Goal: Task Accomplishment & Management: Manage account settings

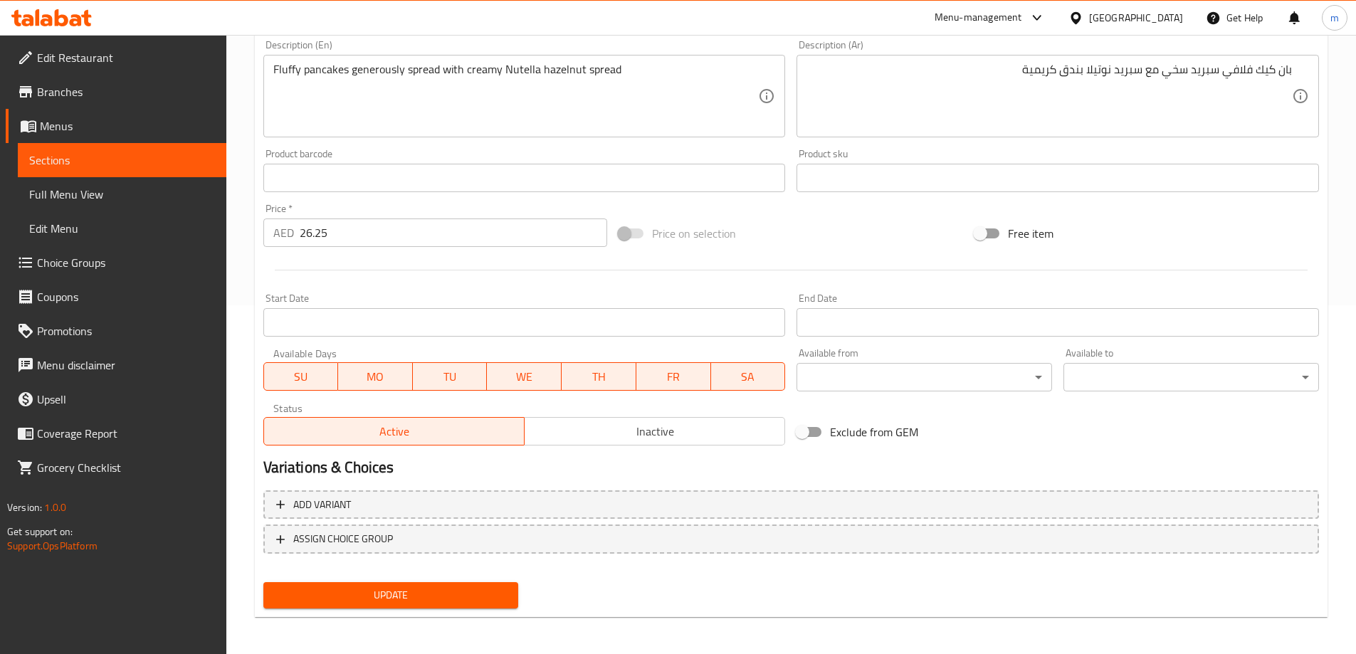
scroll to position [352, 0]
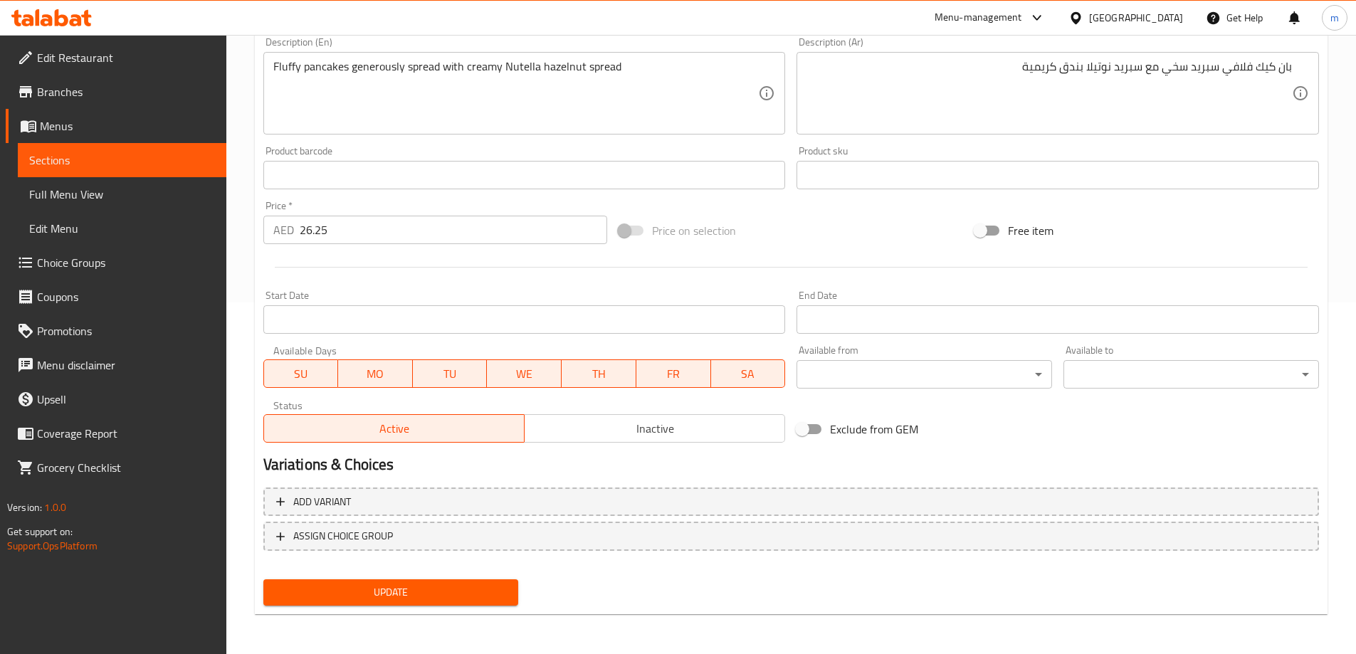
click at [374, 596] on span "Update" at bounding box center [391, 593] width 233 height 18
click at [93, 169] on link "Sections" at bounding box center [122, 160] width 209 height 34
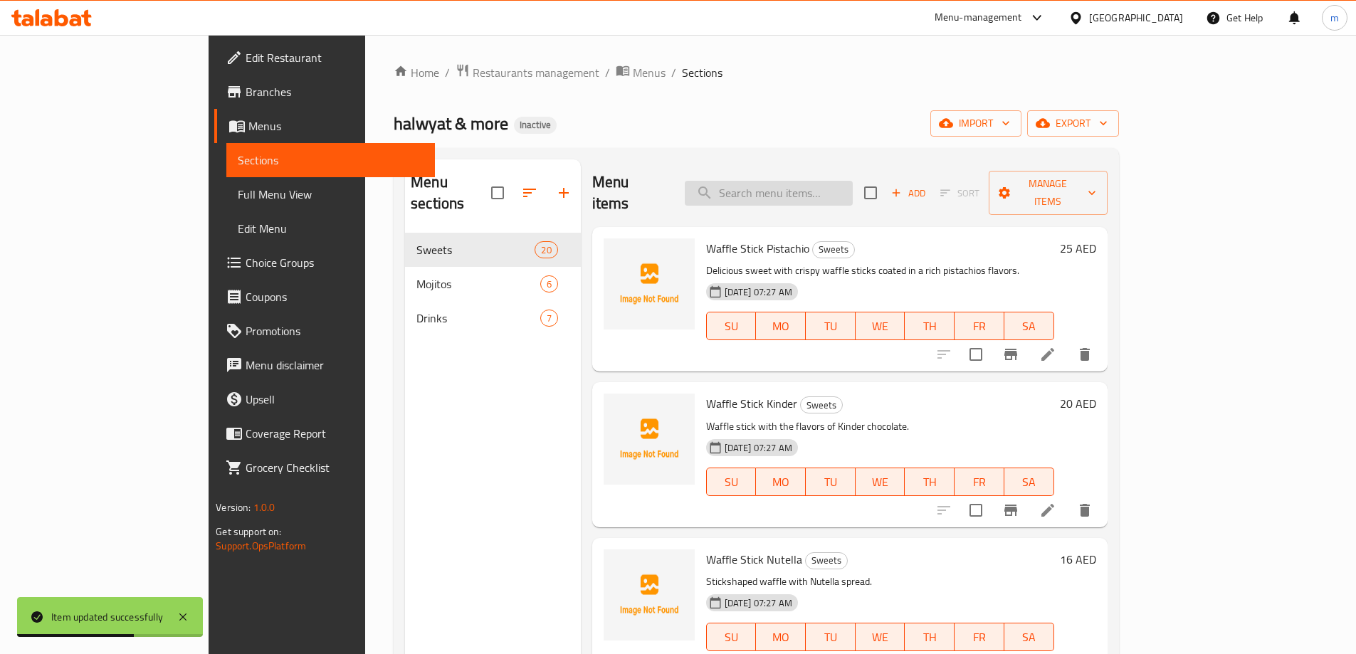
click at [784, 190] on input "search" at bounding box center [769, 193] width 168 height 25
paste input "Crepe Lotus"
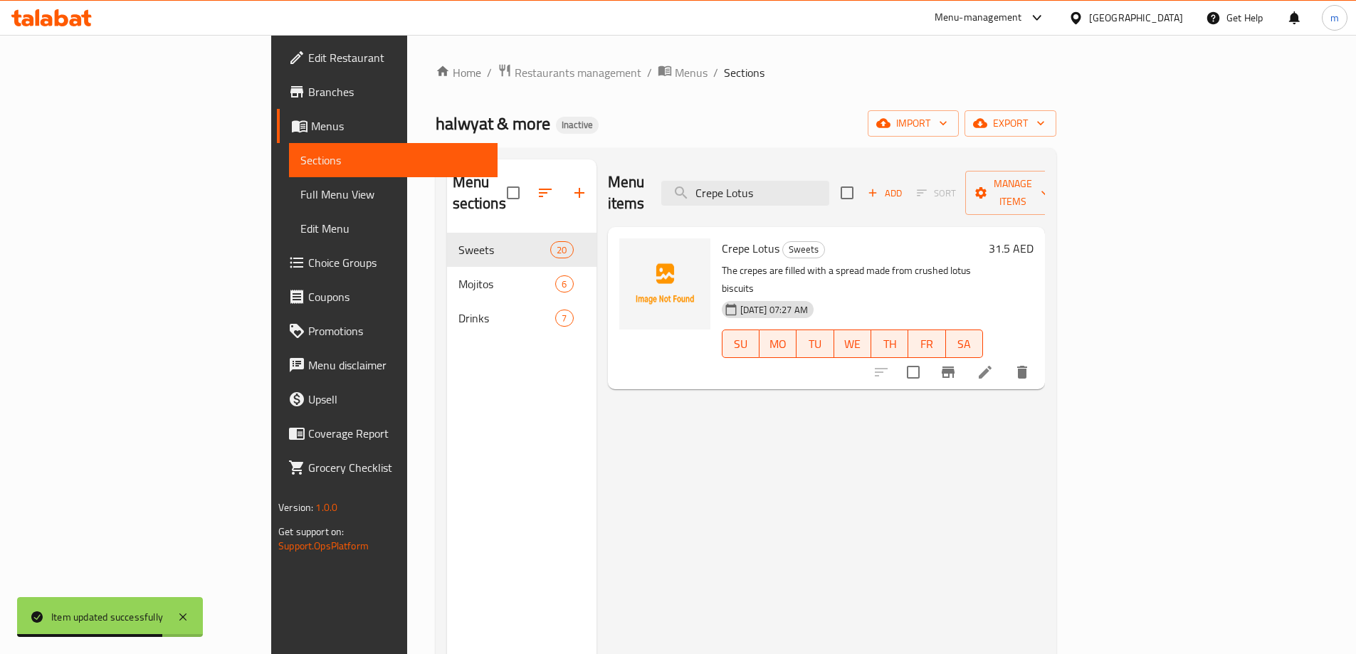
type input "Crepe Lotus"
click at [1005, 359] on li at bounding box center [985, 372] width 40 height 26
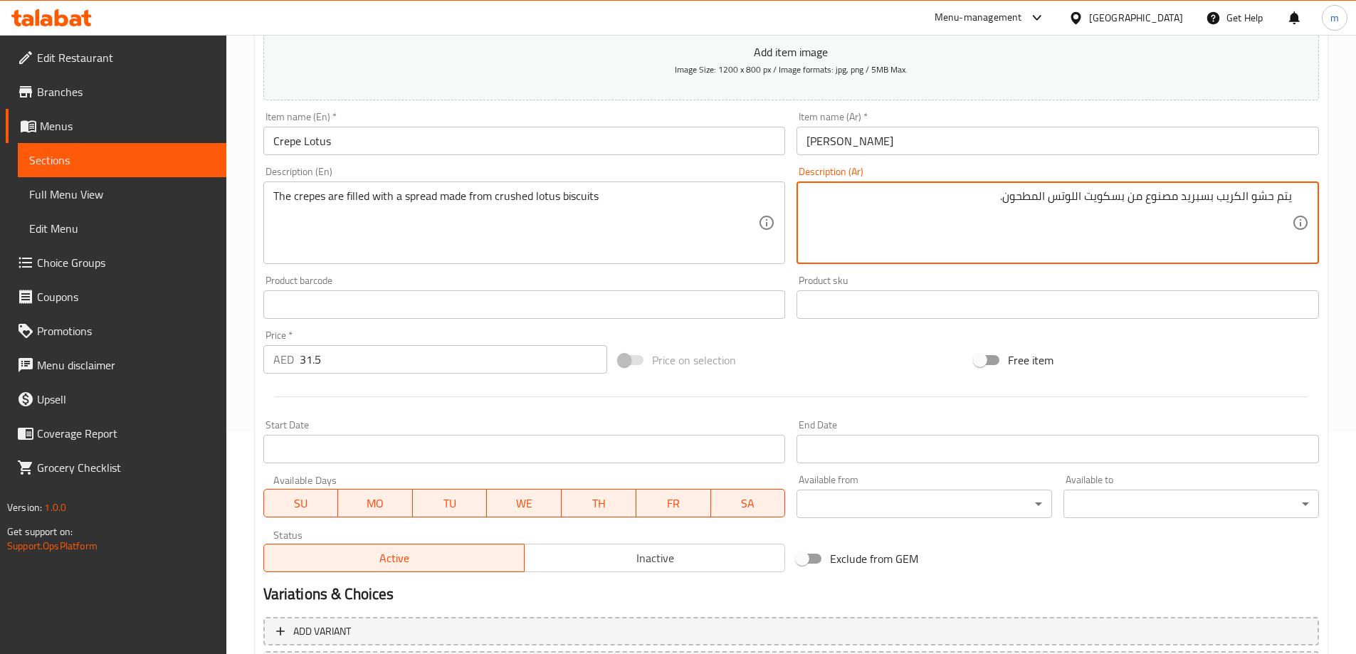
scroll to position [352, 0]
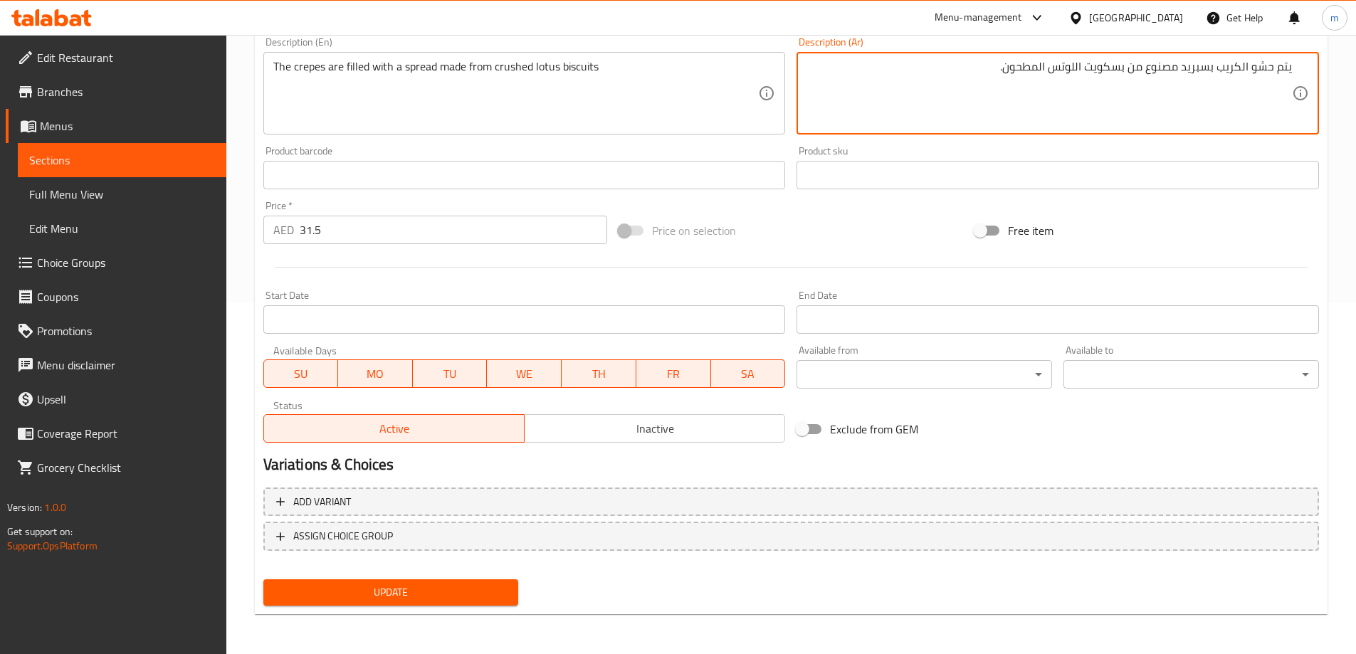
click at [361, 577] on div "Update" at bounding box center [391, 593] width 267 height 38
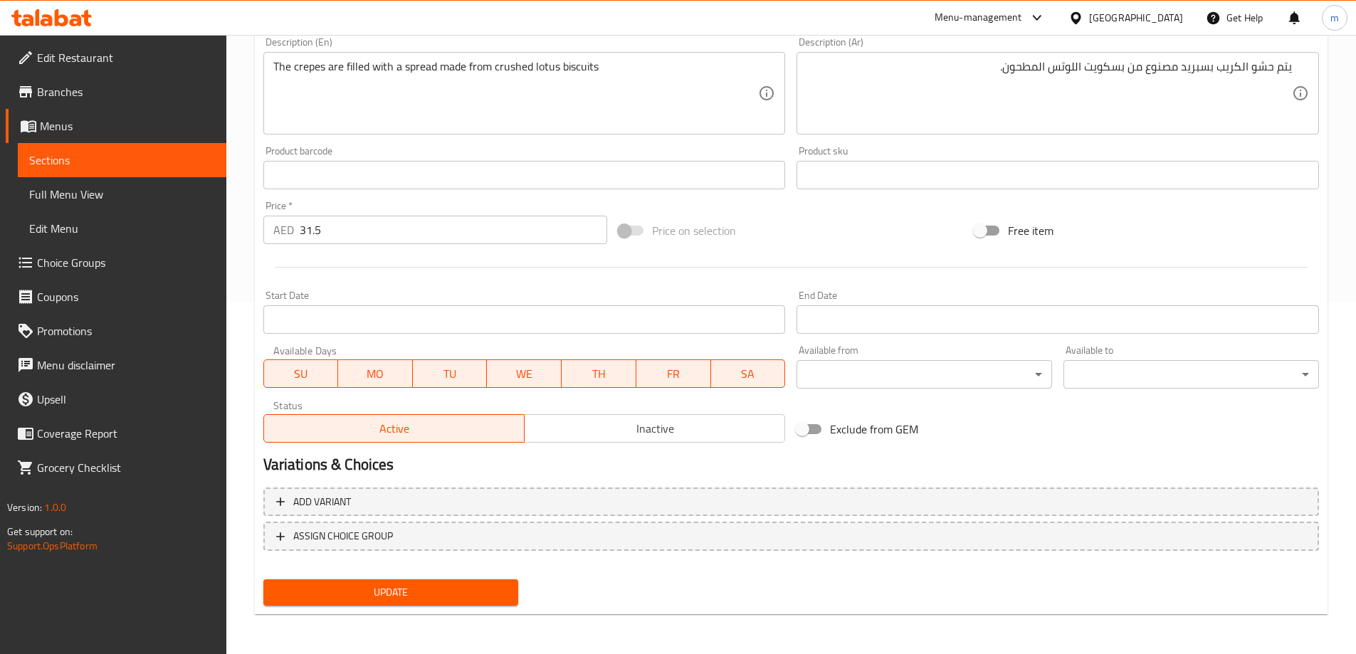
click at [369, 604] on button "Update" at bounding box center [390, 592] width 255 height 26
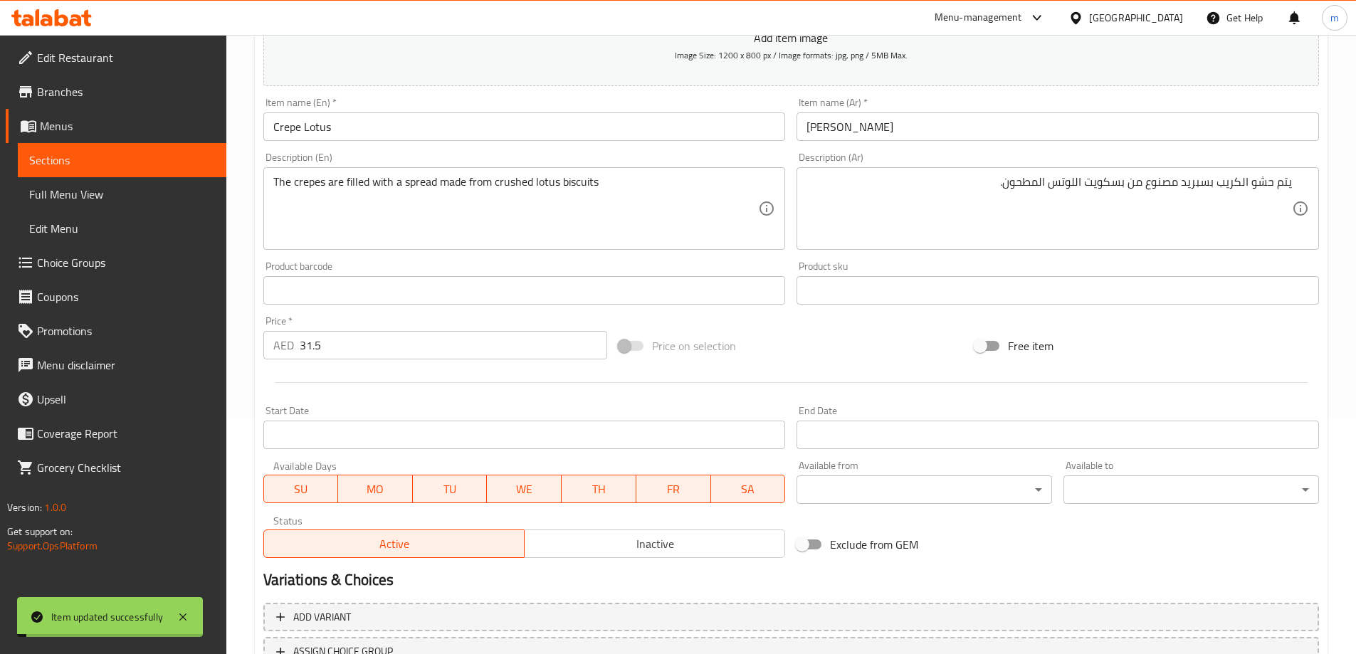
scroll to position [0, 0]
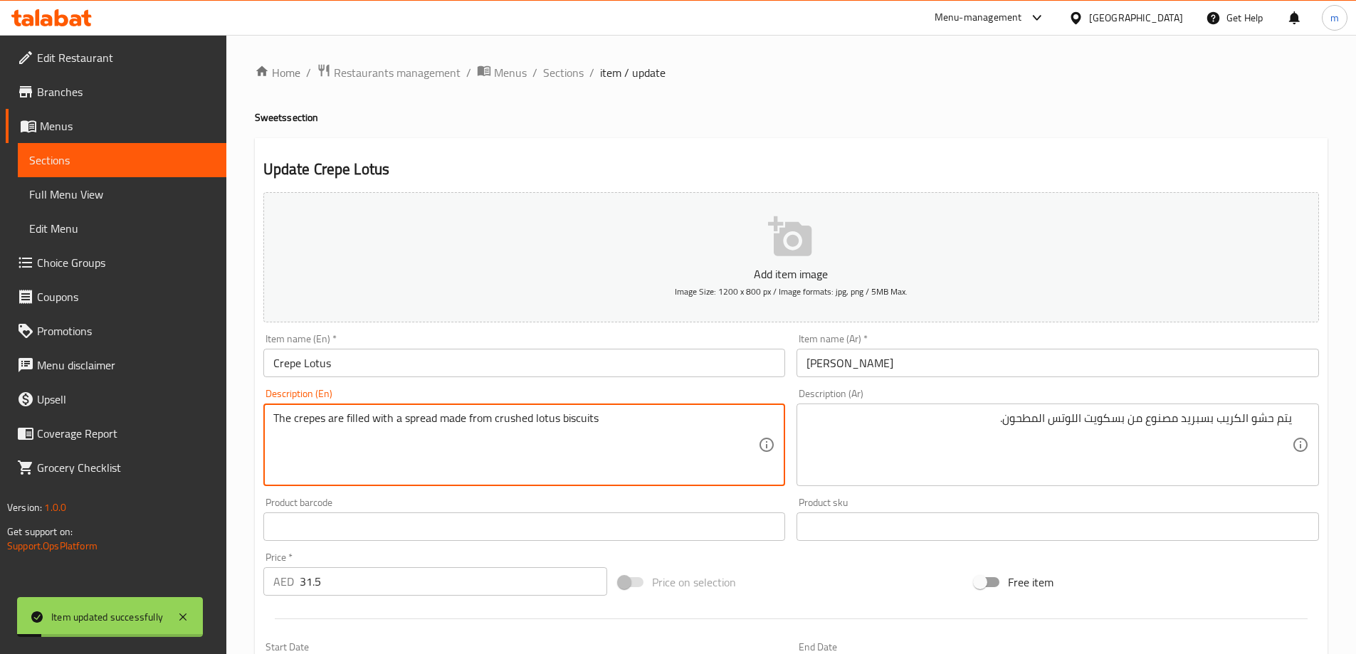
click at [515, 428] on textarea "The crepes are filled with a spread made from crushed lotus biscuits" at bounding box center [515, 445] width 485 height 68
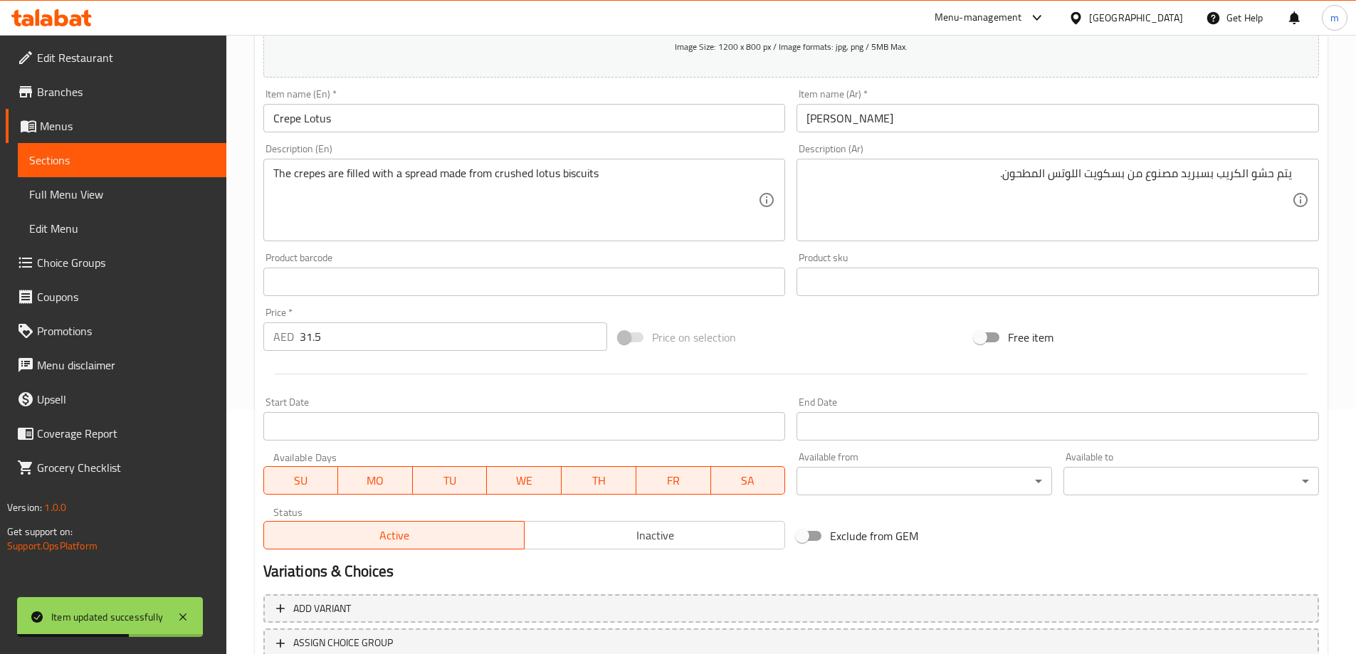
scroll to position [352, 0]
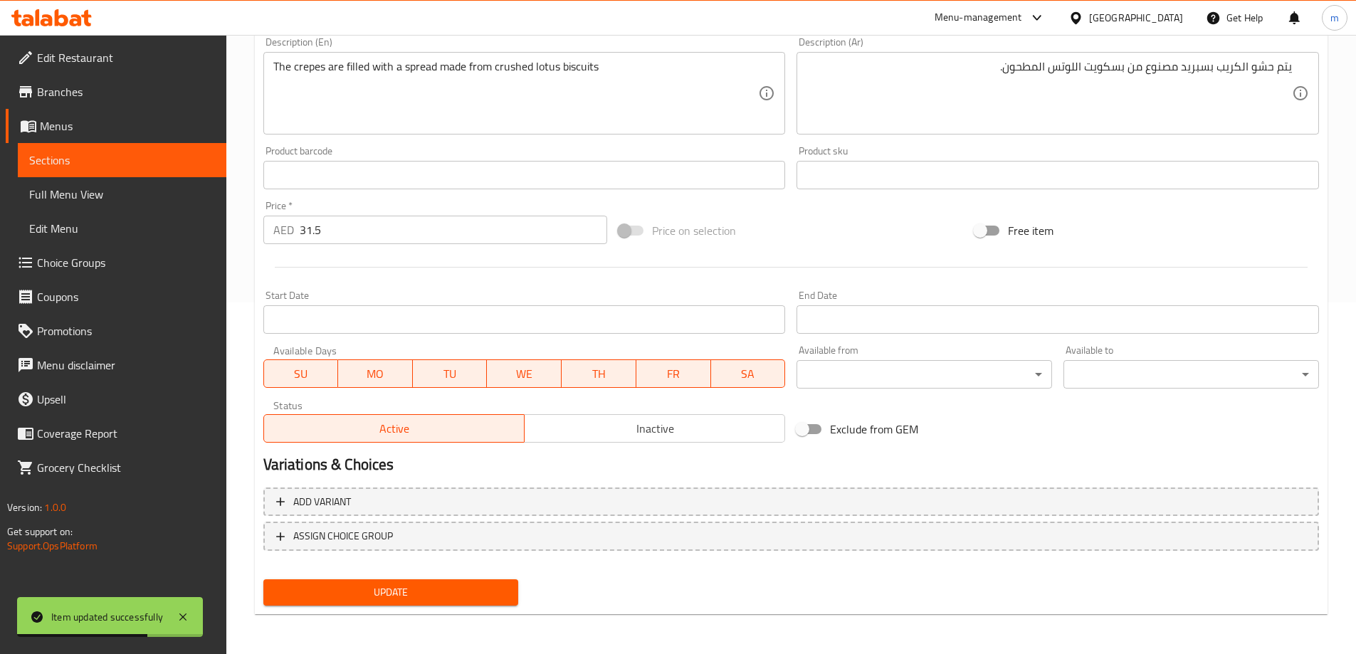
click at [475, 585] on span "Update" at bounding box center [391, 593] width 233 height 18
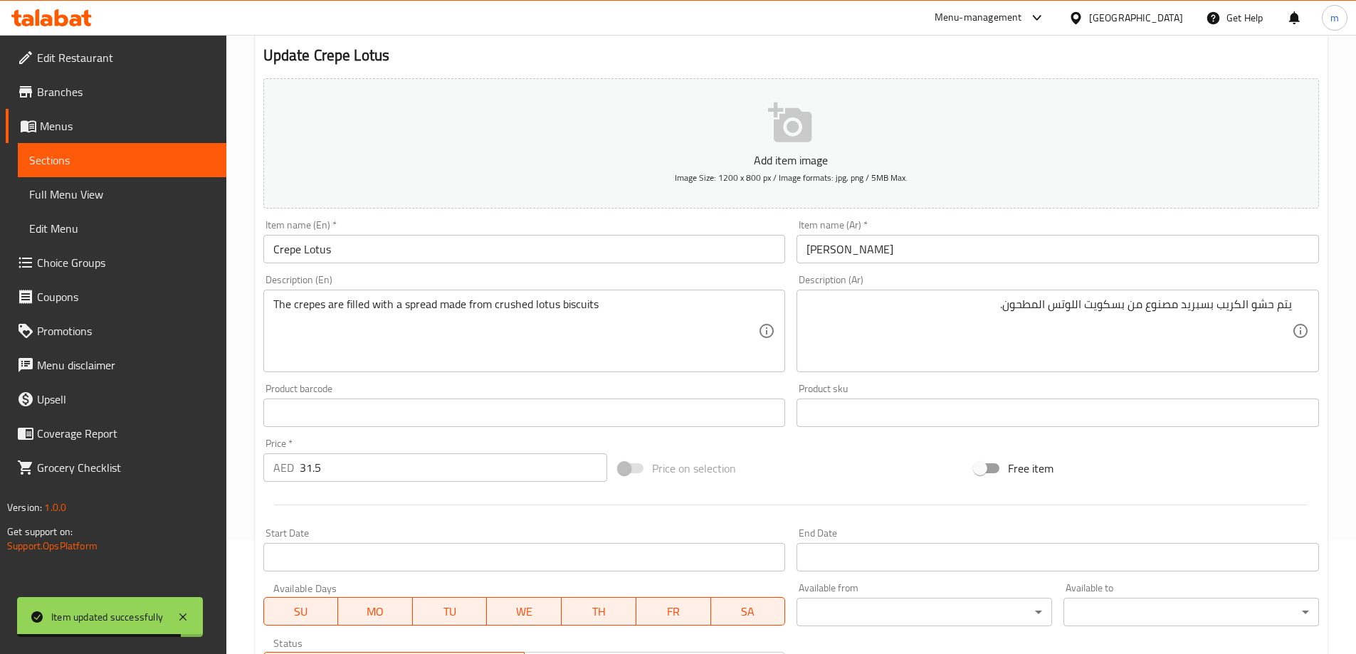
scroll to position [67, 0]
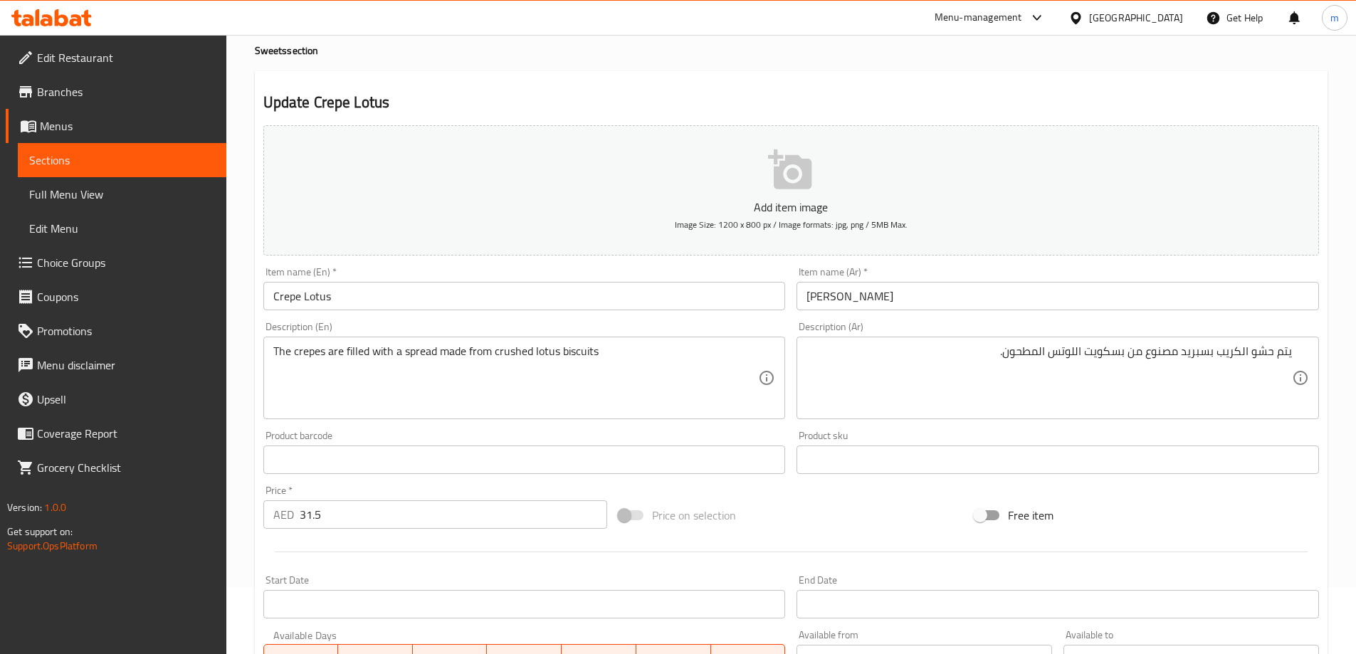
click at [67, 160] on span "Sections" at bounding box center [122, 160] width 186 height 17
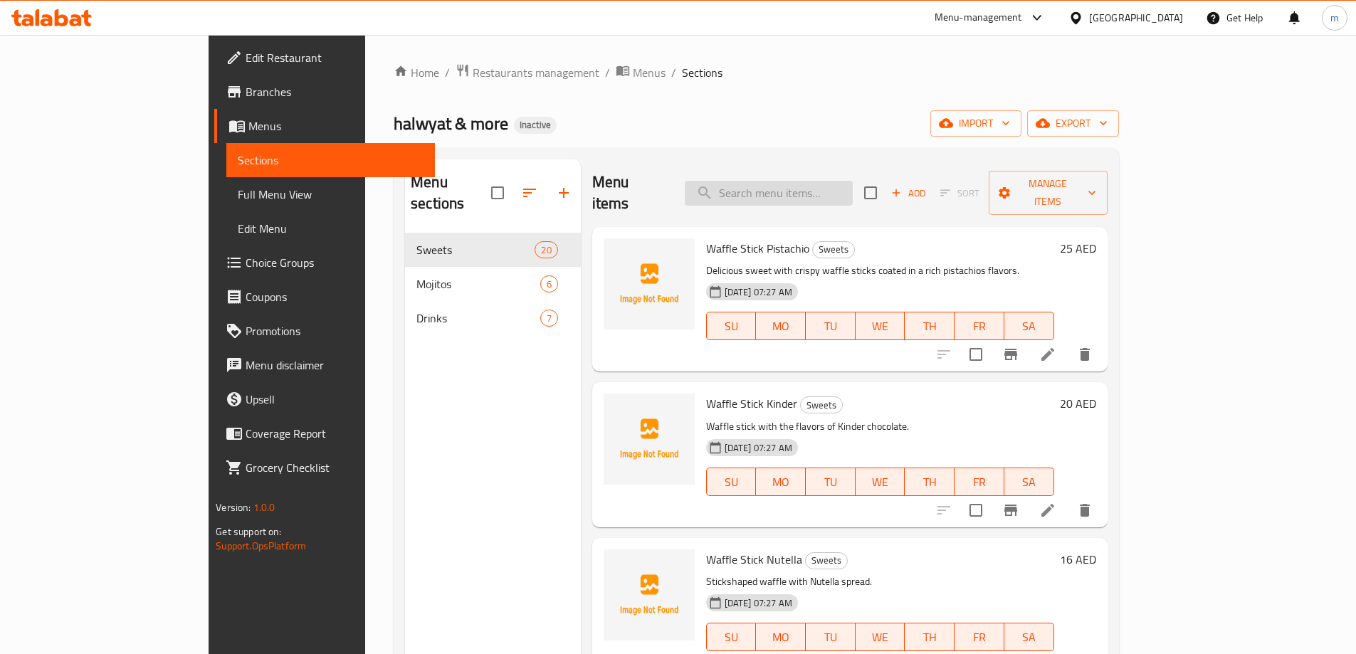
click at [796, 181] on input "search" at bounding box center [769, 193] width 168 height 25
paste input "Fuchini Kinder"
type input "Fuchini Kinder"
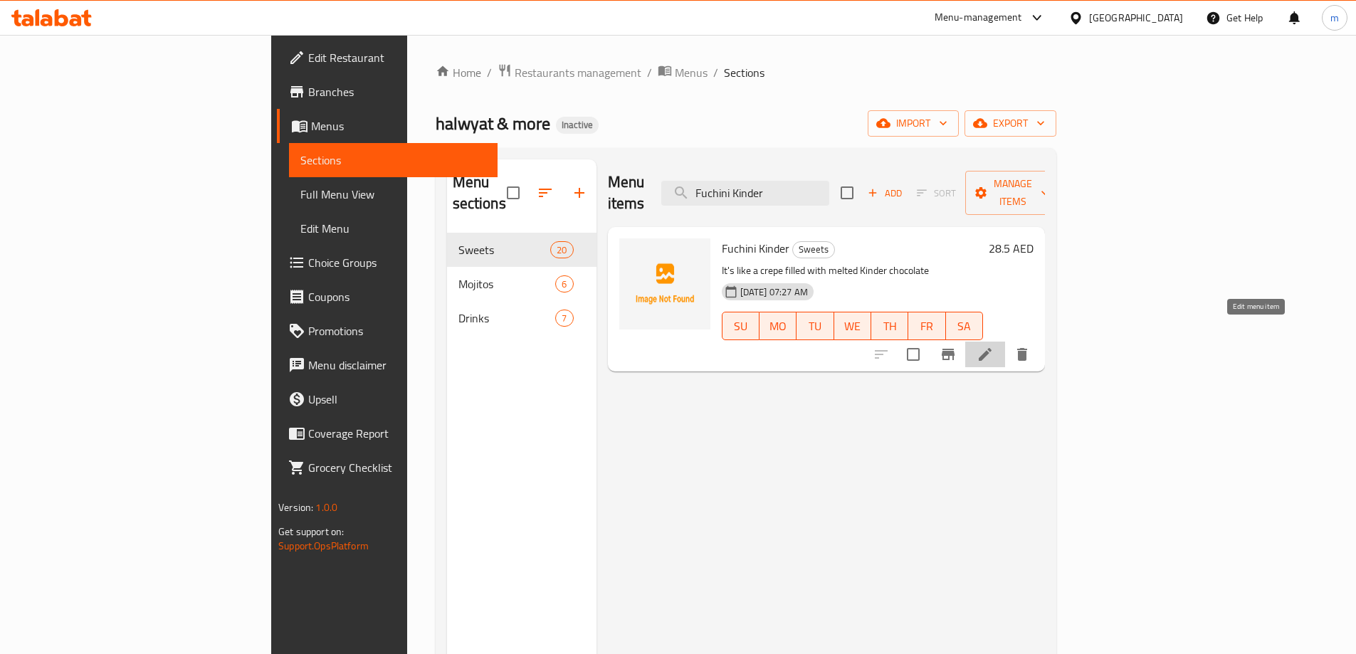
click at [994, 346] on icon at bounding box center [984, 354] width 17 height 17
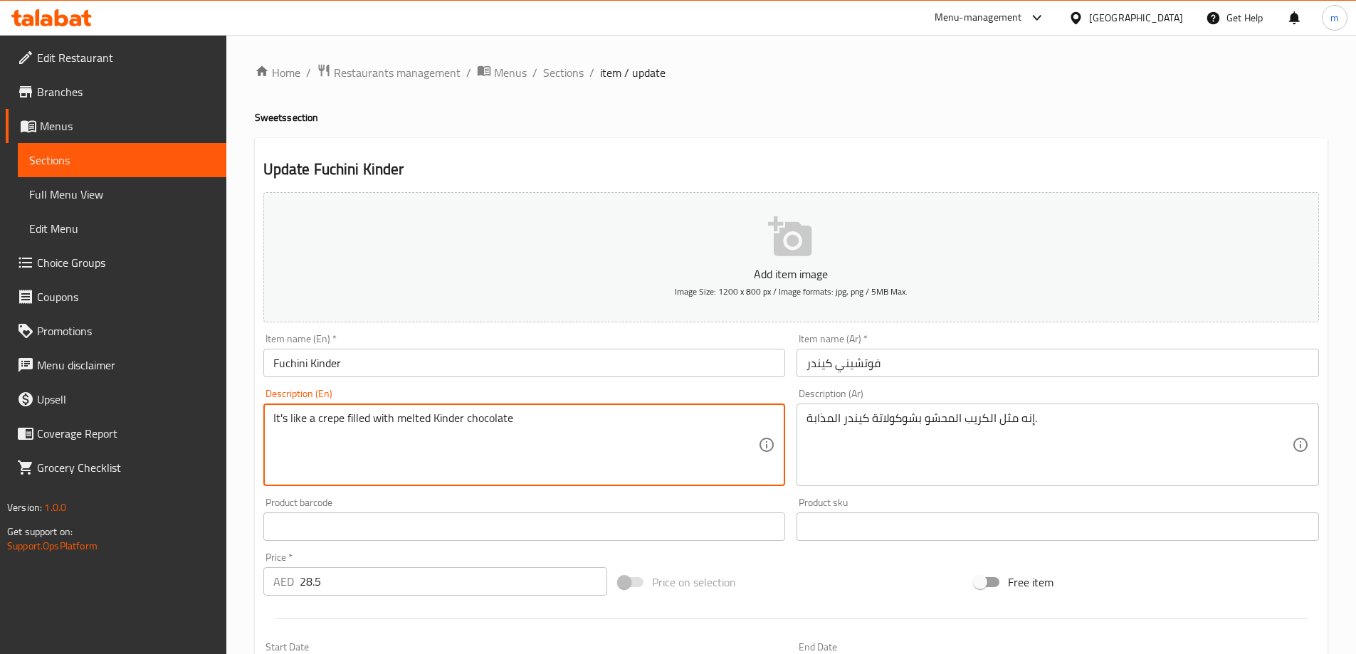
click at [561, 454] on textarea "It's like a crepe filled with melted Kinder chocolate" at bounding box center [515, 445] width 485 height 68
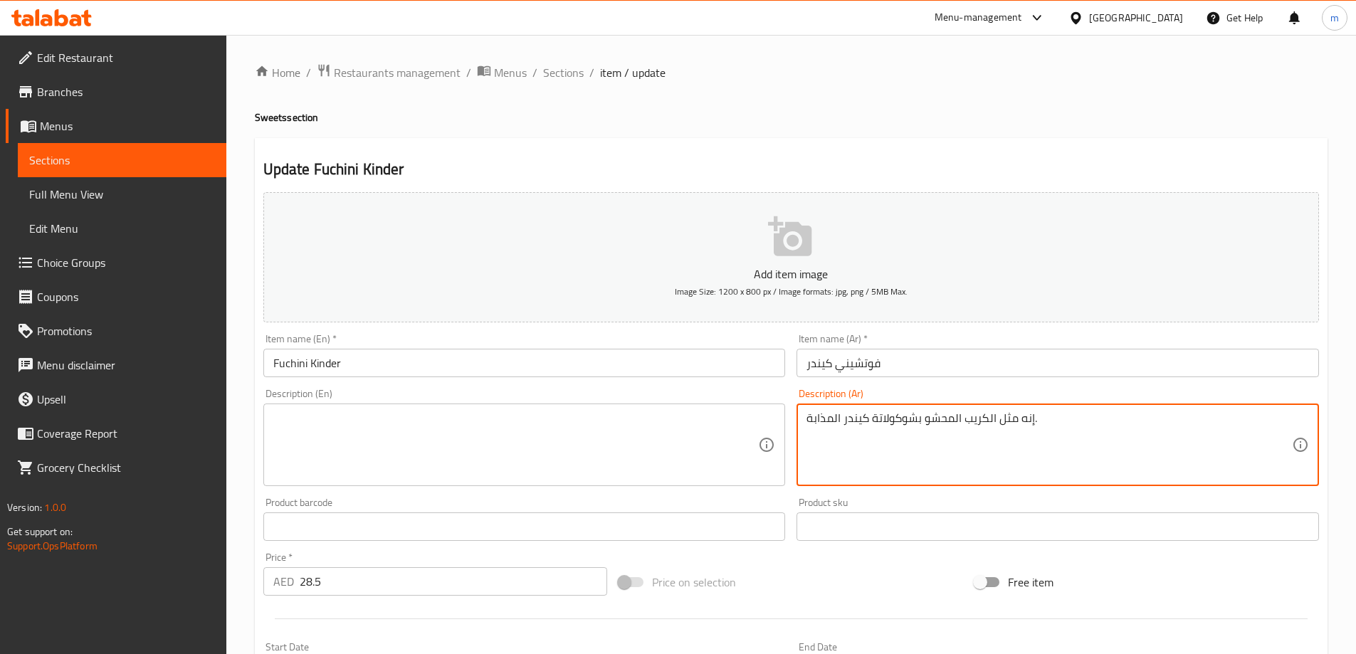
click at [917, 460] on textarea "إنه مثل الكريب المحشو بشوكولاتة كيندر المذابة." at bounding box center [1048, 445] width 485 height 68
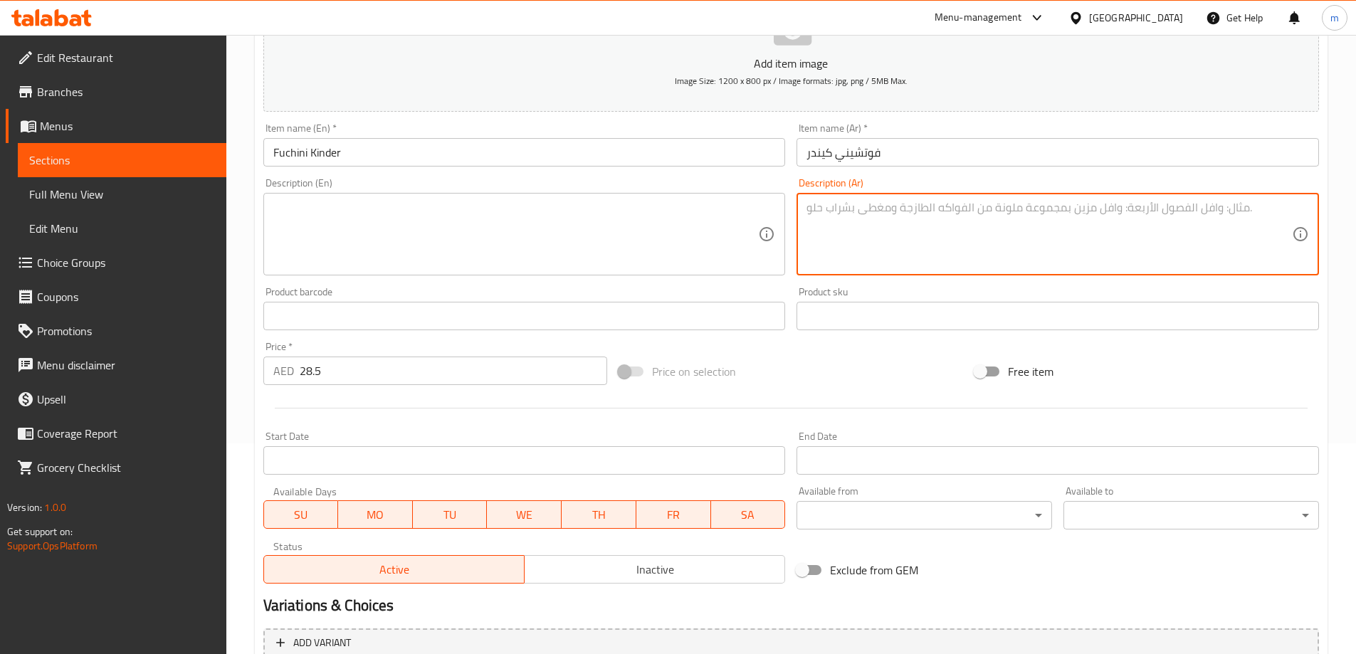
scroll to position [352, 0]
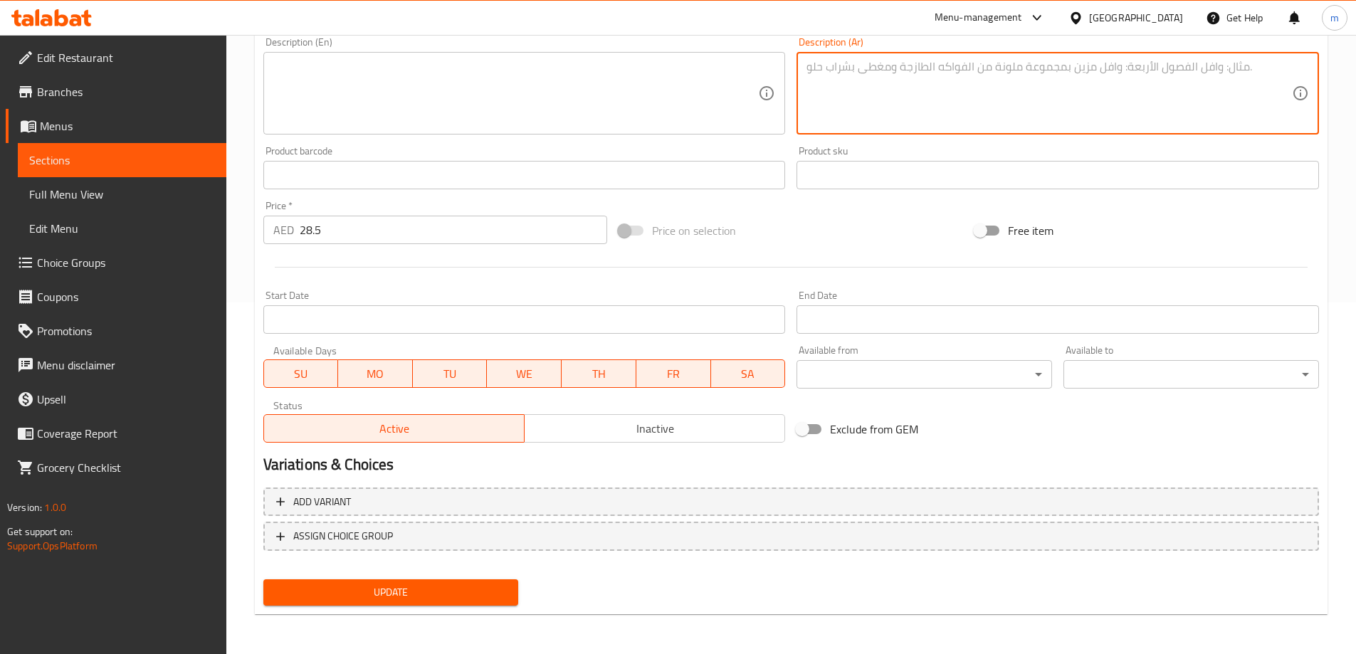
click at [472, 604] on button "Update" at bounding box center [390, 592] width 255 height 26
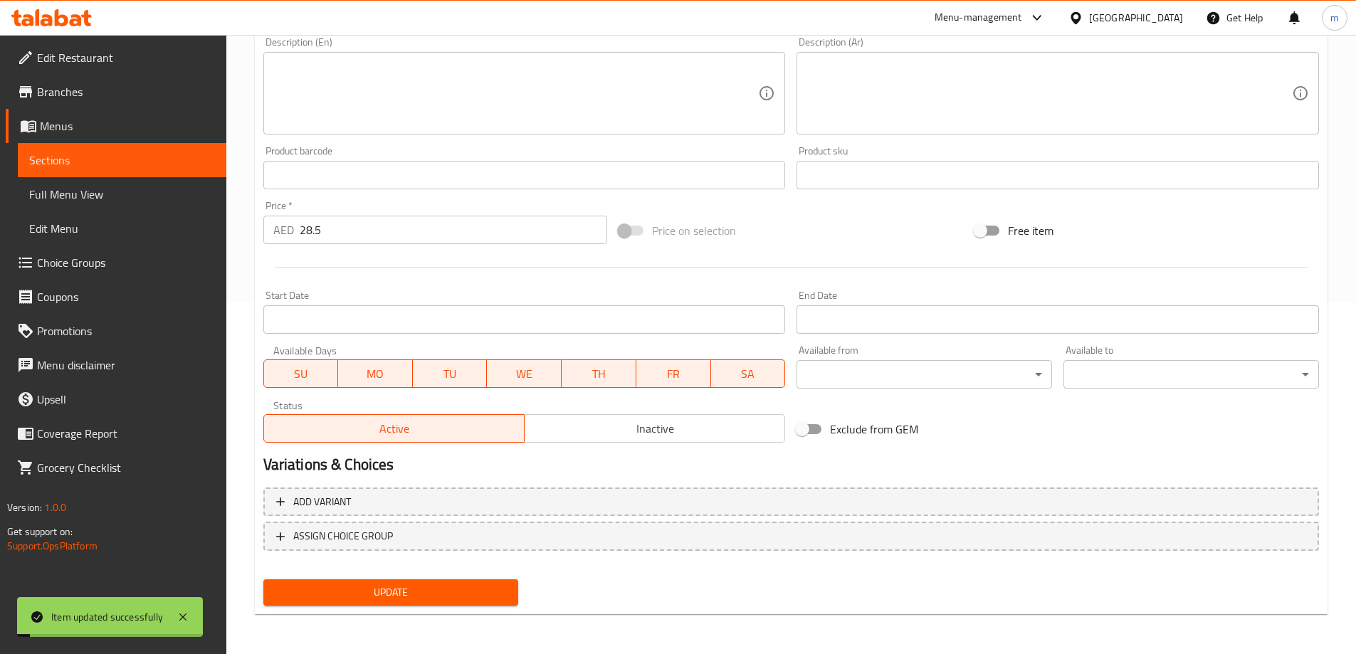
click at [135, 151] on link "Sections" at bounding box center [122, 160] width 209 height 34
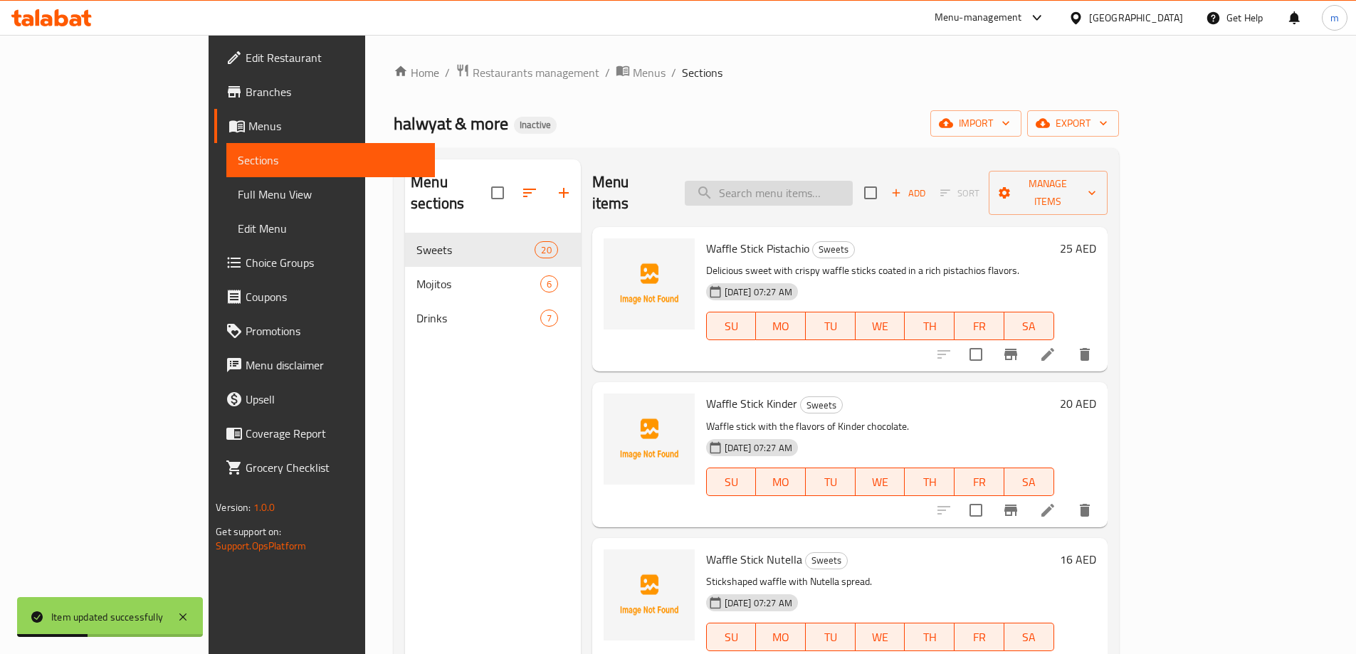
click at [853, 184] on input "search" at bounding box center [769, 193] width 168 height 25
paste input "Fuchini Nutella"
type input "Fuchini Nutella"
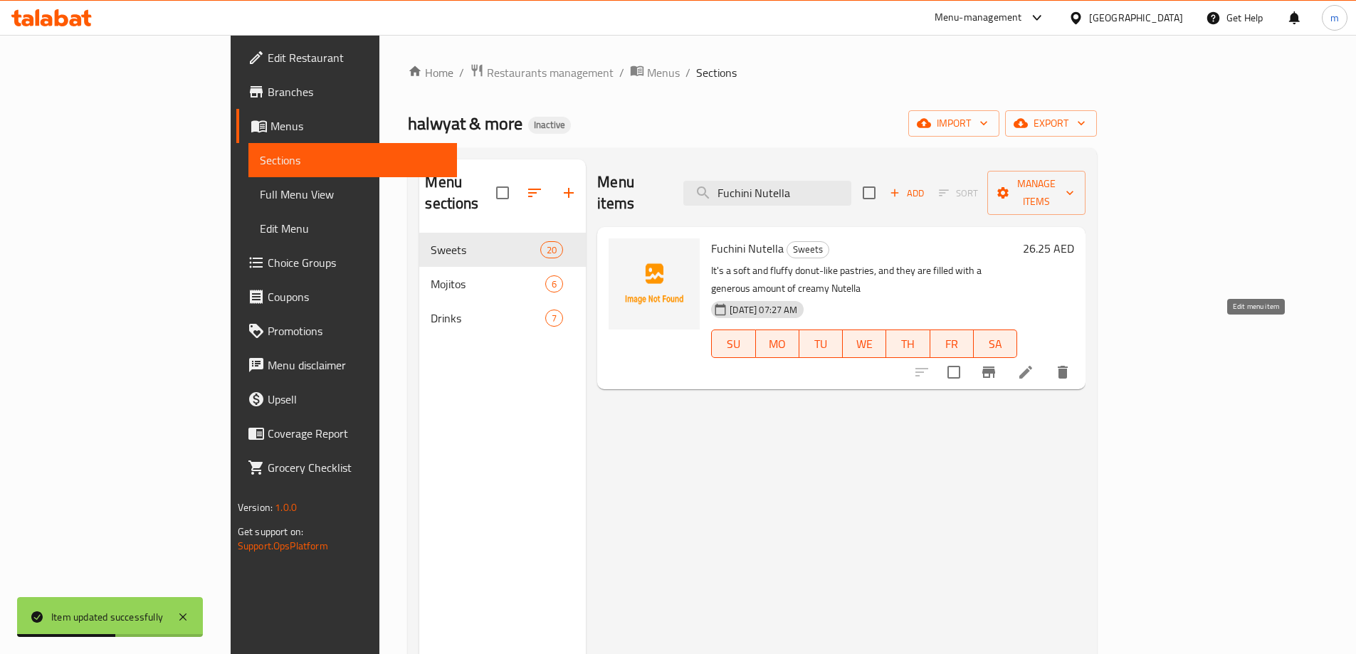
click at [1034, 364] on icon at bounding box center [1025, 372] width 17 height 17
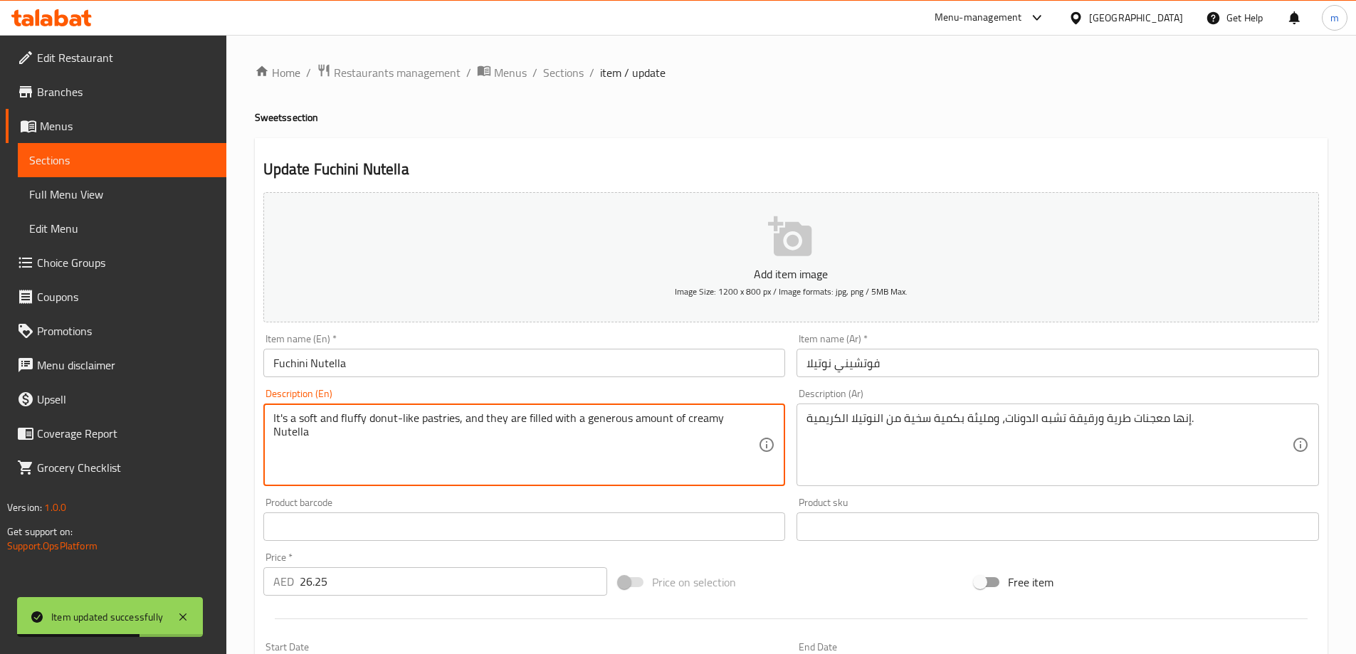
drag, startPoint x: 677, startPoint y: 431, endPoint x: 691, endPoint y: 424, distance: 15.9
click at [691, 424] on textarea "It's a soft and fluffy donut-like pastries, and they are filled with a generous…" at bounding box center [515, 445] width 485 height 68
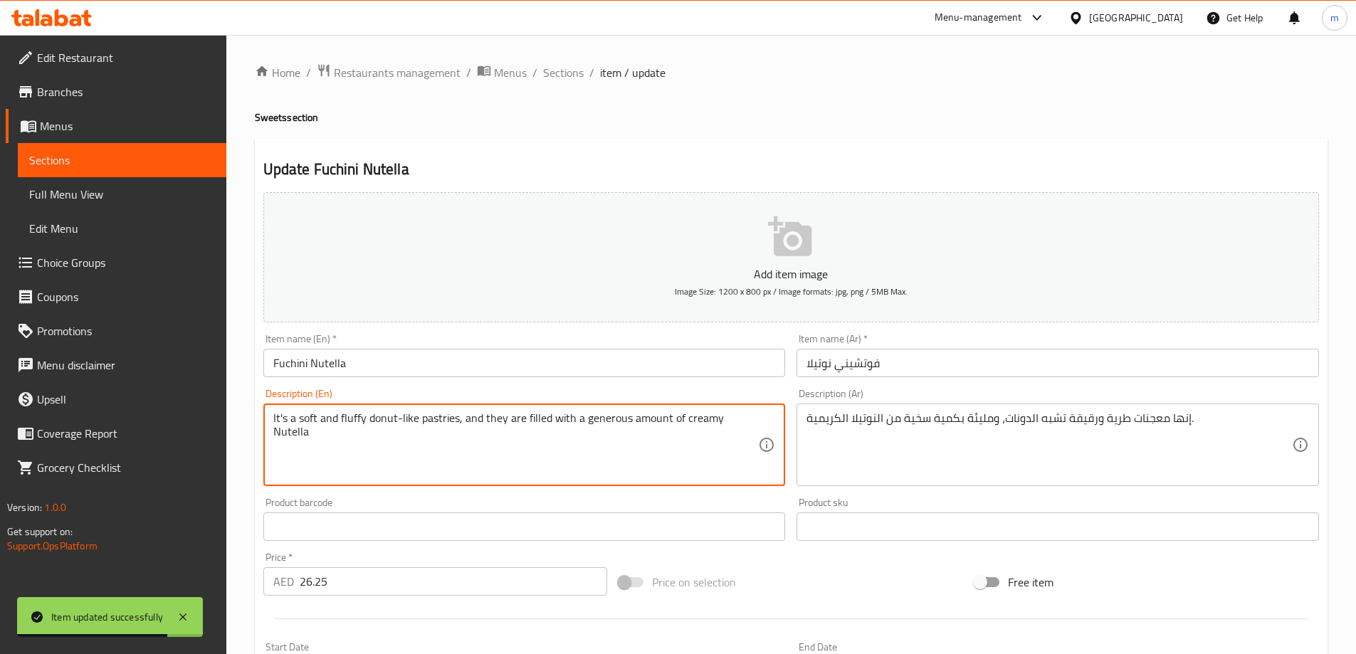
click at [691, 424] on textarea "It's a soft and fluffy donut-like pastries, and they are filled with a generous…" at bounding box center [515, 445] width 485 height 68
click at [850, 414] on textarea "إنها معجنات طرية ورقيقة تشبه الدونات، ومليئة بكمية سخية من النوتيلا الكريمية." at bounding box center [1048, 445] width 485 height 68
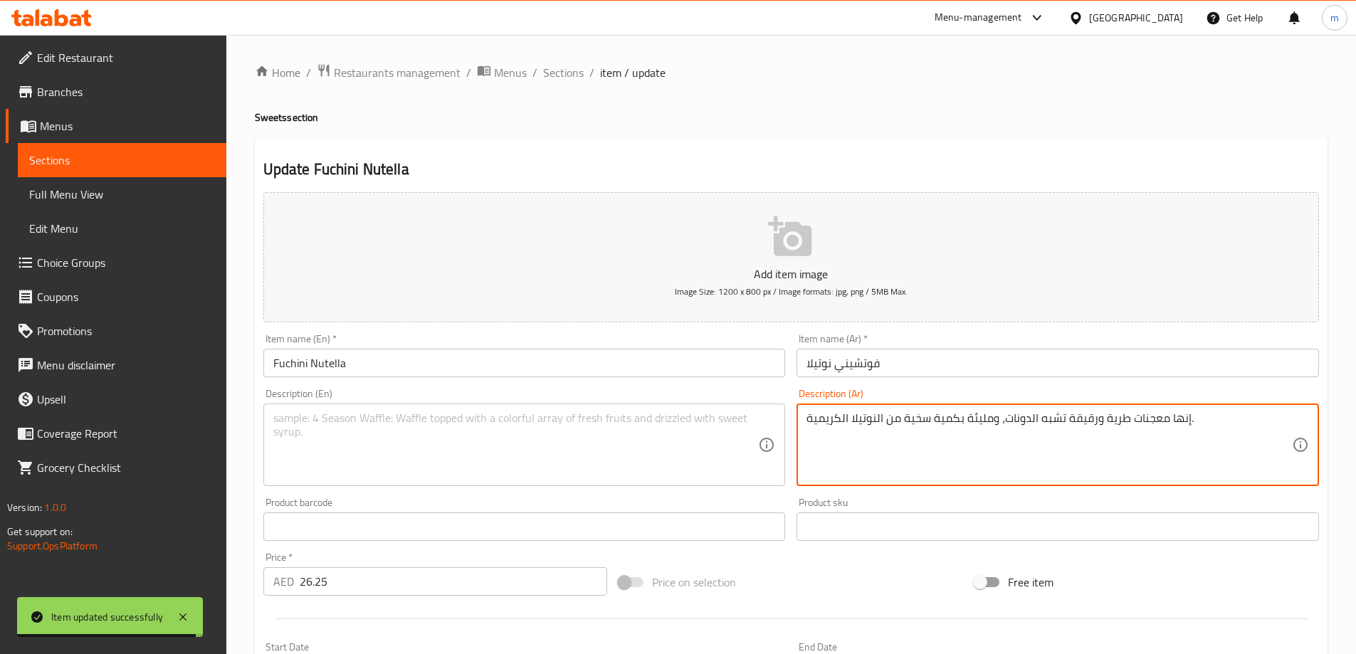
click at [850, 414] on textarea "إنها معجنات طرية ورقيقة تشبه الدونات، ومليئة بكمية سخية من النوتيلا الكريمية." at bounding box center [1048, 445] width 485 height 68
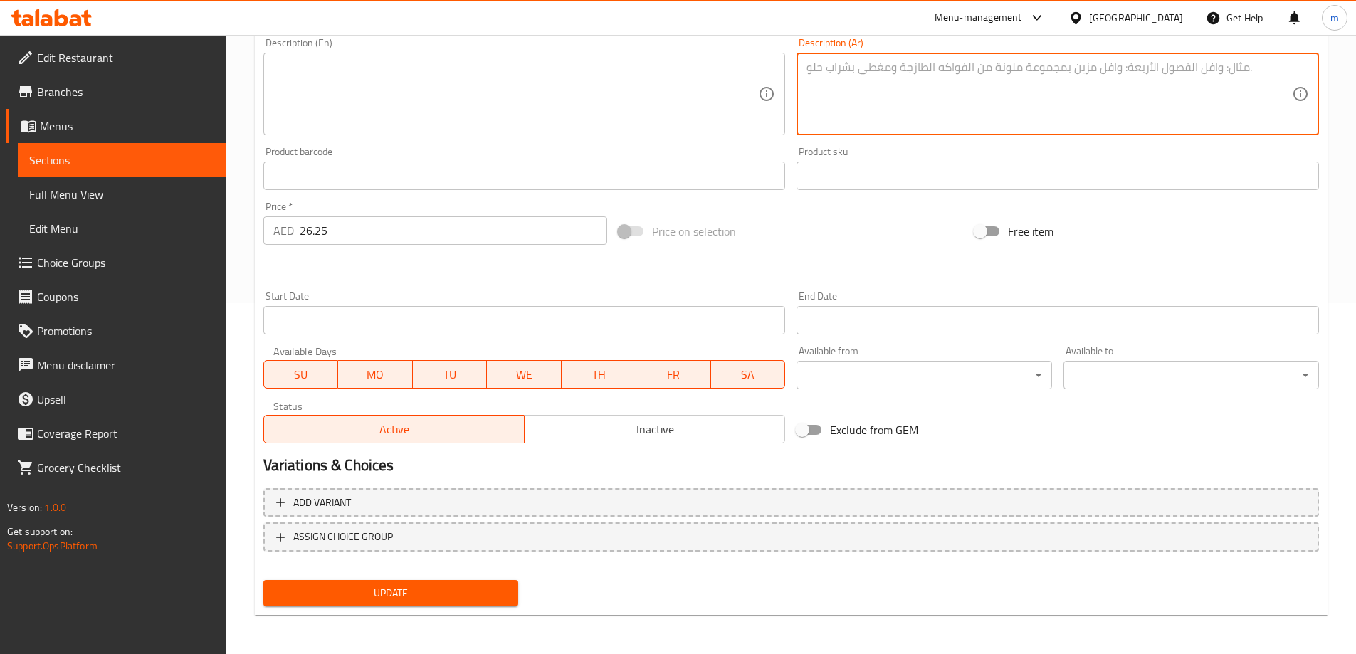
scroll to position [352, 0]
click at [495, 580] on button "Update" at bounding box center [390, 592] width 255 height 26
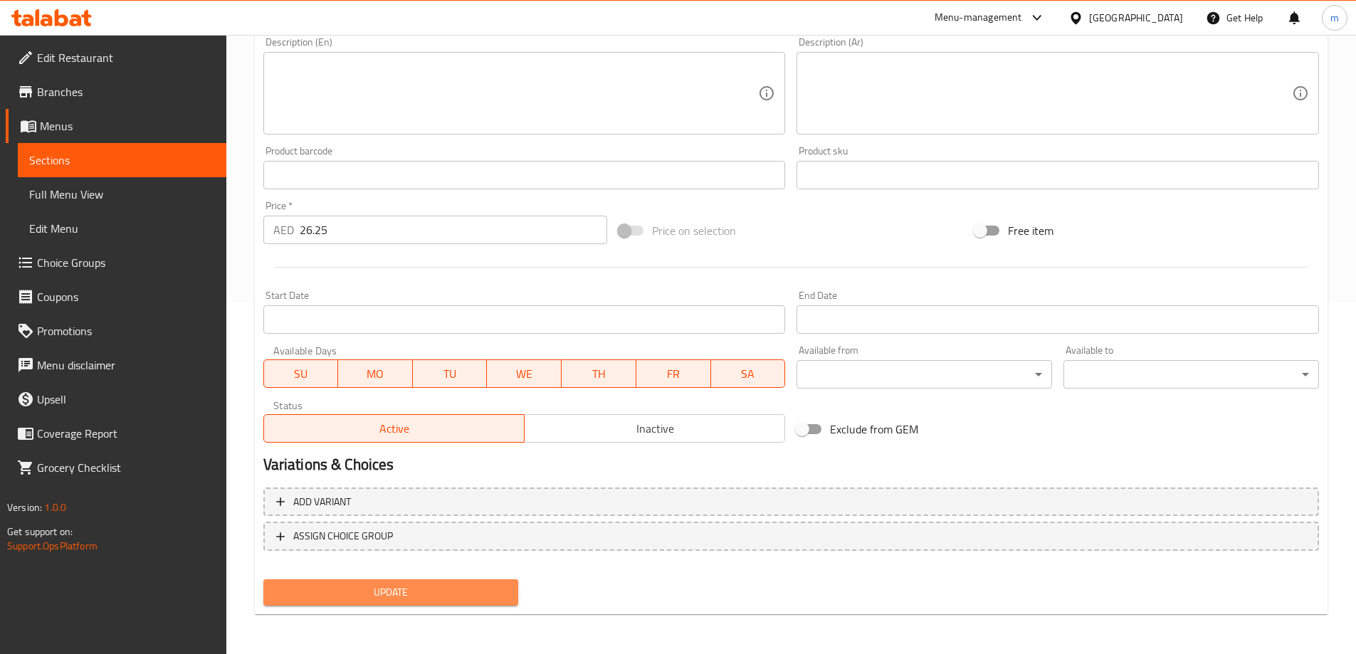
click at [347, 580] on button "Update" at bounding box center [390, 592] width 255 height 26
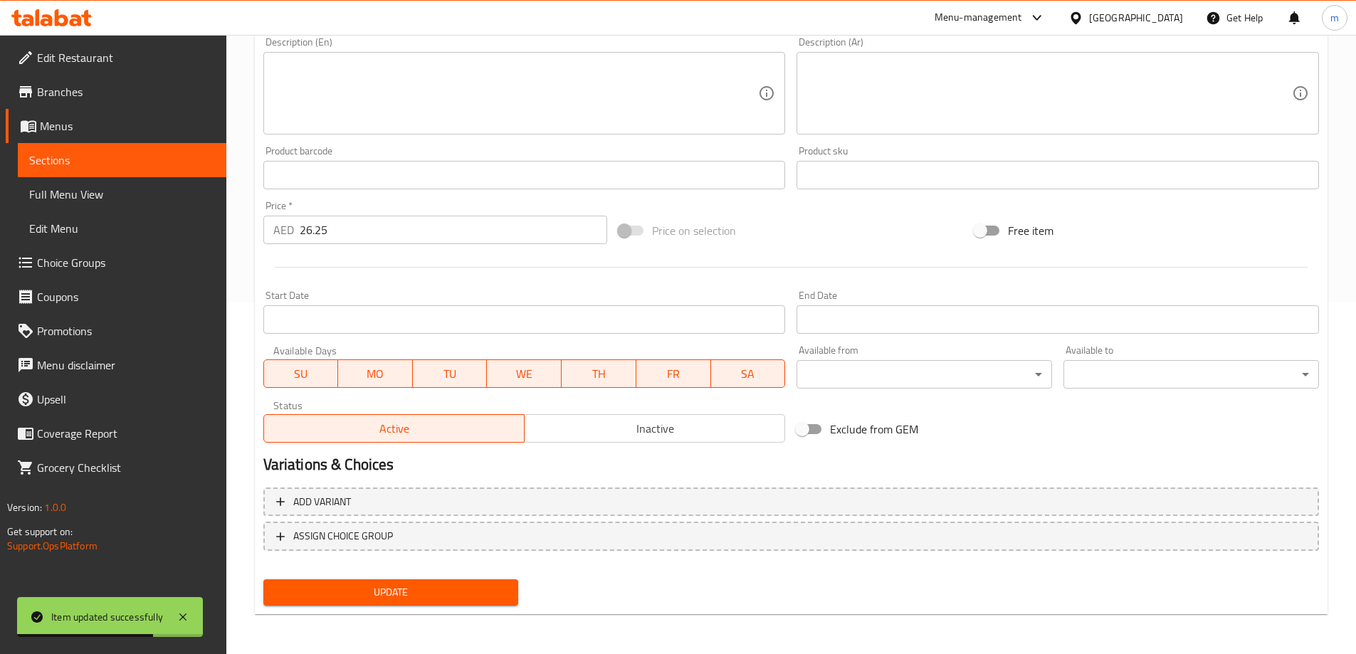
click at [80, 162] on span "Sections" at bounding box center [122, 160] width 186 height 17
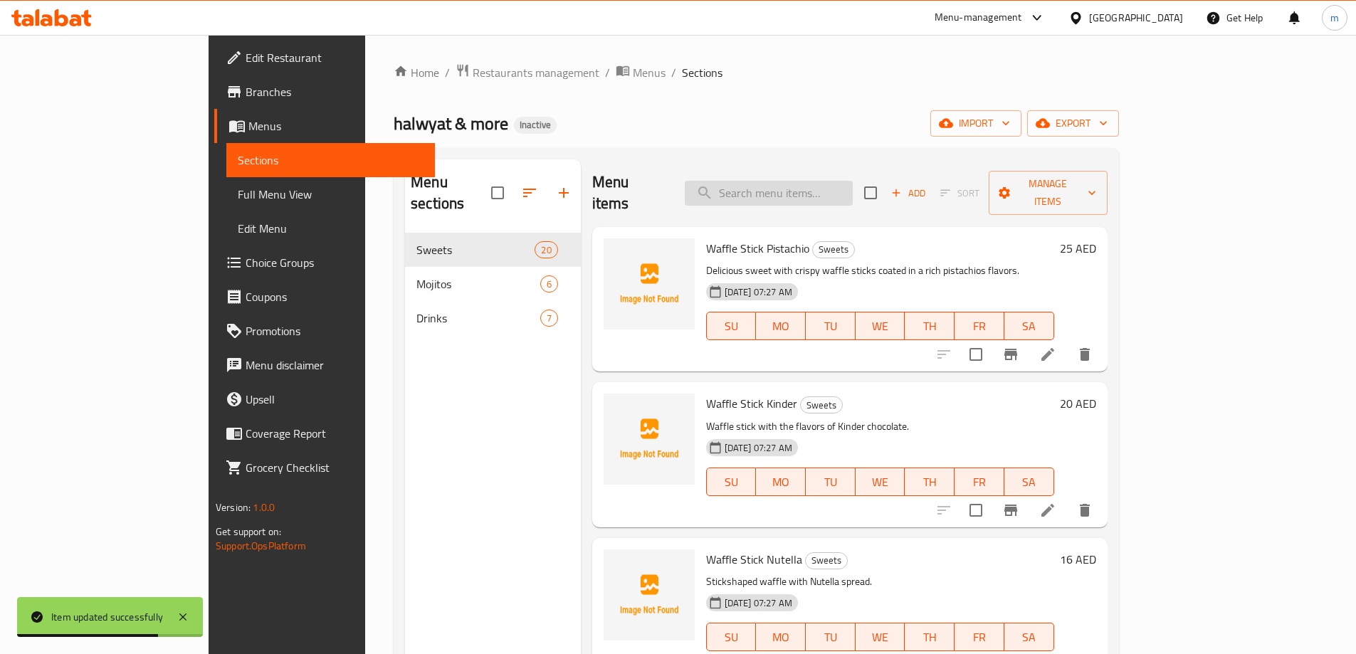
click at [853, 189] on input "search" at bounding box center [769, 193] width 168 height 25
paste input "Fuchini [GEOGRAPHIC_DATA] Chips"
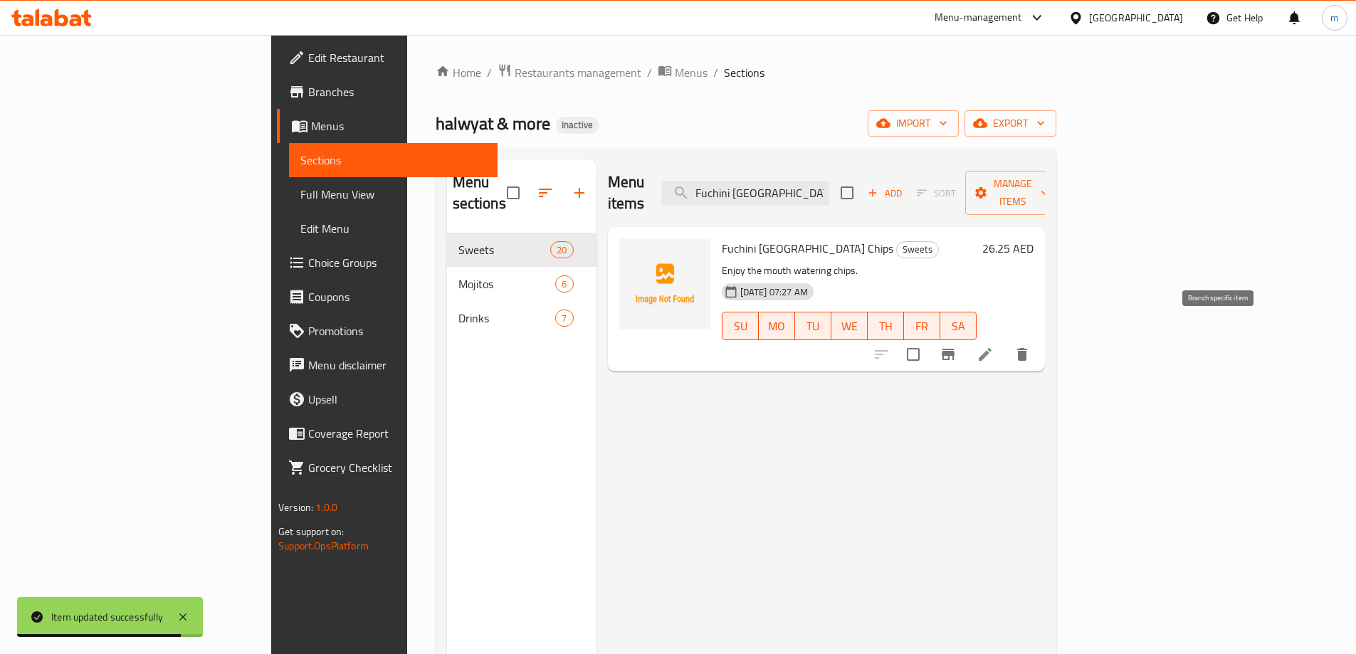
type input "Fuchini [GEOGRAPHIC_DATA] Chips"
click at [994, 346] on icon at bounding box center [984, 354] width 17 height 17
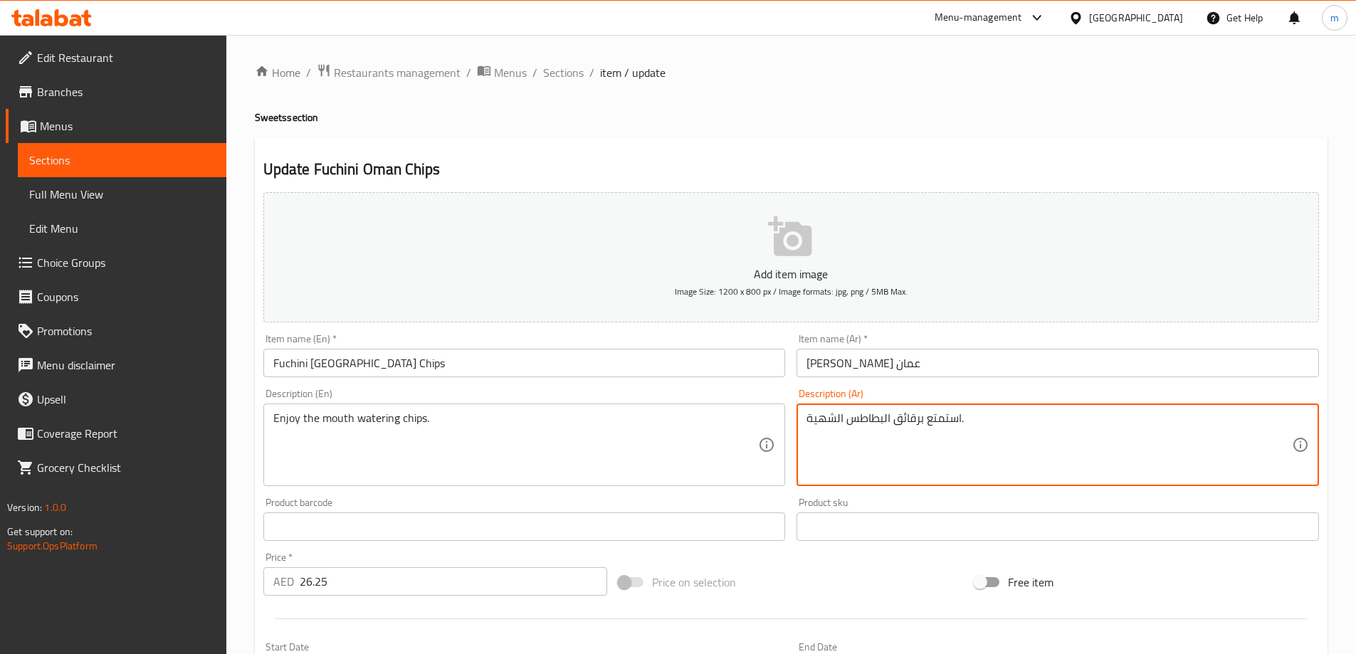
click at [900, 428] on textarea "استمتع برقائق البطاطس الشهية." at bounding box center [1048, 445] width 485 height 68
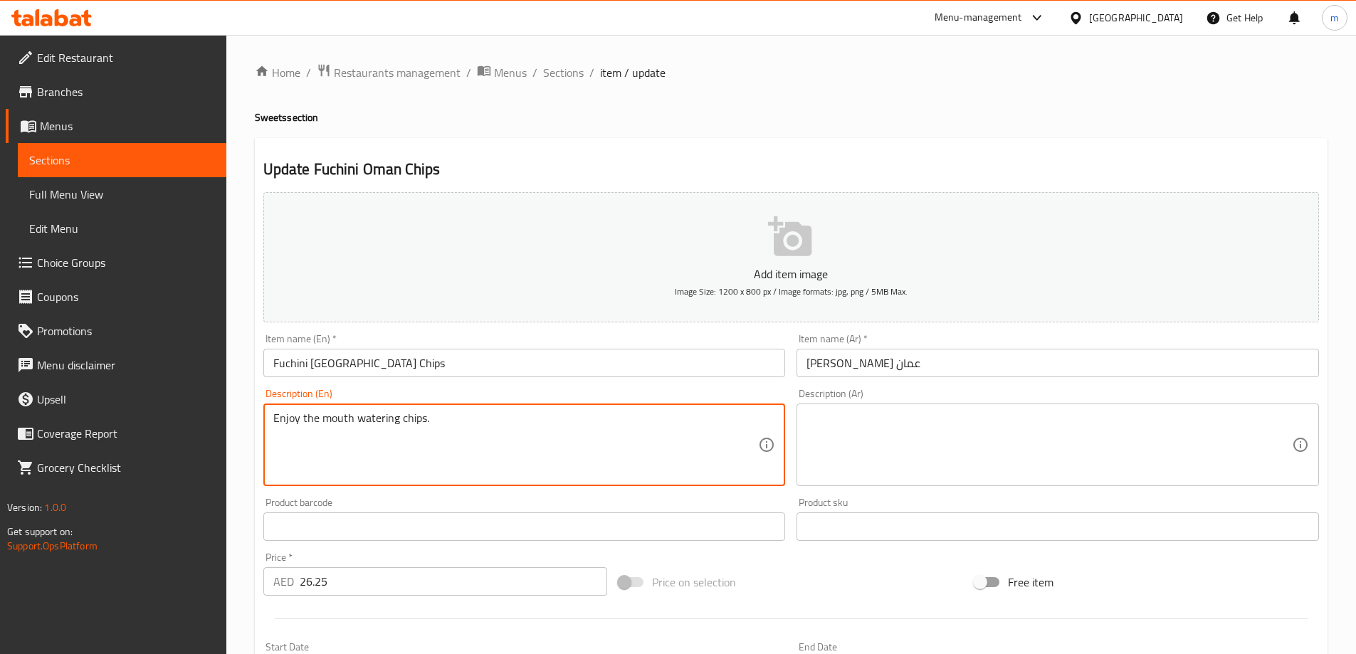
click at [519, 436] on textarea "Enjoy the mouth watering chips." at bounding box center [515, 445] width 485 height 68
click at [505, 367] on input "Fuchini [GEOGRAPHIC_DATA] Chips" at bounding box center [524, 363] width 522 height 28
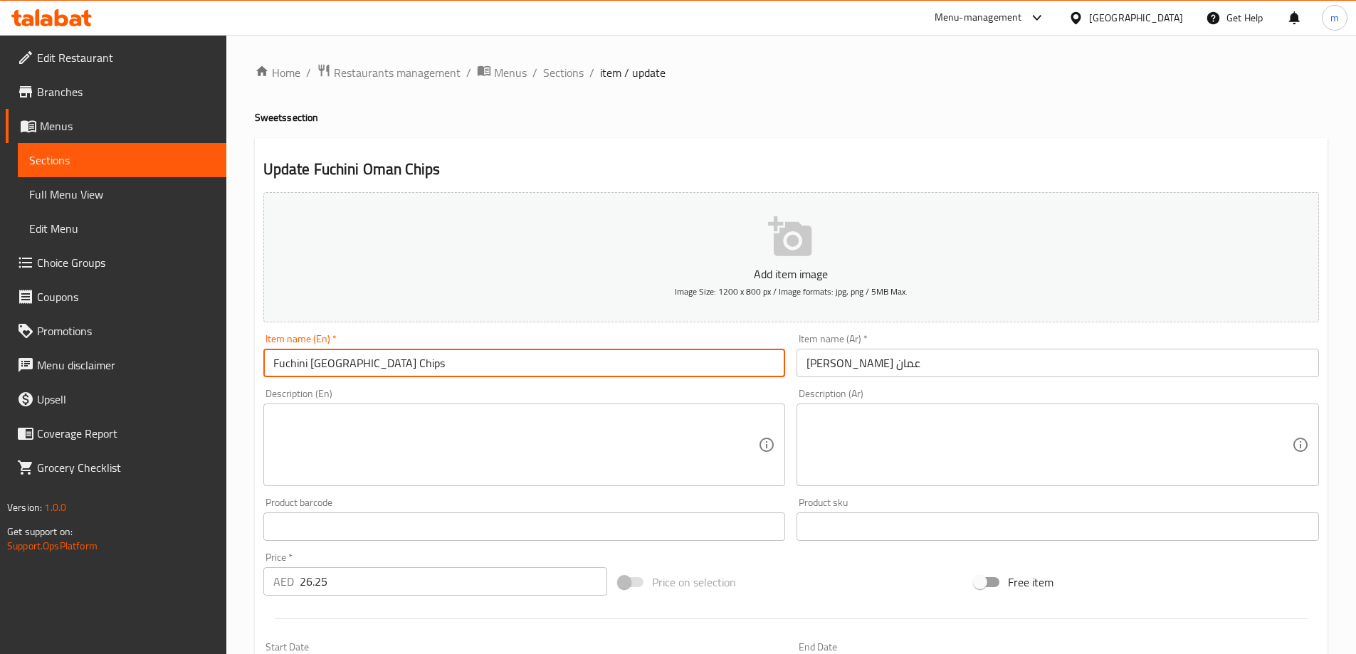
click at [505, 367] on input "Fuchini [GEOGRAPHIC_DATA] Chips" at bounding box center [524, 363] width 522 height 28
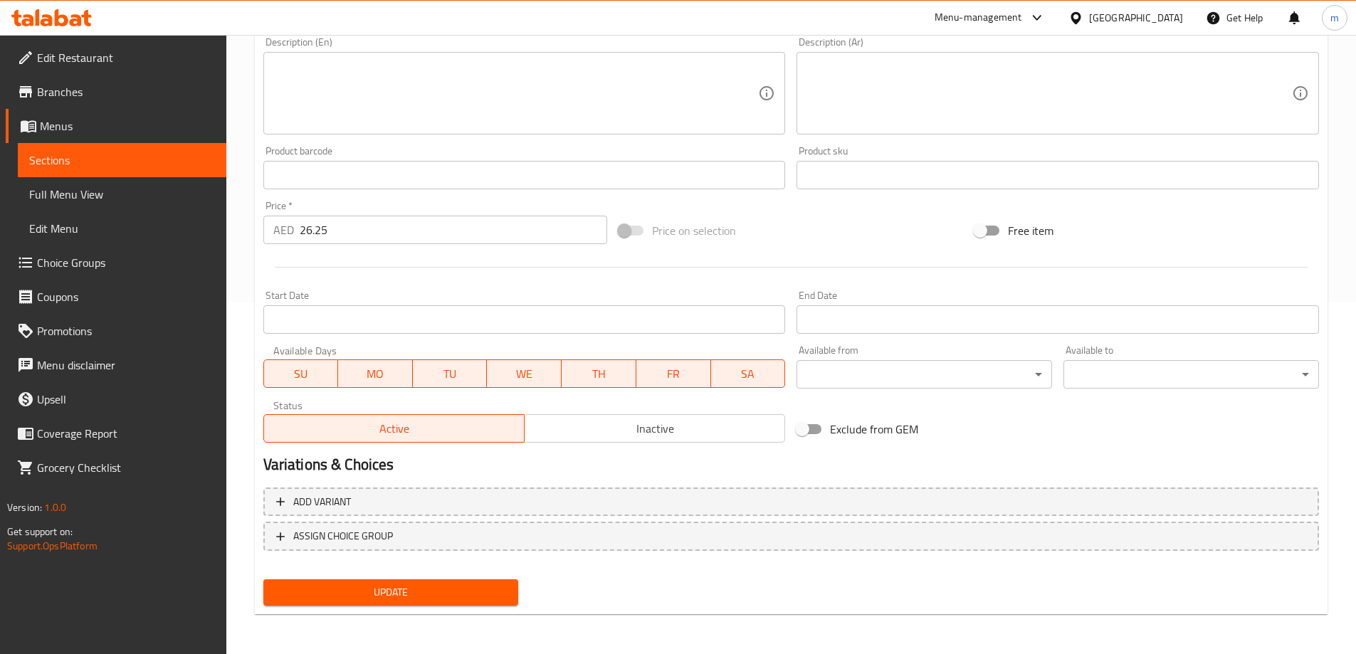
click at [476, 596] on span "Update" at bounding box center [391, 593] width 233 height 18
click at [100, 159] on span "Sections" at bounding box center [122, 160] width 186 height 17
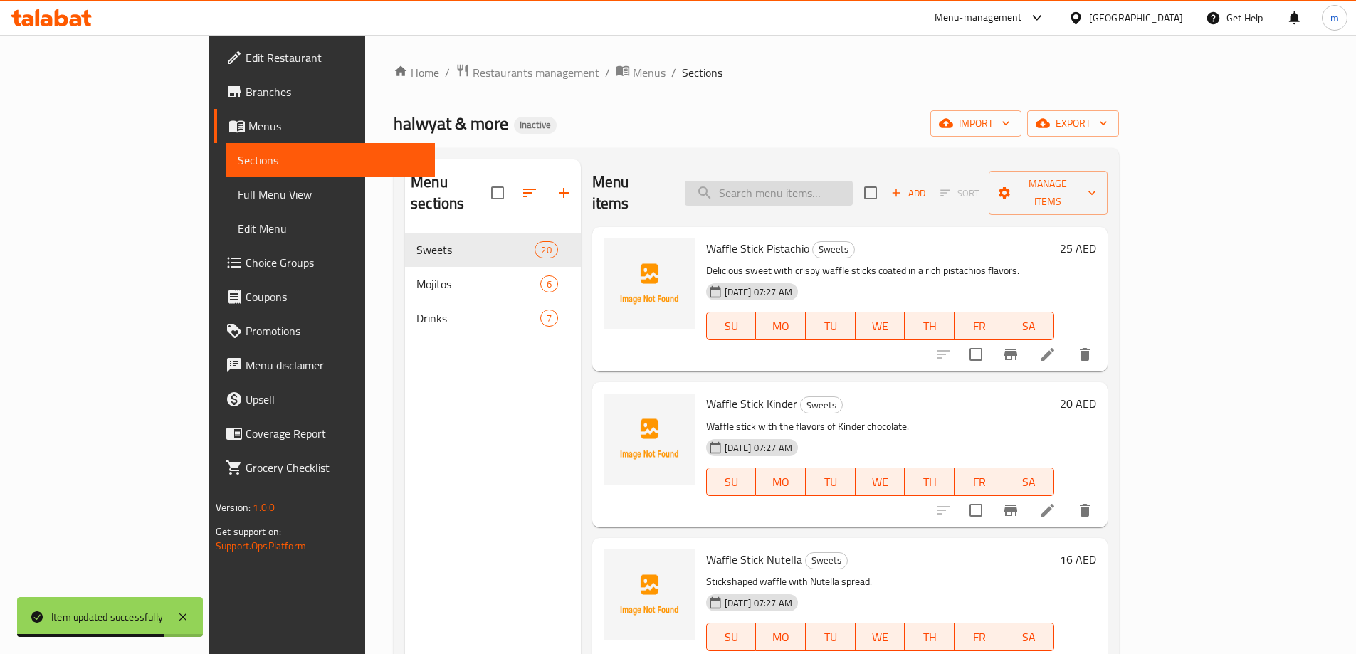
click at [818, 191] on input "search" at bounding box center [769, 193] width 168 height 25
paste input "Waffle Stick Pistachio"
type input "Waffle Stick Pistachio"
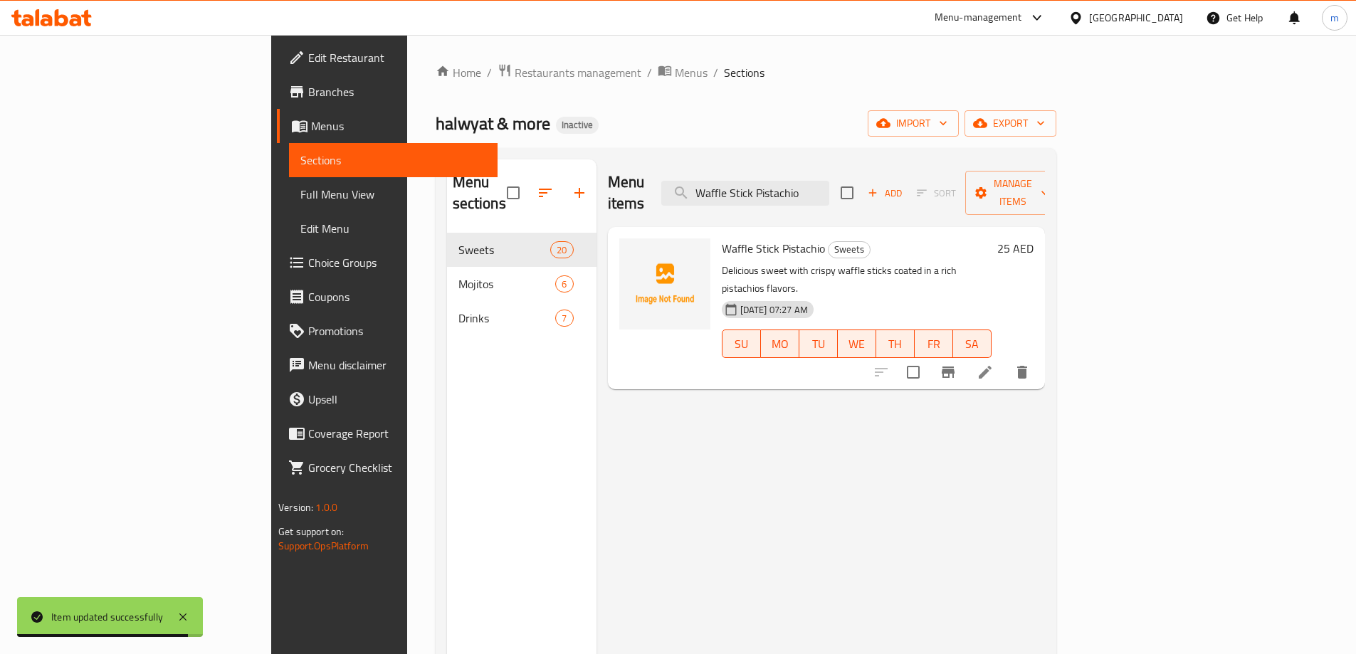
click at [1005, 359] on li at bounding box center [985, 372] width 40 height 26
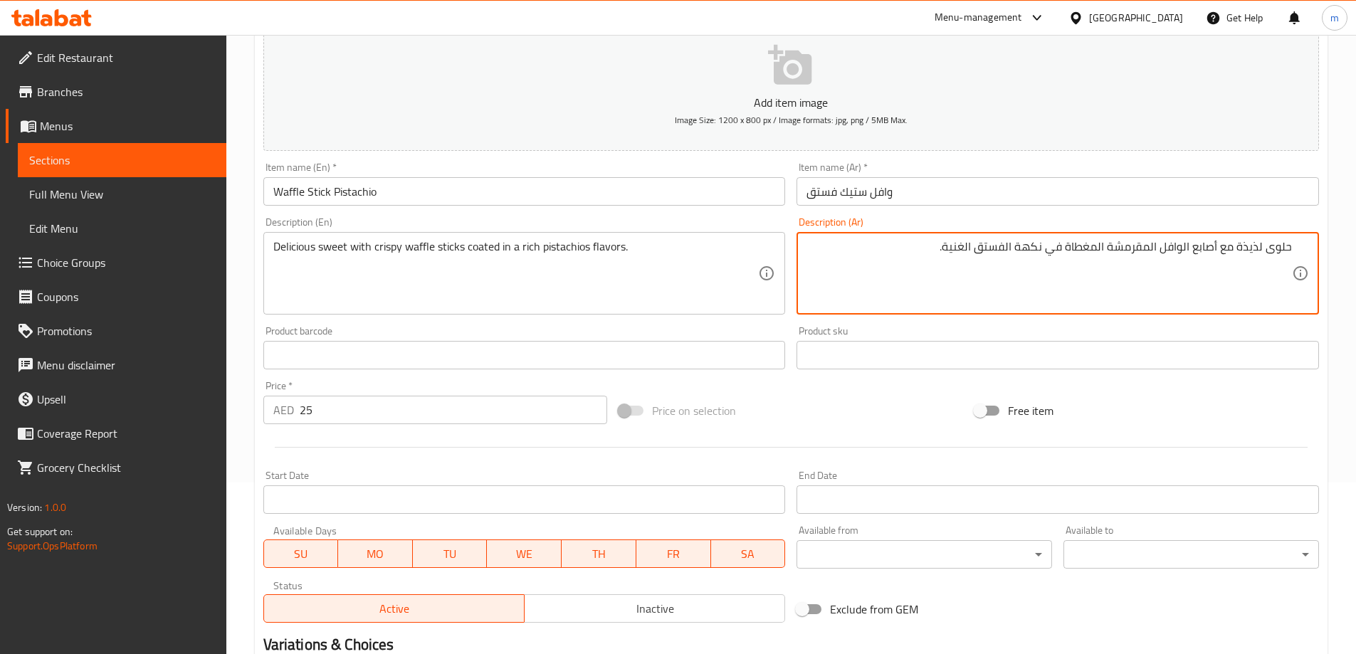
scroll to position [352, 0]
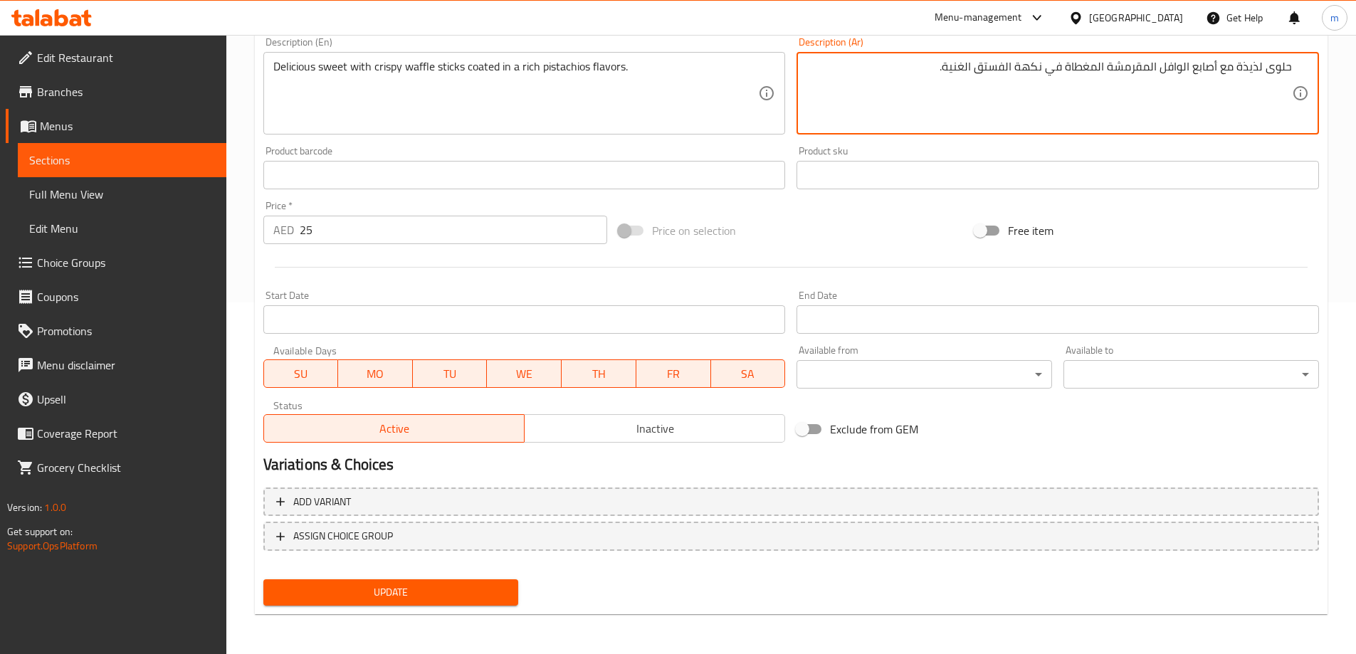
type textarea "حلوى لذيذة مع أصابع الوافل المقرمشة المغطاة في نكهة الفستق الغنية."
click at [463, 586] on span "Update" at bounding box center [391, 593] width 233 height 18
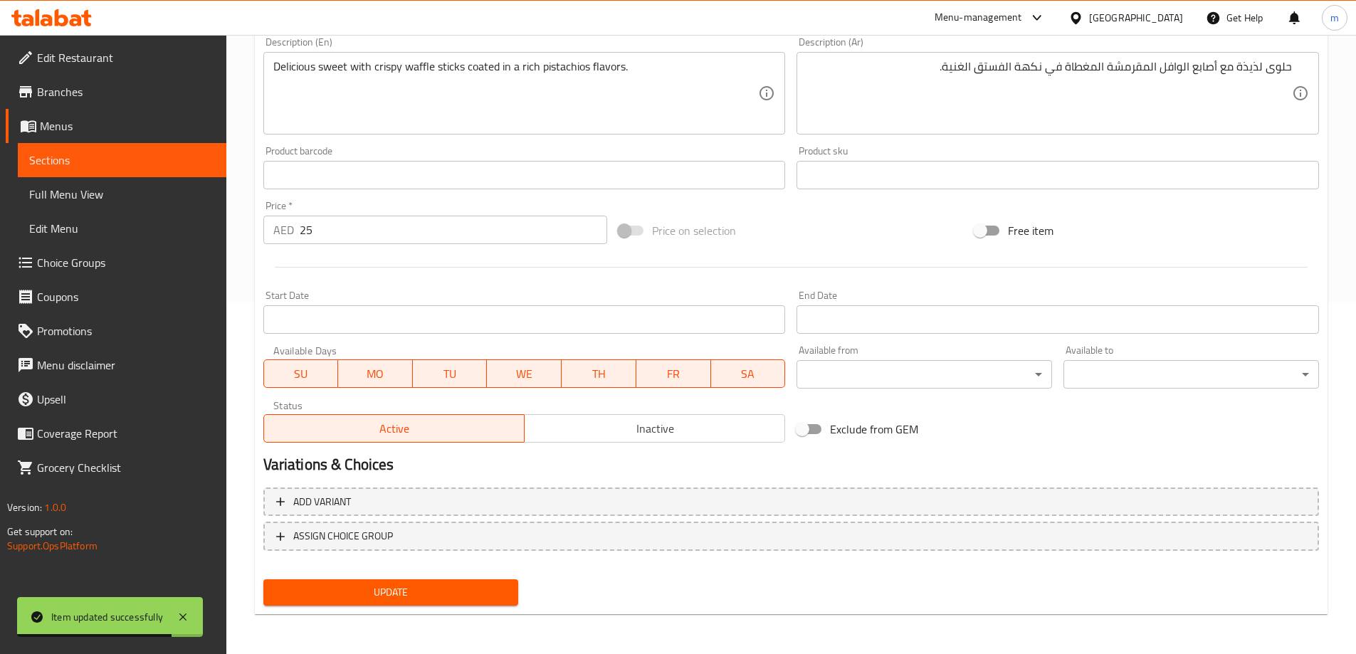
click at [156, 169] on link "Sections" at bounding box center [122, 160] width 209 height 34
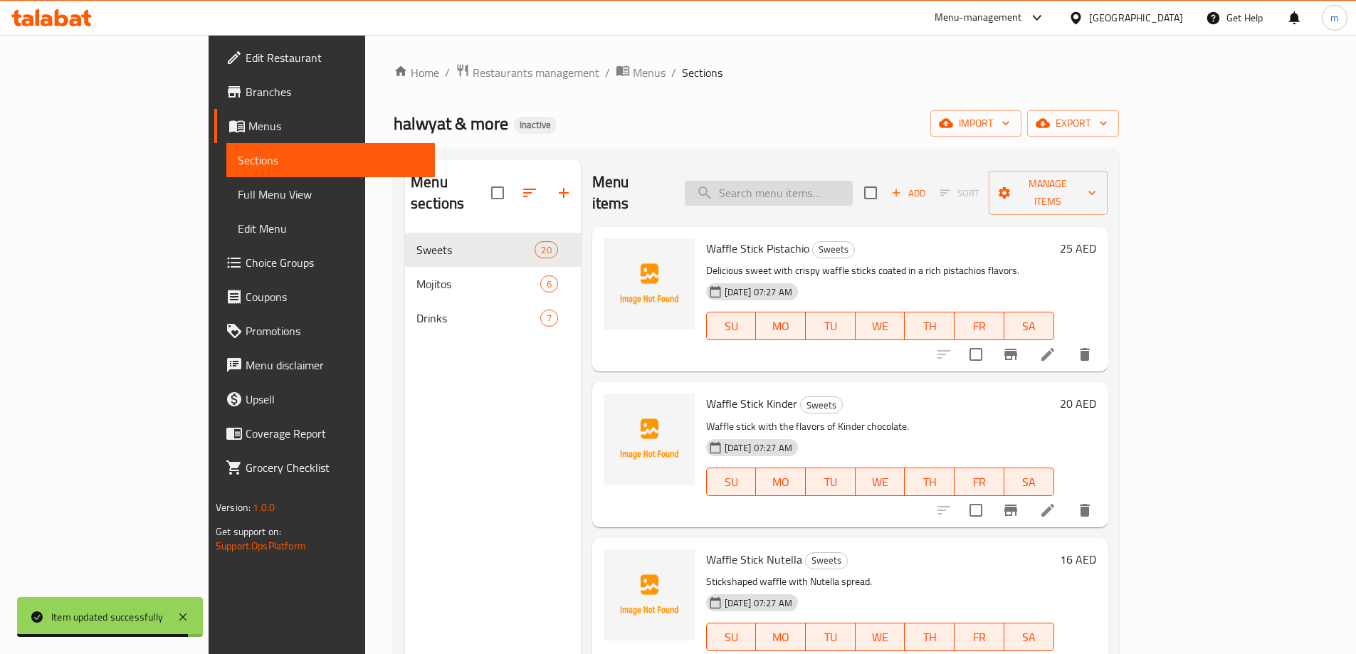
click at [820, 181] on input "search" at bounding box center [769, 193] width 168 height 25
paste input "Mini Pancake Kinder"
type input "Mini Pancake Kinder"
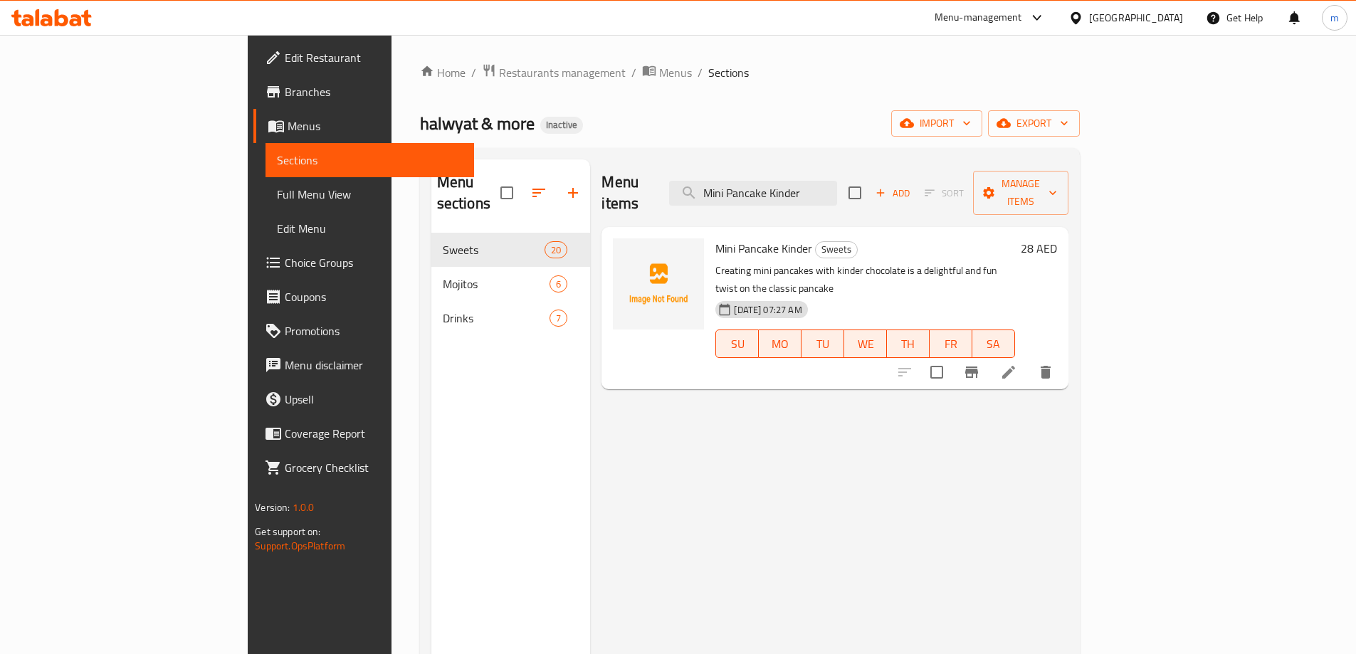
click at [1028, 359] on li at bounding box center [1009, 372] width 40 height 26
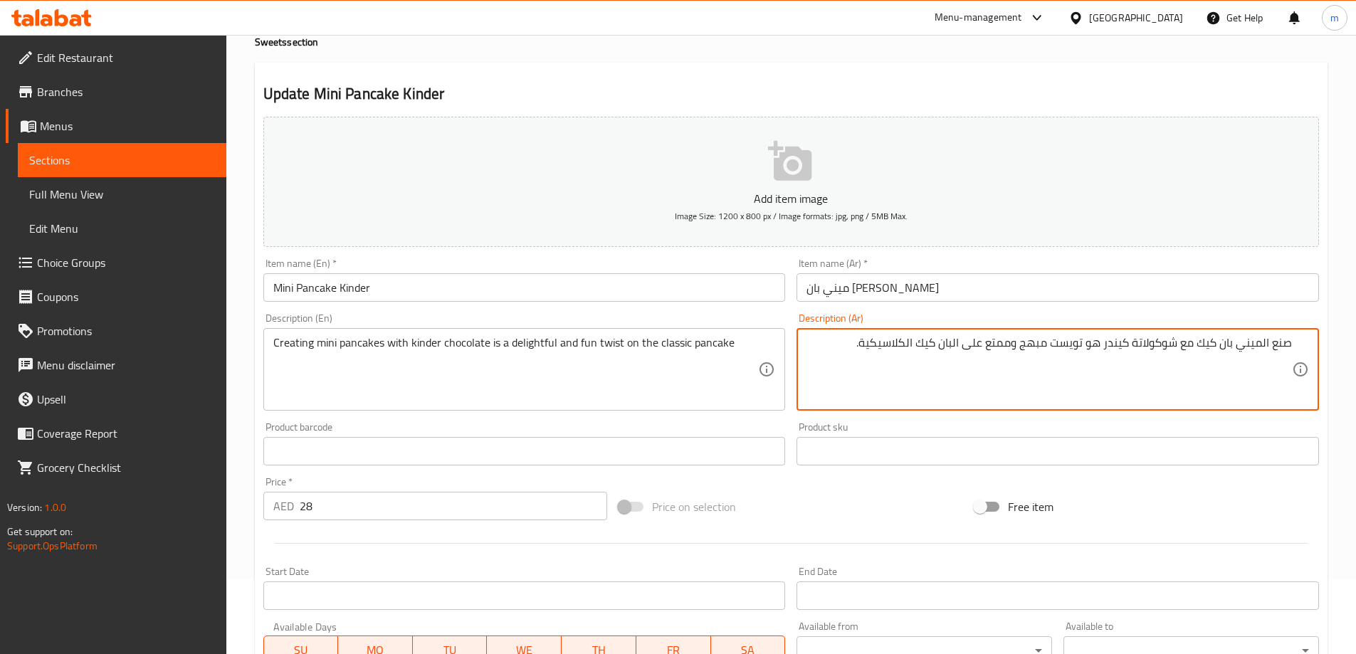
scroll to position [352, 0]
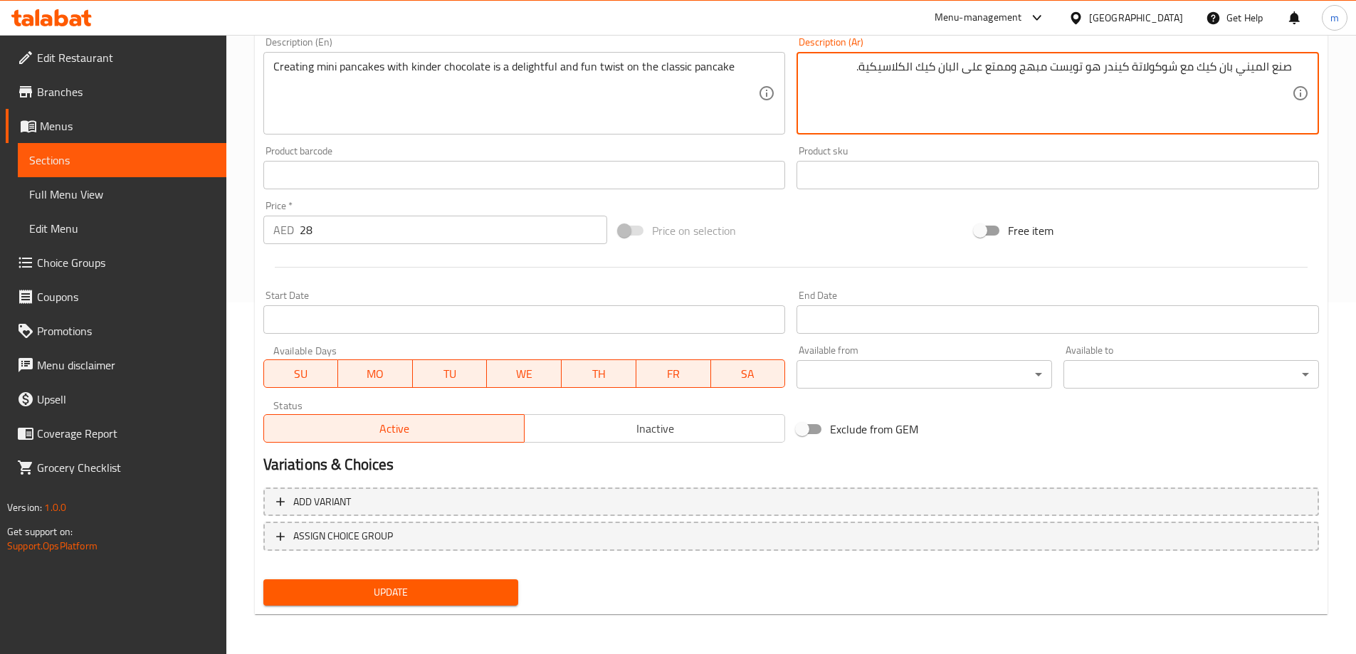
type textarea "صنع الميني بان كيك مع شوكولاتة كيندر هو تويست مبهج وممتع على البان كيك الكلاسيك…"
click at [492, 603] on button "Update" at bounding box center [390, 592] width 255 height 26
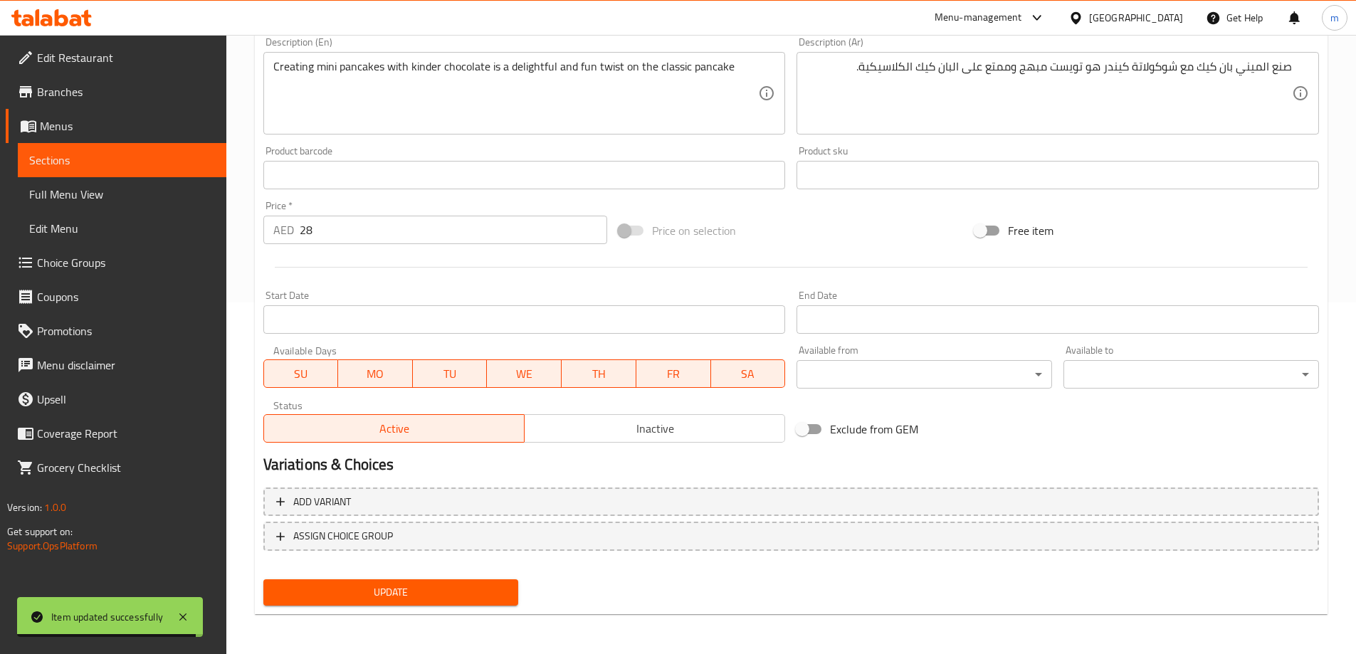
click at [142, 157] on span "Sections" at bounding box center [122, 160] width 186 height 17
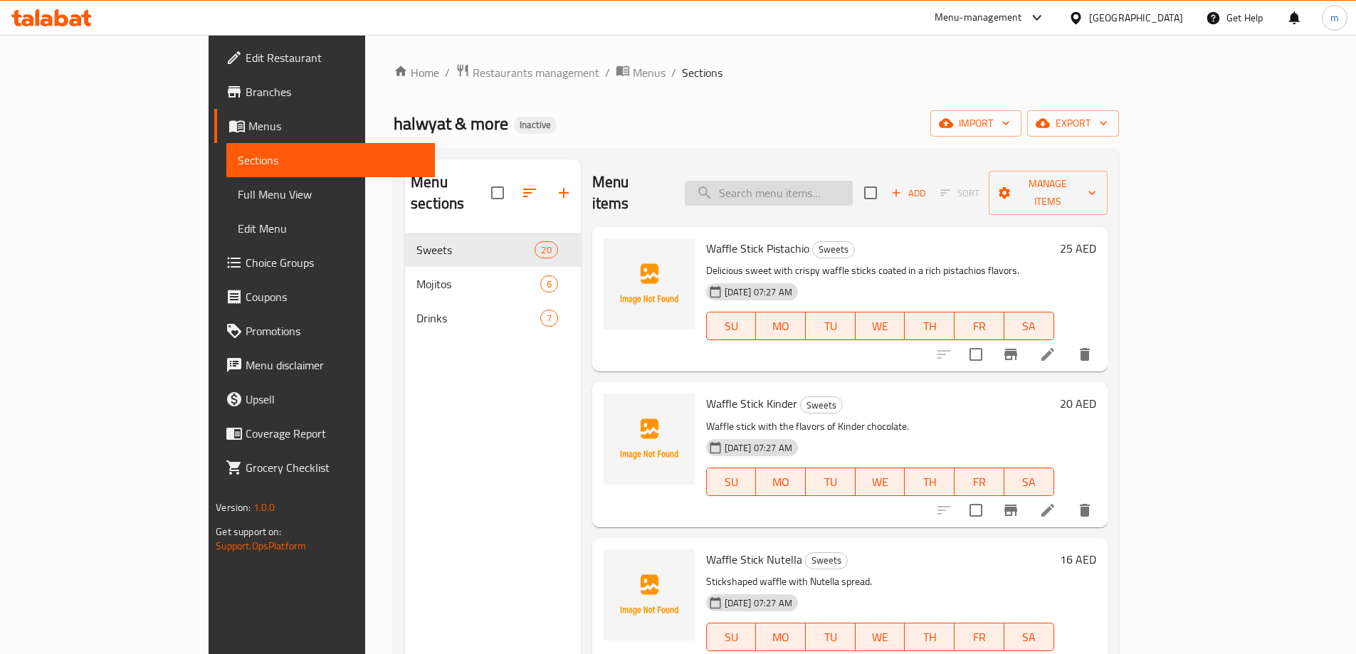
click at [813, 191] on input "search" at bounding box center [769, 193] width 168 height 25
paste input "Lotus Mini Pancake"
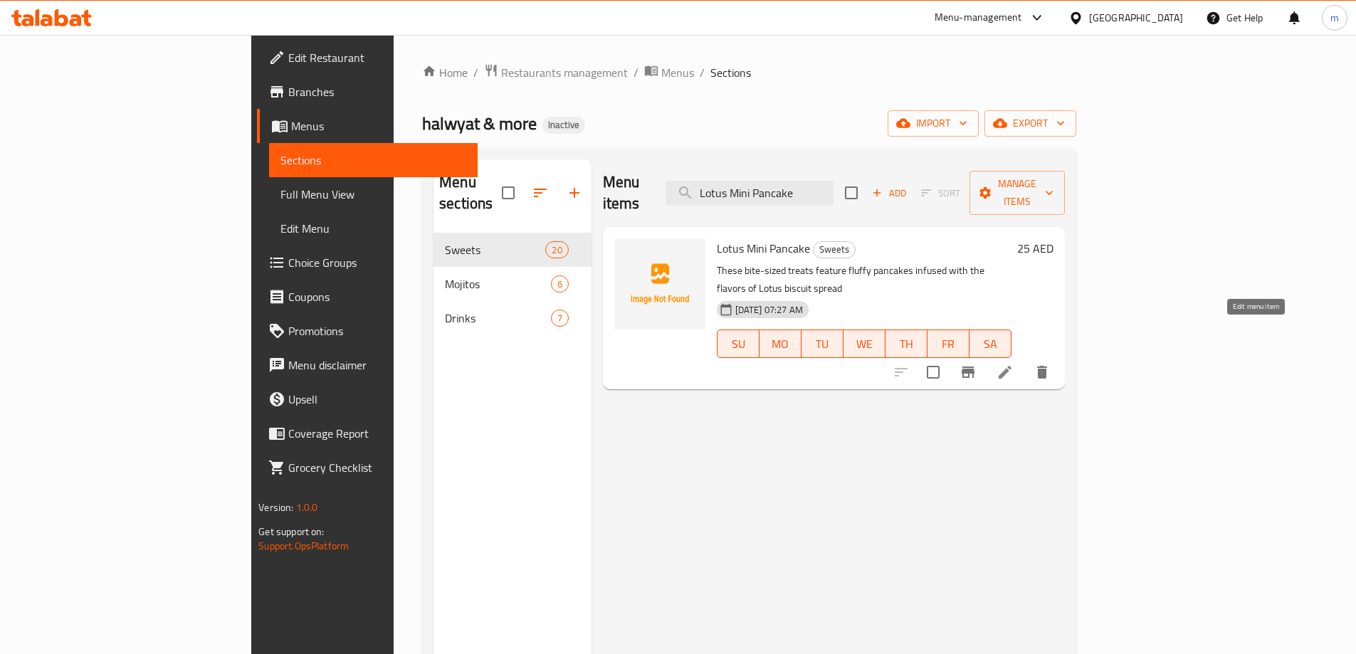
type input "Lotus Mini Pancake"
click at [1013, 364] on icon at bounding box center [1004, 372] width 17 height 17
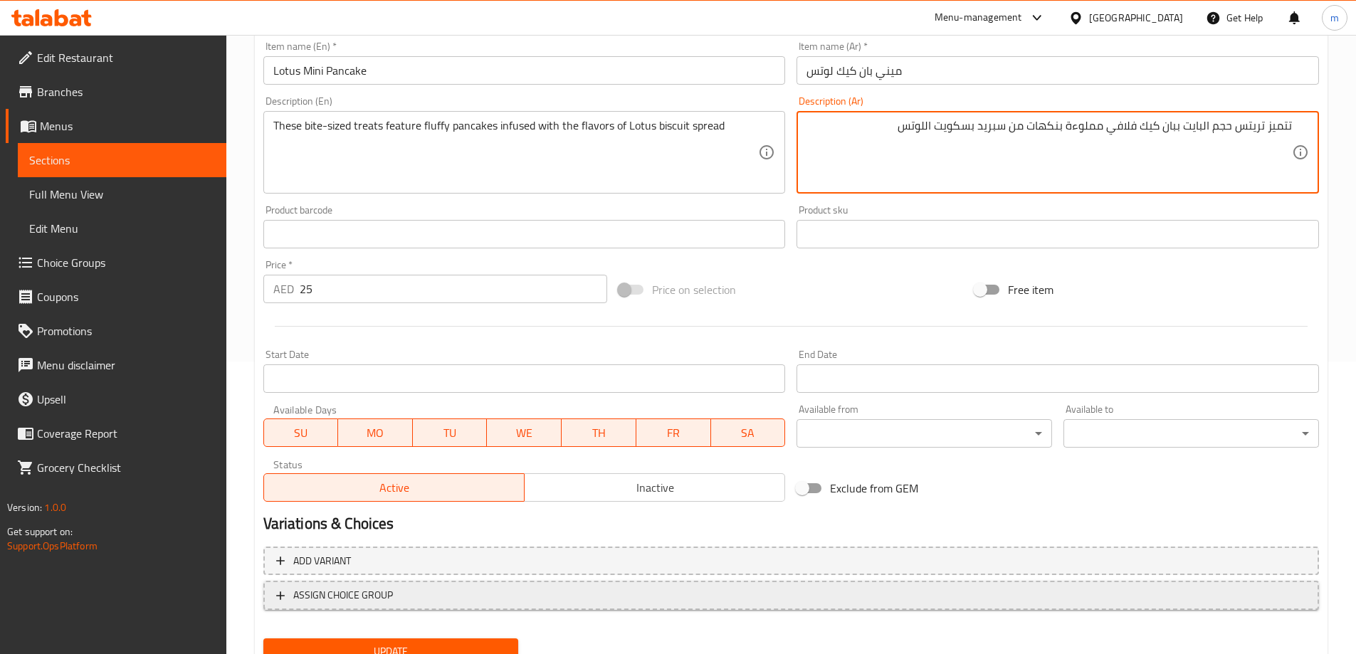
scroll to position [352, 0]
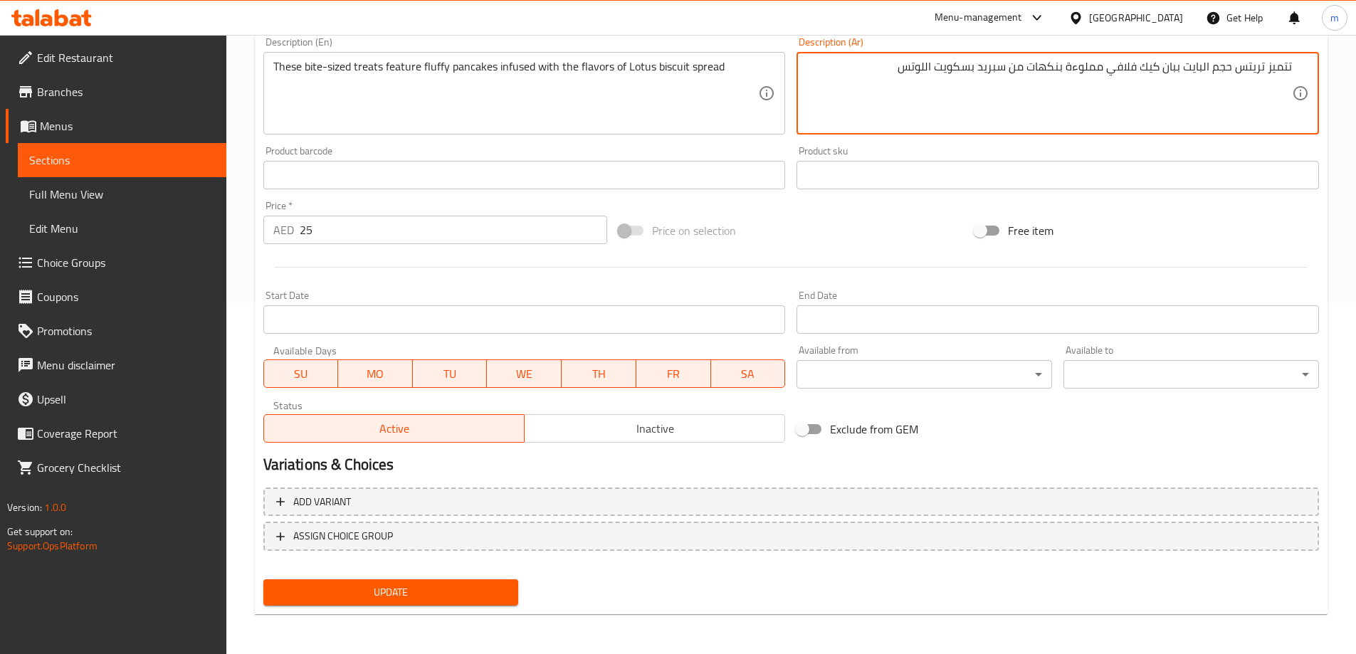
type textarea "تتميز تريتس حجم البايت ببان كيك فلافي مملوءة بنكهات من سبريد بسكويت اللوتس"
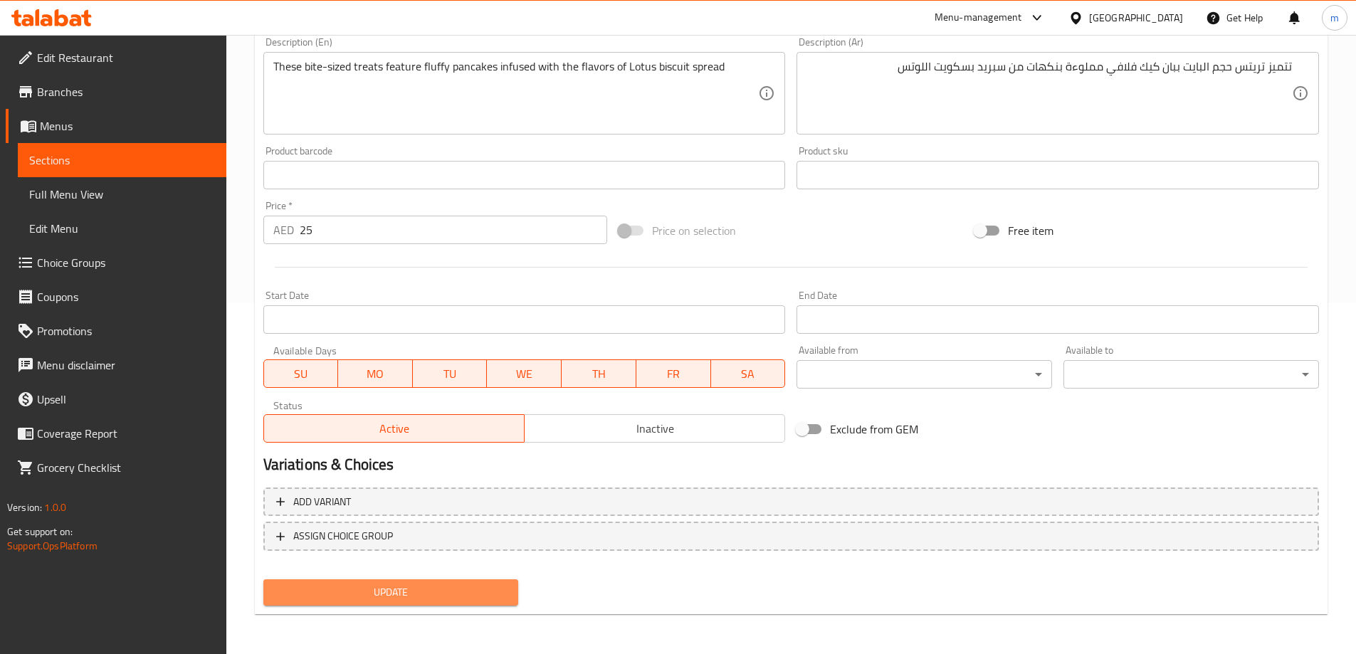
click at [330, 591] on span "Update" at bounding box center [391, 593] width 233 height 18
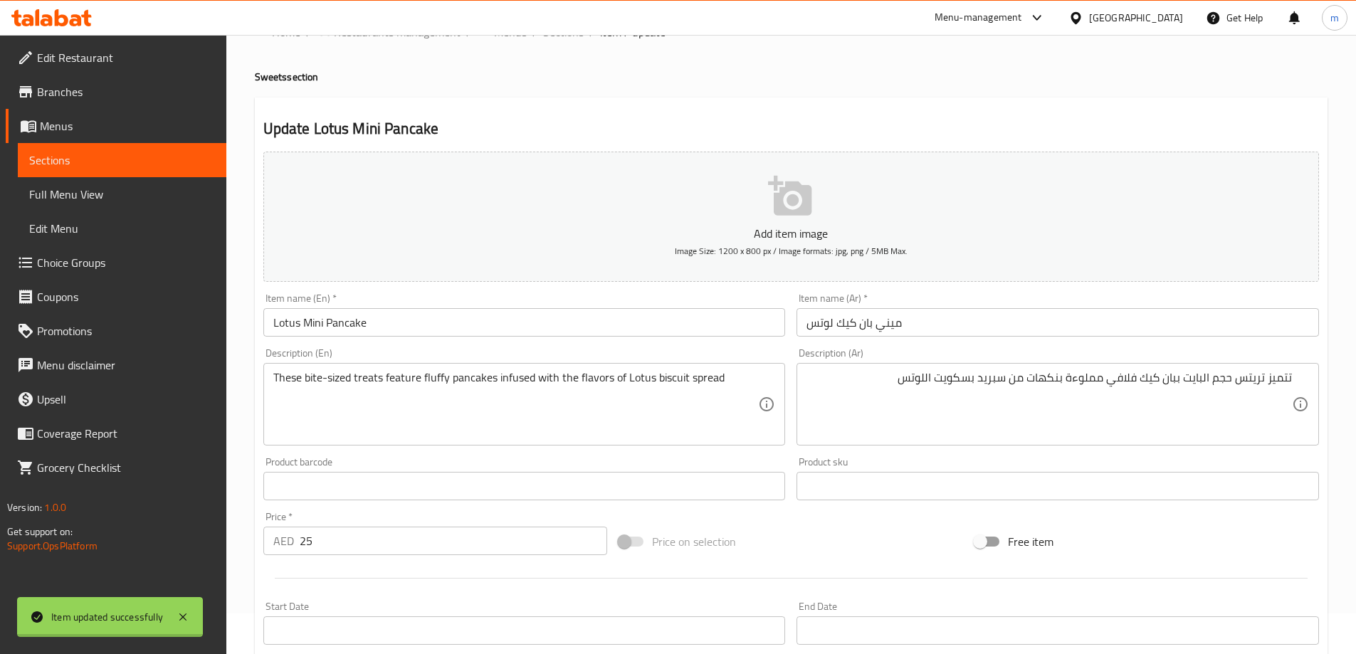
scroll to position [0, 0]
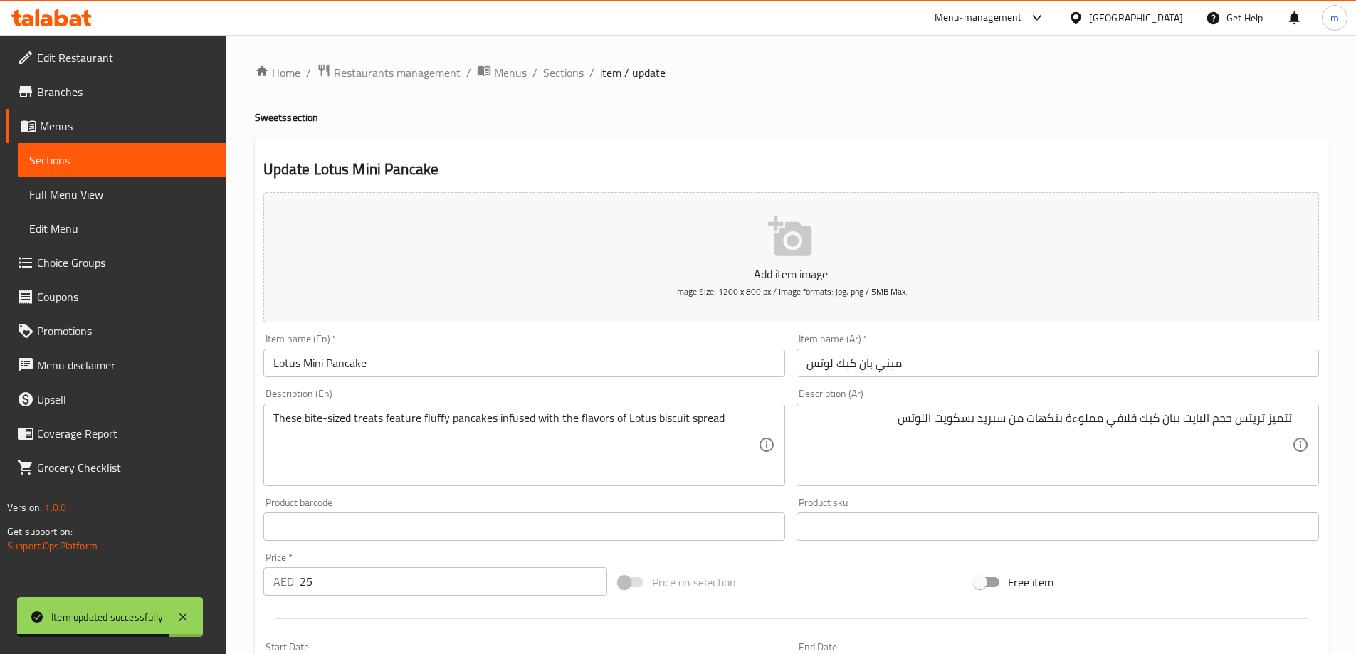
click at [165, 174] on link "Sections" at bounding box center [122, 160] width 209 height 34
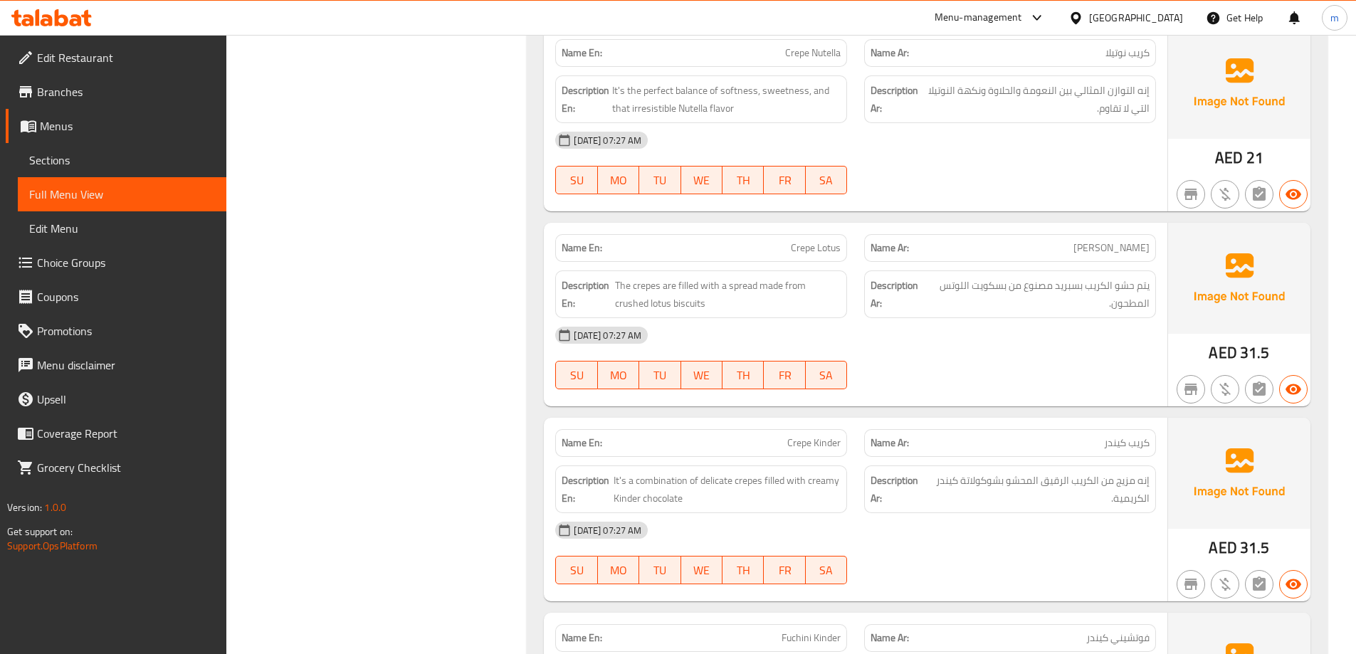
scroll to position [2807, 0]
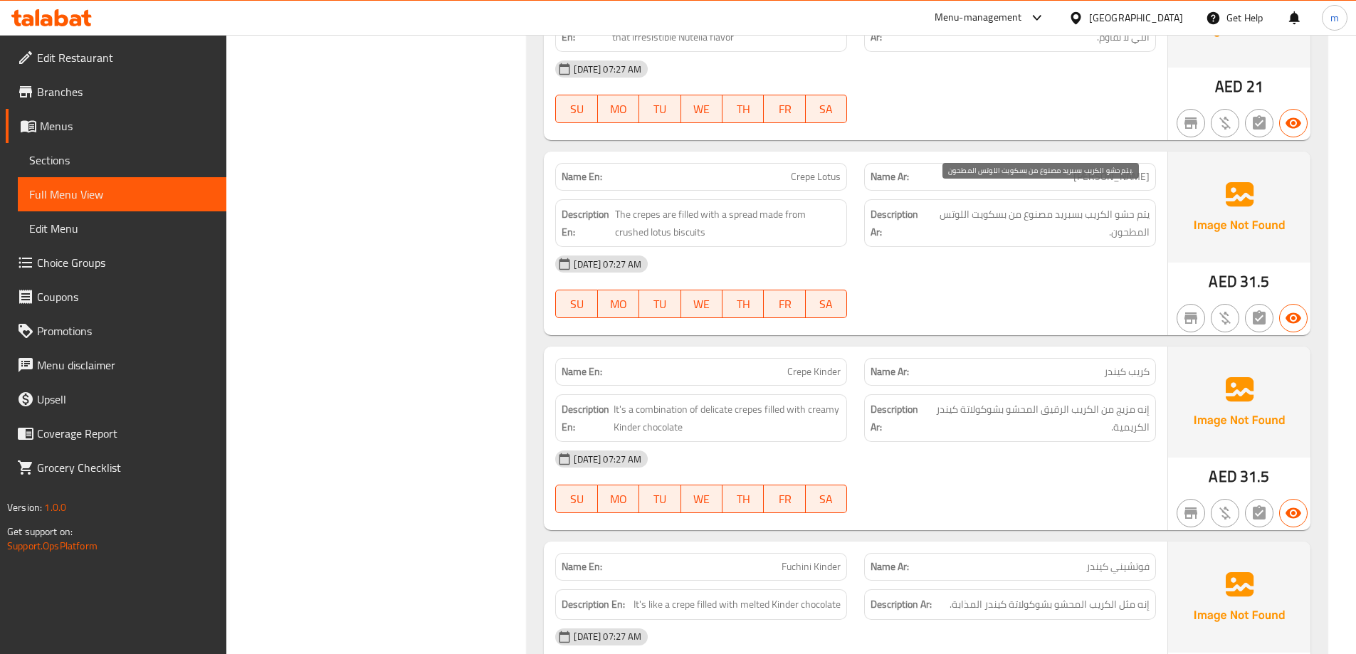
scroll to position [3020, 0]
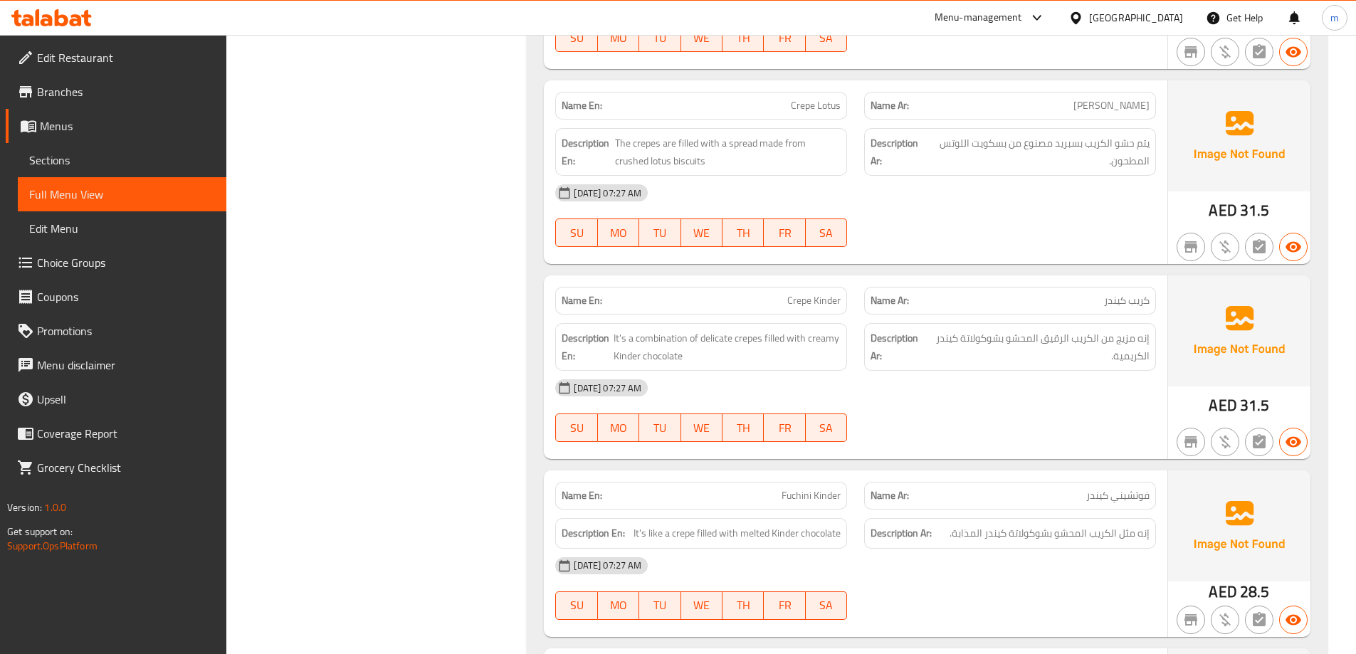
click at [780, 98] on p "Name En: Crepe Lotus" at bounding box center [701, 105] width 279 height 15
copy span "Crepe Lotus"
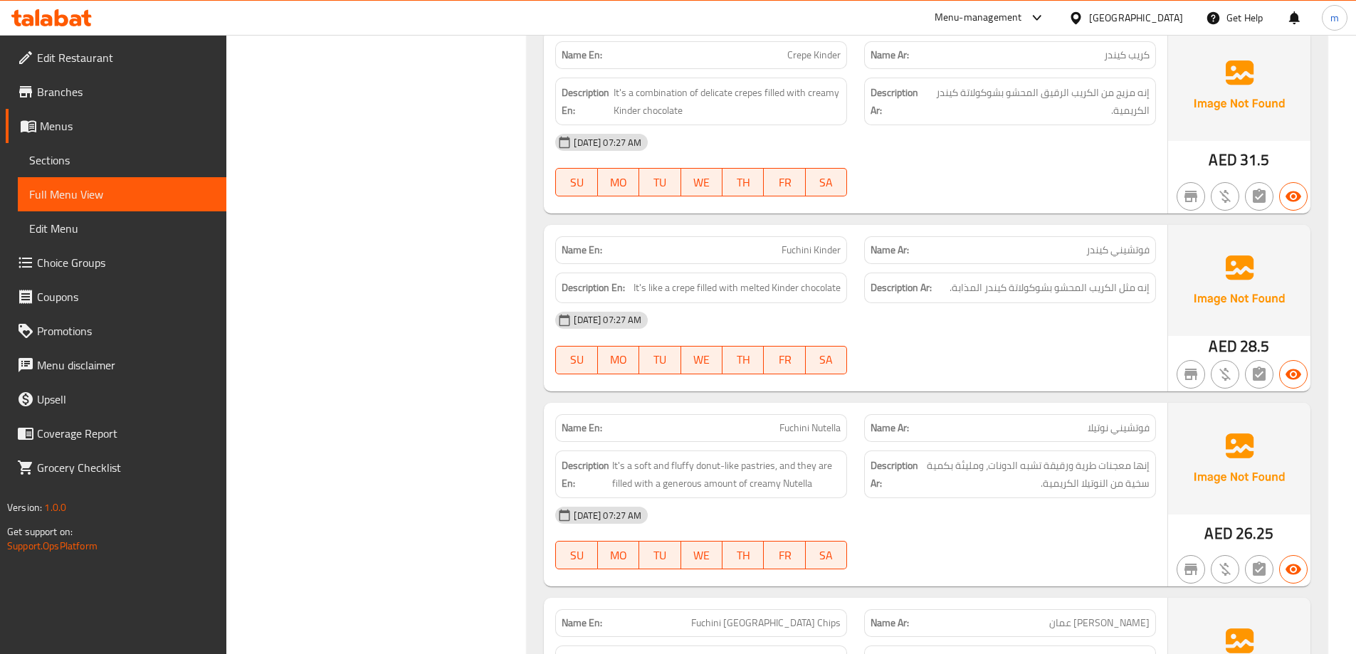
scroll to position [3234, 0]
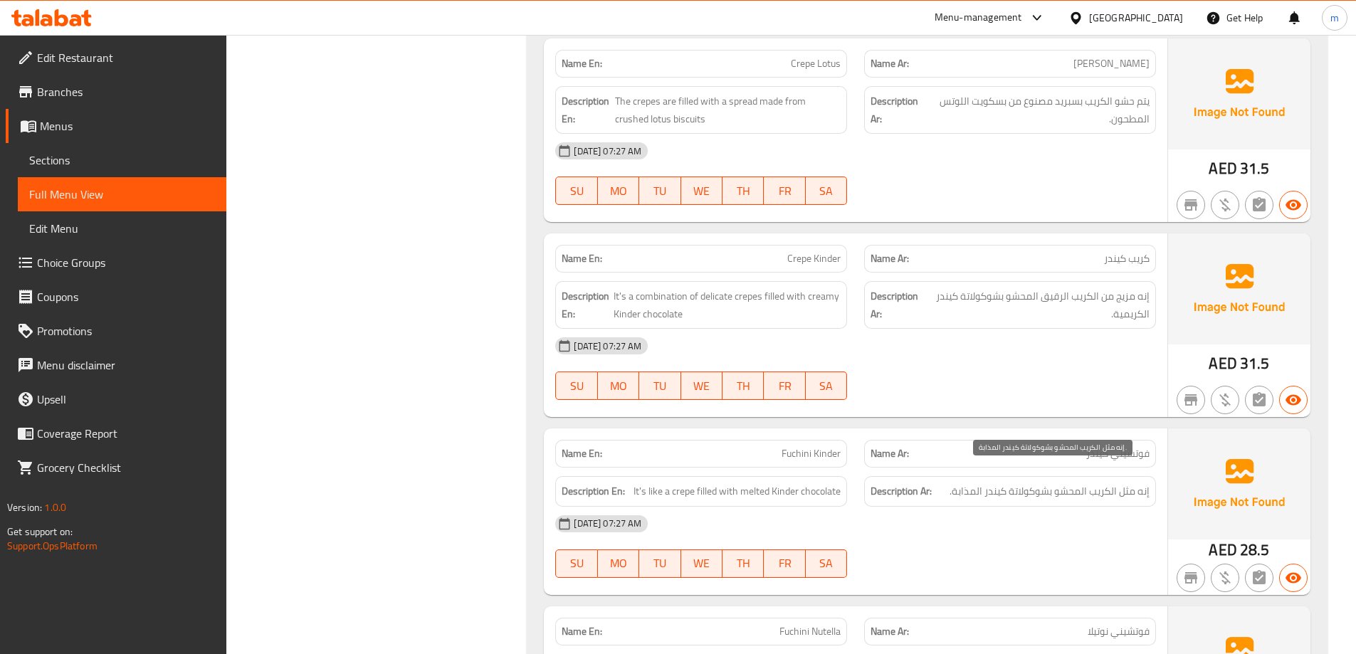
scroll to position [2998, 0]
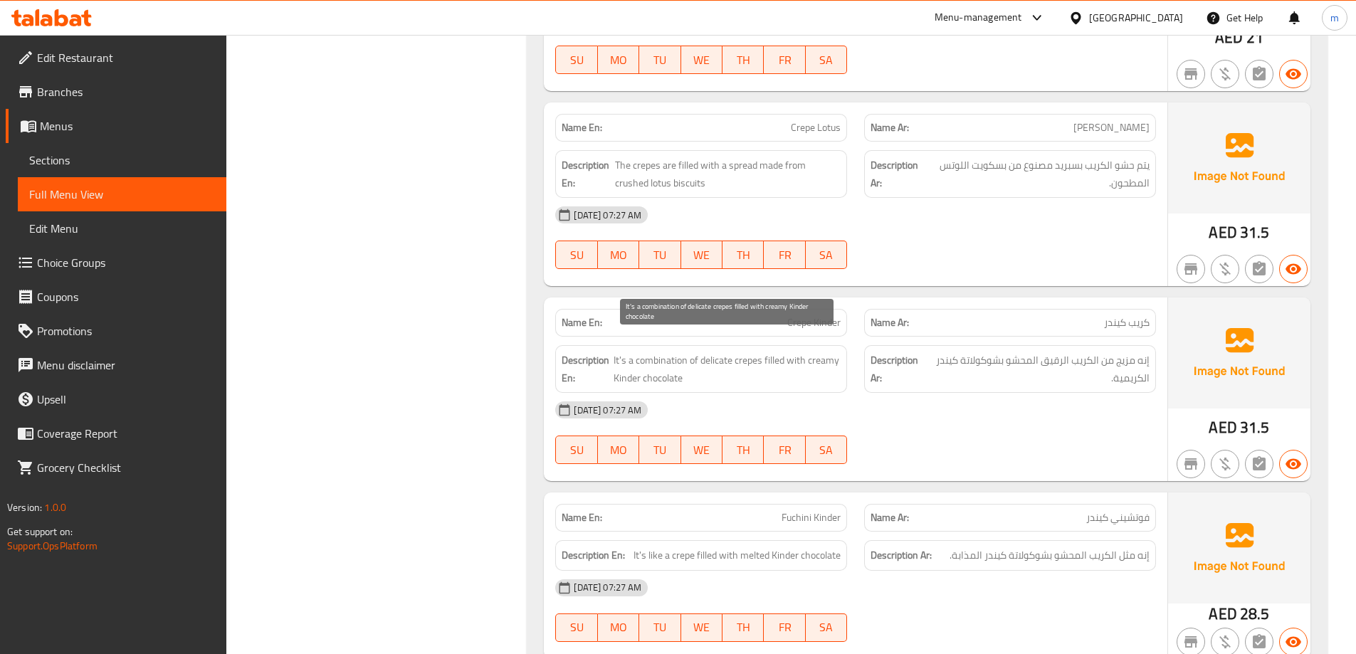
click at [705, 352] on span "It's a combination of delicate crepes filled with creamy Kinder chocolate" at bounding box center [727, 369] width 228 height 35
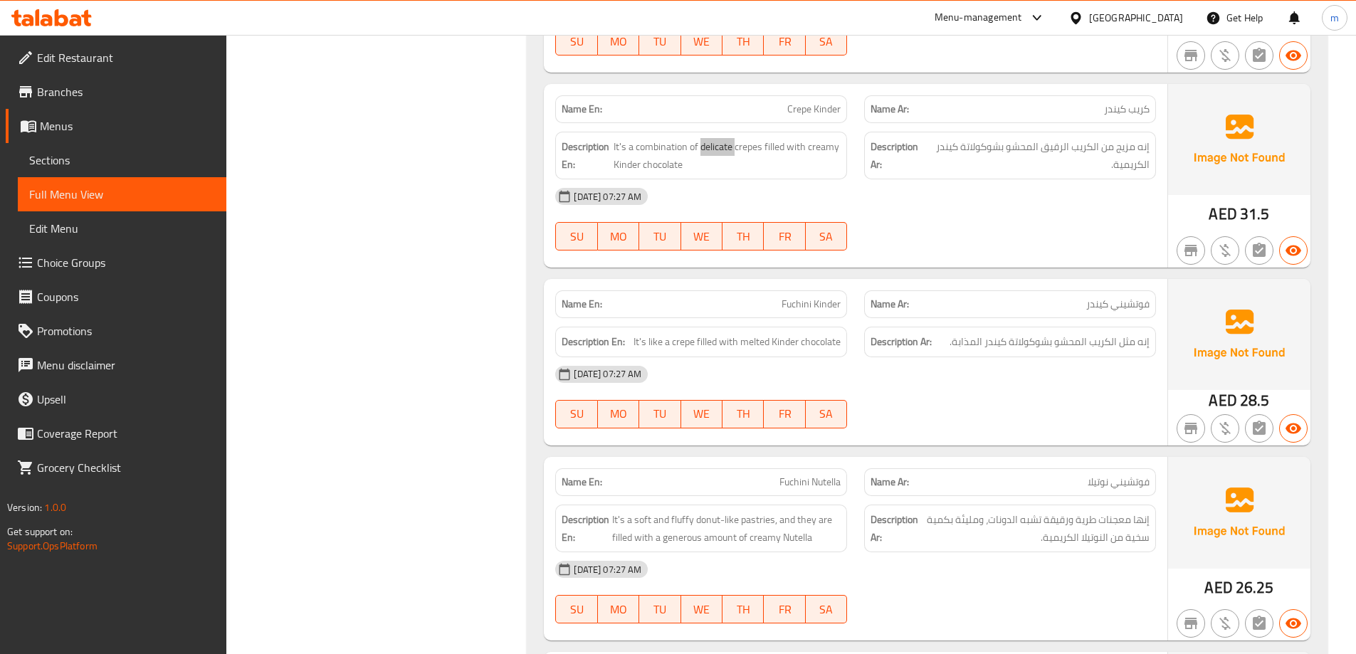
scroll to position [3283, 0]
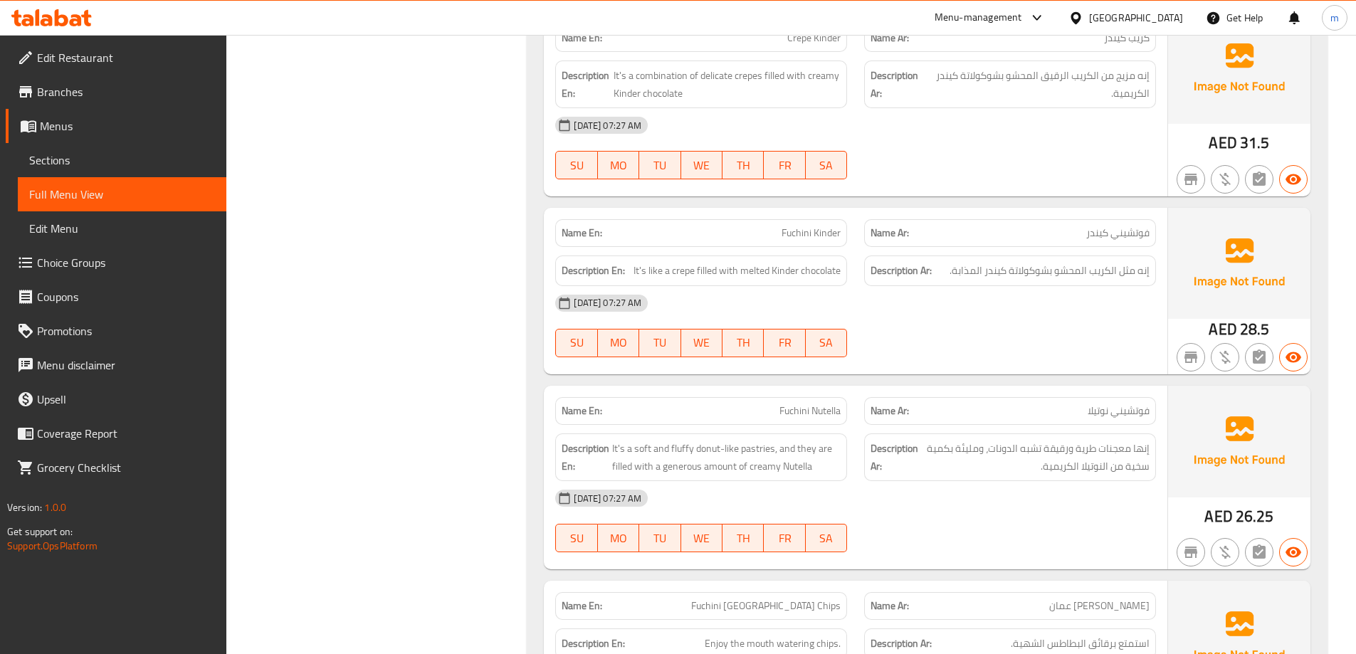
click at [813, 226] on span "Fuchini Kinder" at bounding box center [810, 233] width 59 height 15
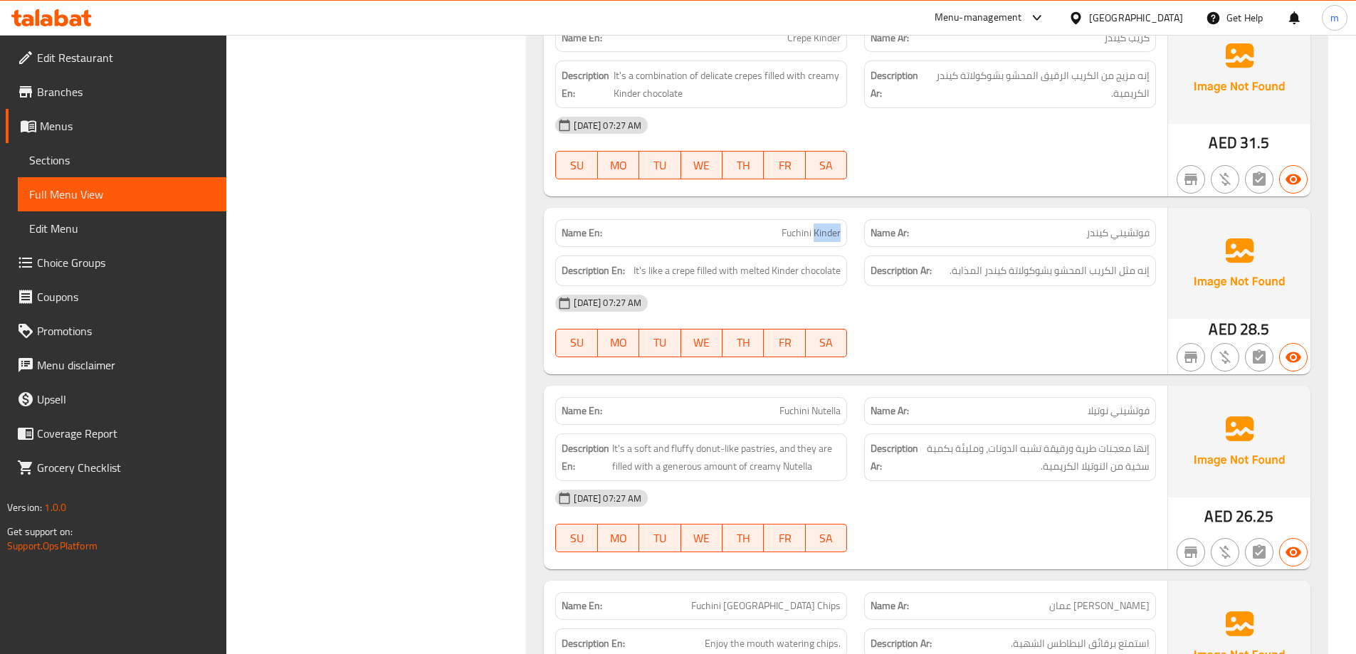
click at [813, 226] on span "Fuchini Kinder" at bounding box center [810, 233] width 59 height 15
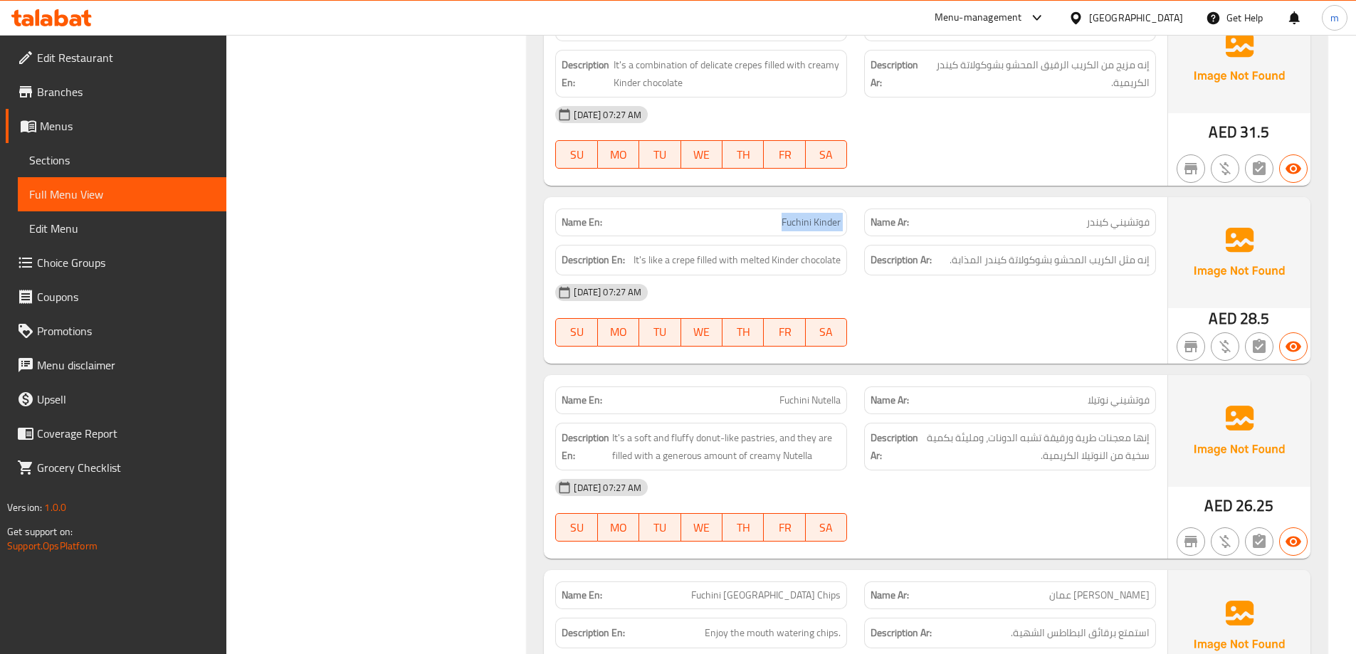
scroll to position [3354, 0]
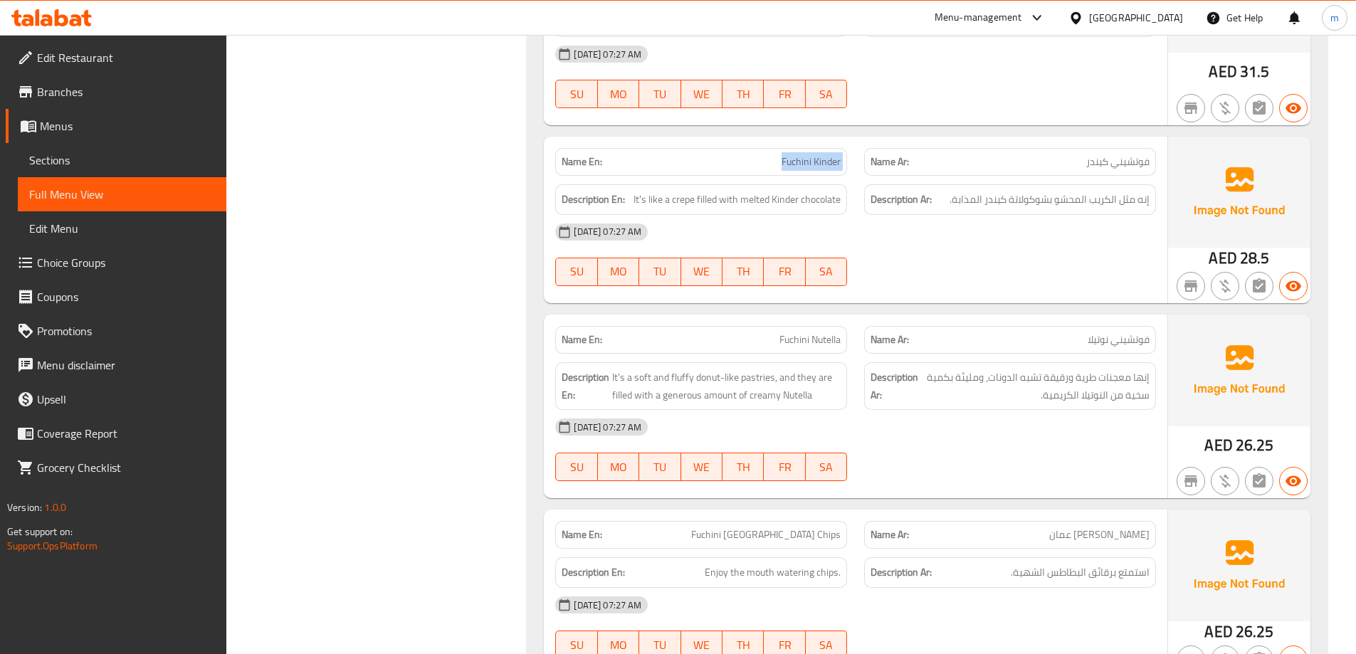
click at [808, 154] on span "Fuchini Kinder" at bounding box center [810, 161] width 59 height 15
click at [766, 332] on p "Name En: Fuchini Nutella" at bounding box center [701, 339] width 279 height 15
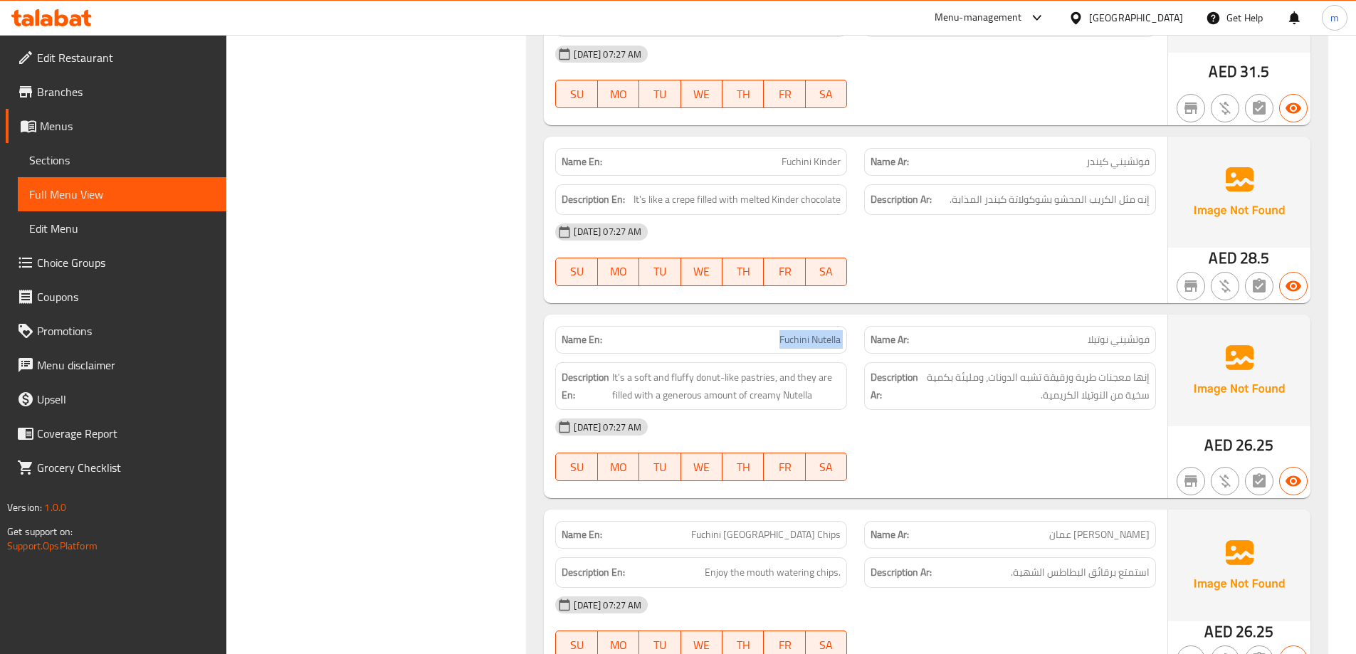
click at [766, 332] on p "Name En: Fuchini Nutella" at bounding box center [701, 339] width 279 height 15
copy span "Fuchini Nutella"
click at [816, 154] on span "Fuchini Kinder" at bounding box center [810, 161] width 59 height 15
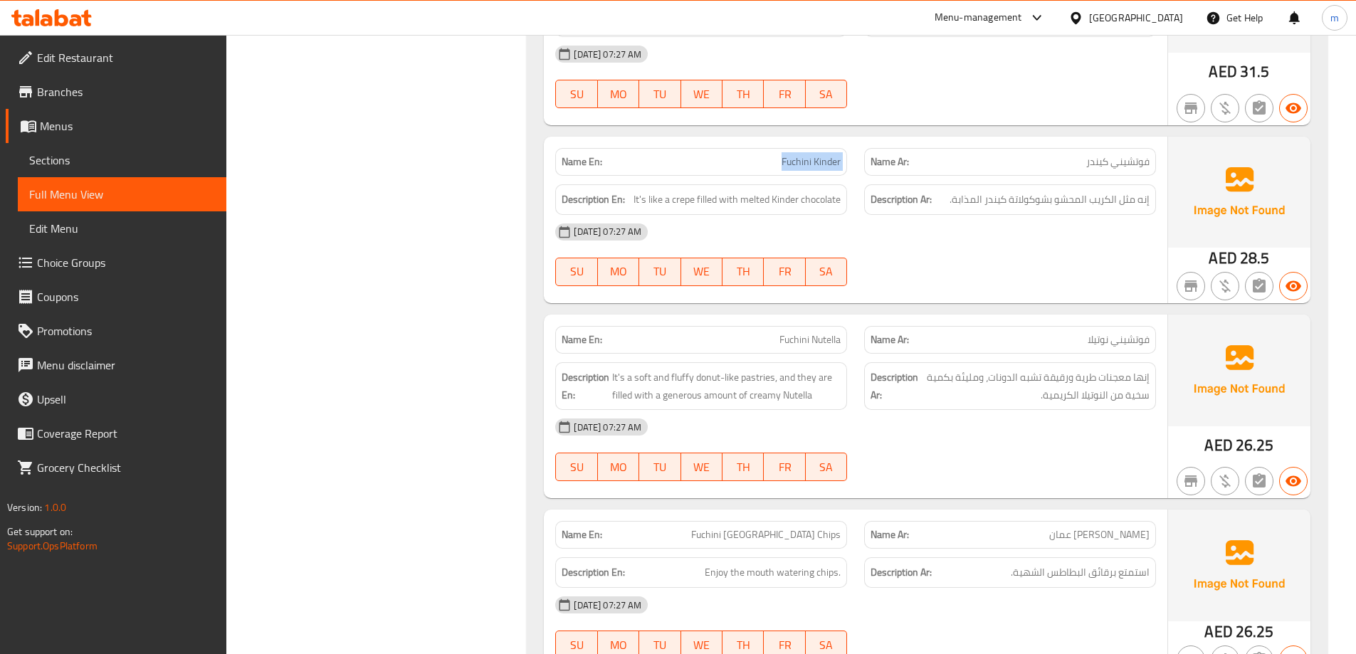
copy span "Fuchini Kinder"
click at [830, 332] on span "Fuchini Nutella" at bounding box center [809, 339] width 61 height 15
click at [829, 332] on span "Fuchini Nutella" at bounding box center [809, 339] width 61 height 15
copy span "Fuchini Nutella"
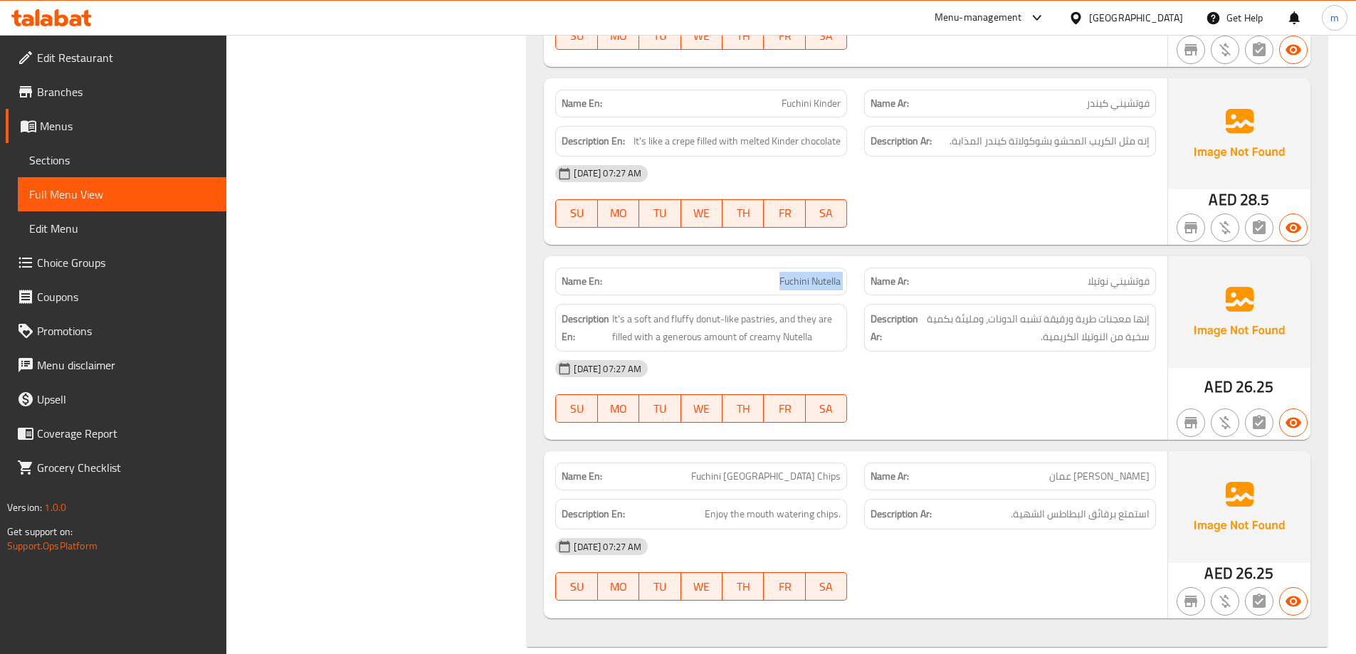
scroll to position [3496, 0]
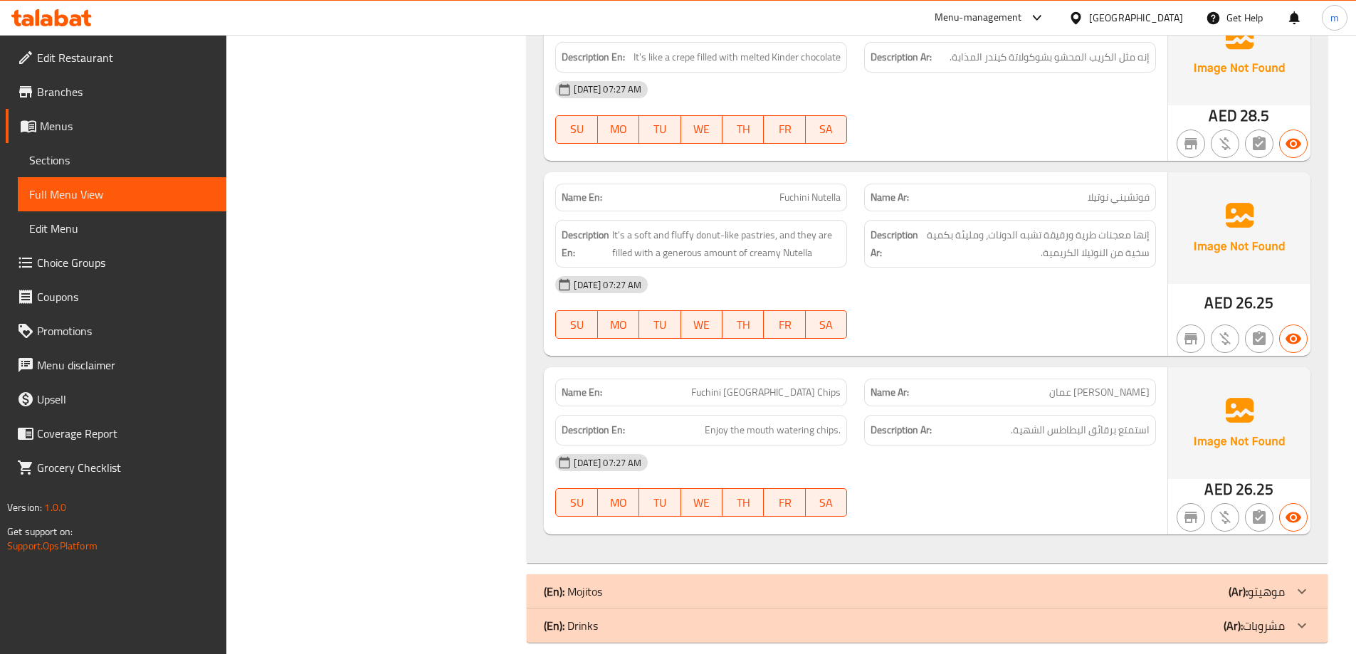
click at [811, 385] on span "Fuchini [GEOGRAPHIC_DATA] Chips" at bounding box center [765, 392] width 149 height 15
copy span "Fuchini [GEOGRAPHIC_DATA] Chips"
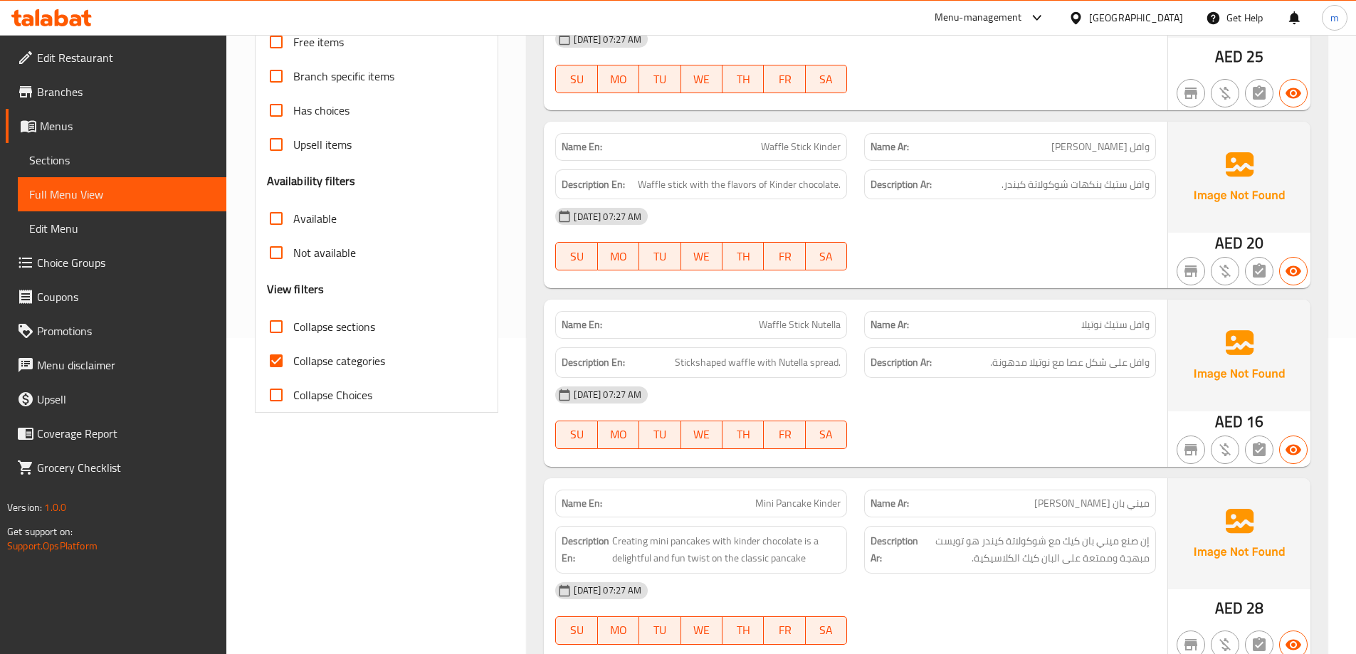
scroll to position [317, 0]
click at [284, 362] on input "Collapse categories" at bounding box center [276, 360] width 34 height 34
checkbox input "false"
click at [275, 319] on input "Collapse sections" at bounding box center [276, 326] width 34 height 34
checkbox input "true"
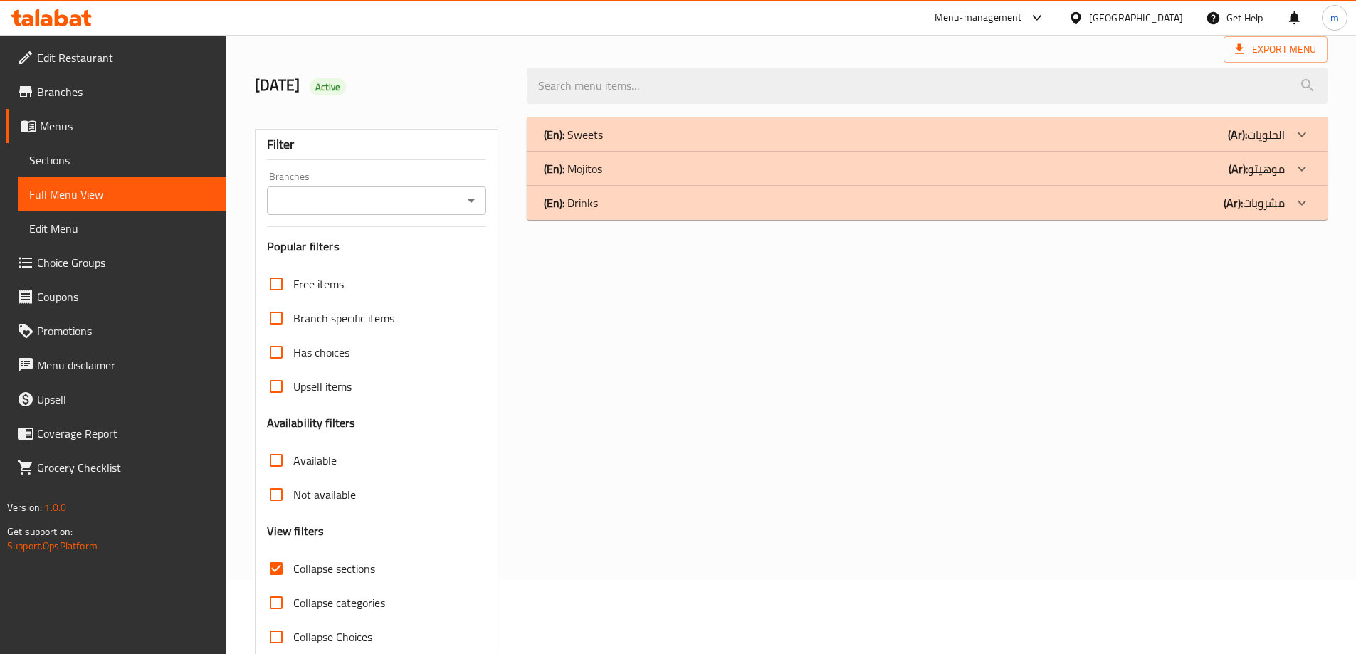
scroll to position [0, 0]
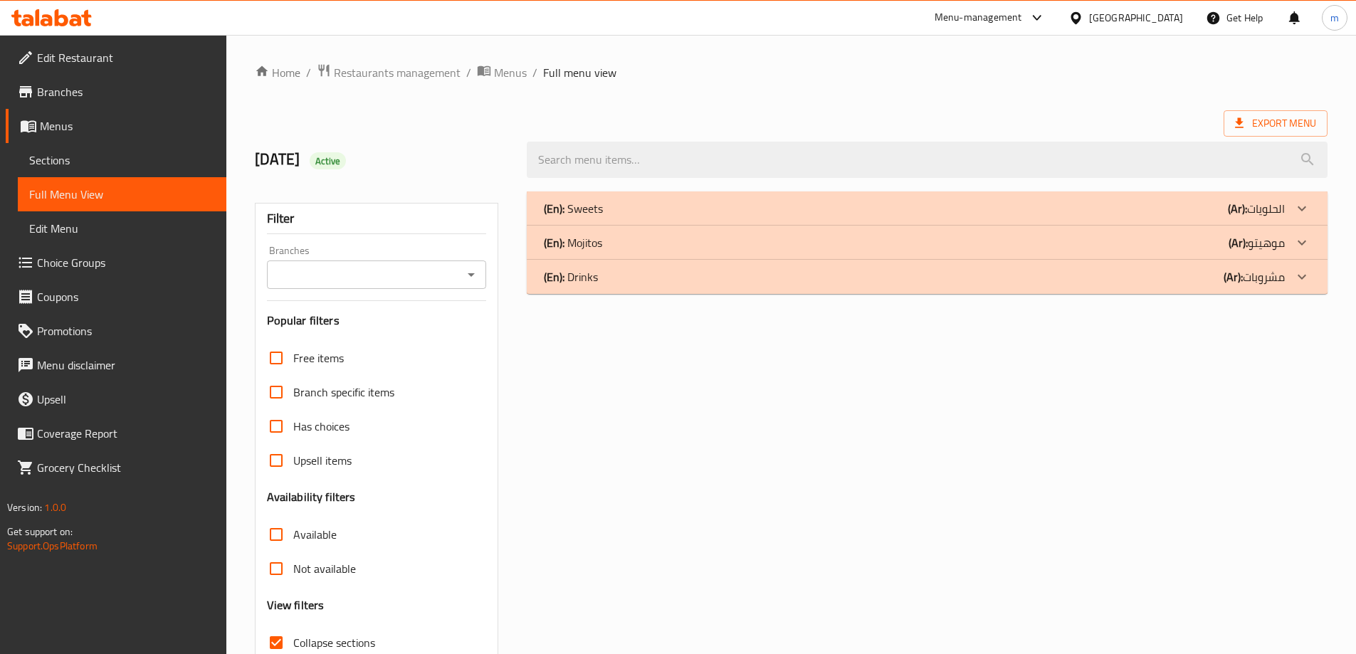
click at [690, 203] on div "(En): Sweets (Ar): الحلويات" at bounding box center [914, 208] width 741 height 17
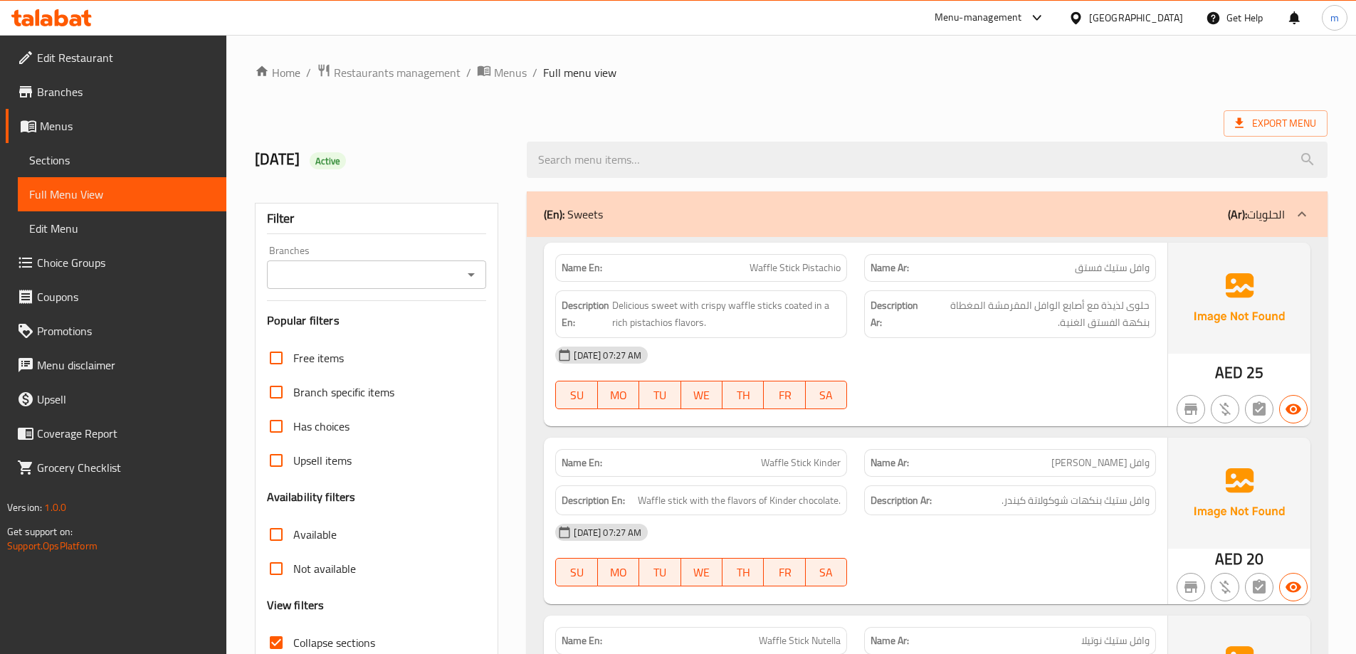
click at [815, 271] on span "Waffle Stick Pistachio" at bounding box center [794, 267] width 91 height 15
copy span "Waffle Stick Pistachio"
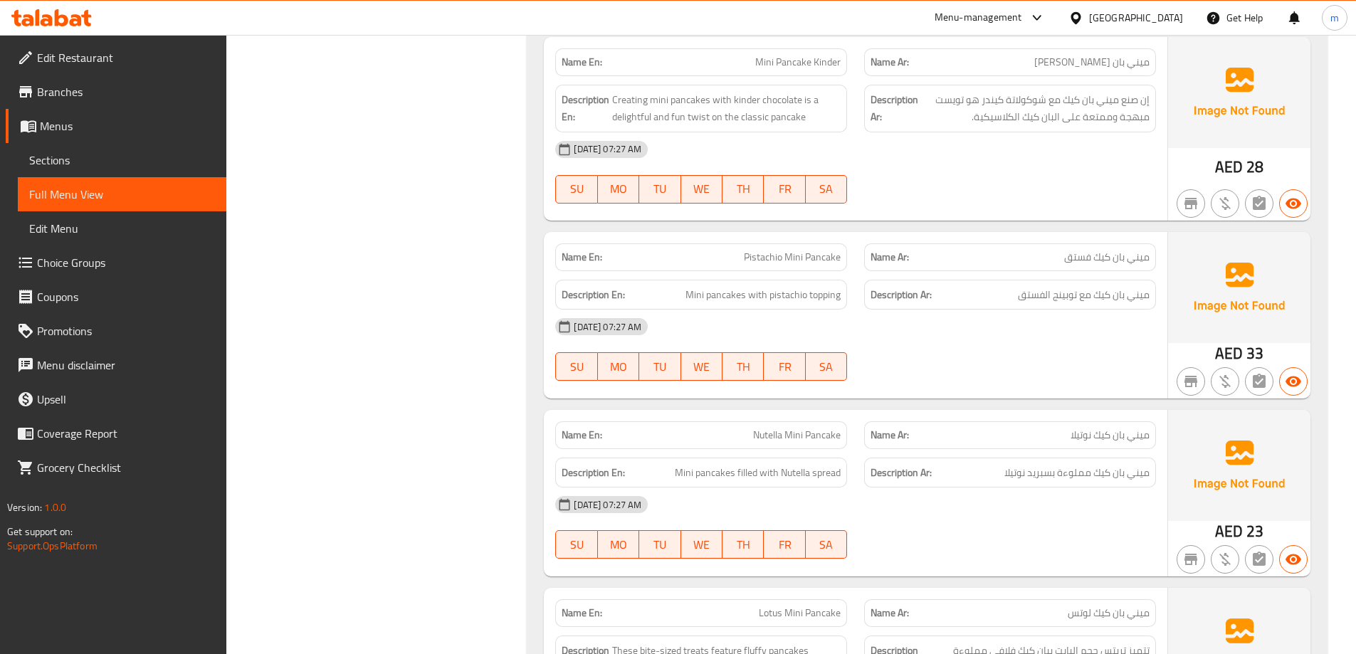
scroll to position [783, 0]
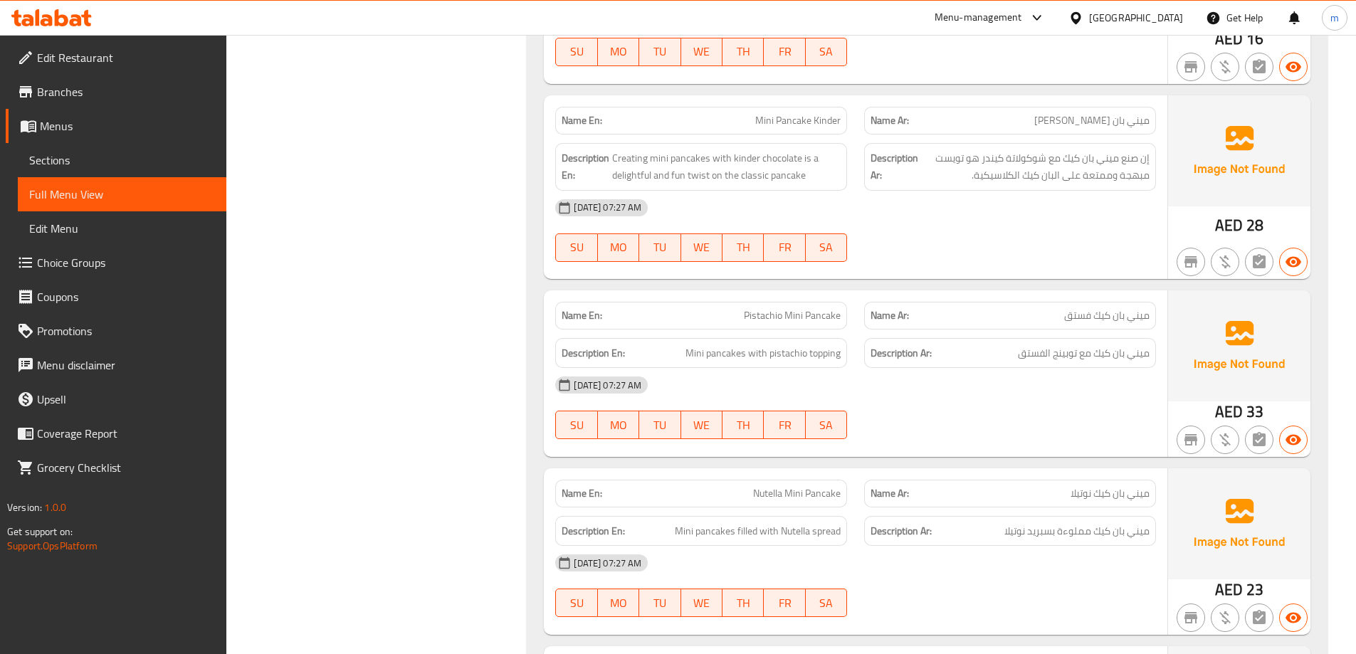
scroll to position [569, 0]
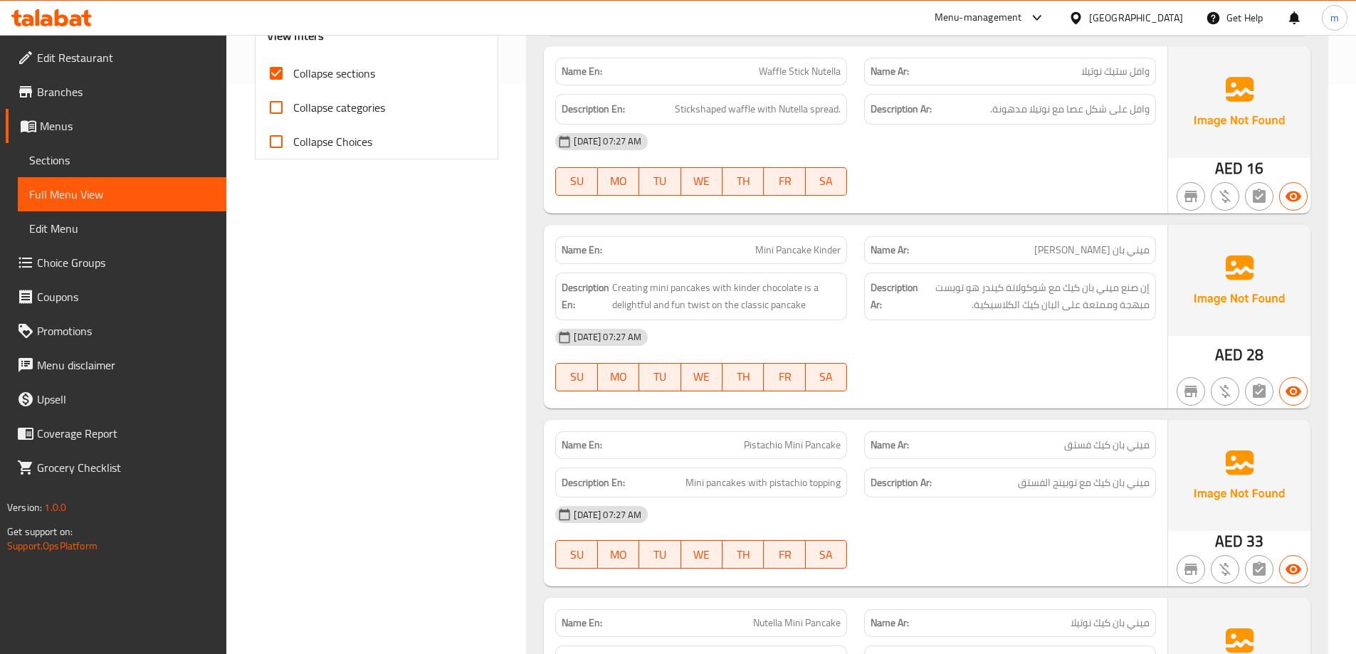
click at [739, 245] on p "Name En: Mini Pancake Kinder" at bounding box center [701, 250] width 279 height 15
click at [740, 245] on p "Name En: Mini Pancake Kinder" at bounding box center [701, 250] width 279 height 15
copy span "Mini Pancake Kinder"
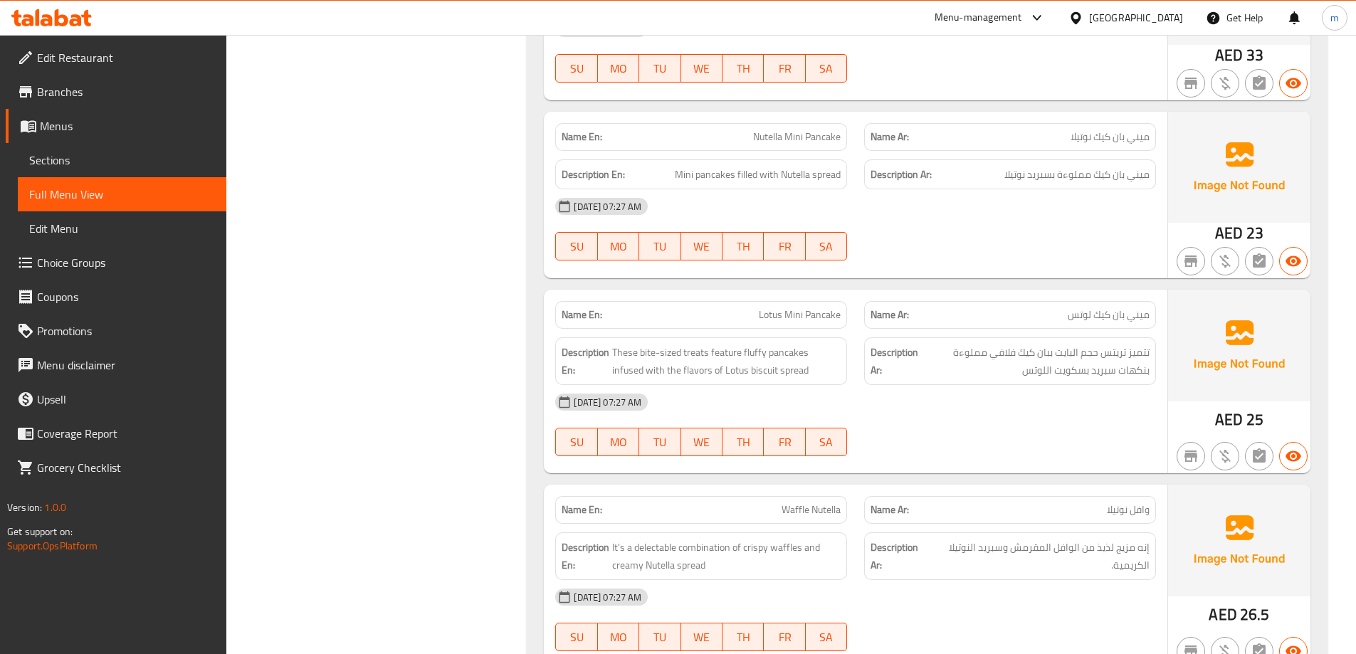
scroll to position [1068, 0]
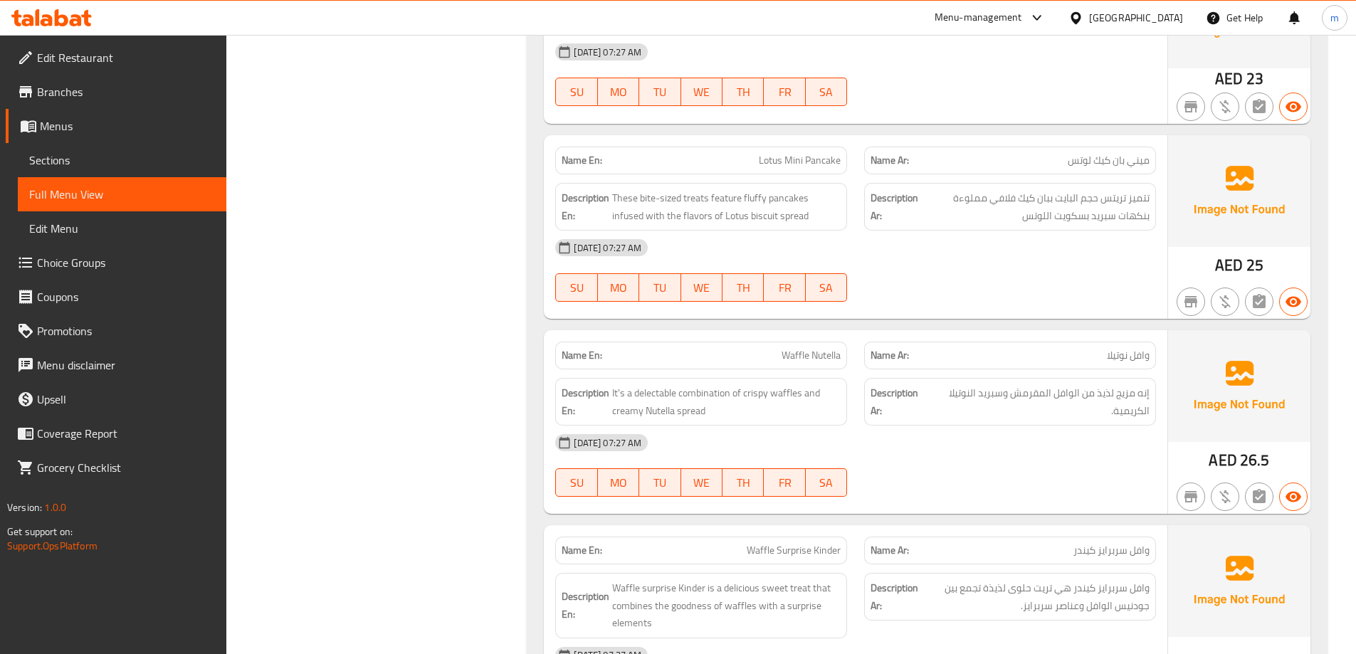
scroll to position [1281, 0]
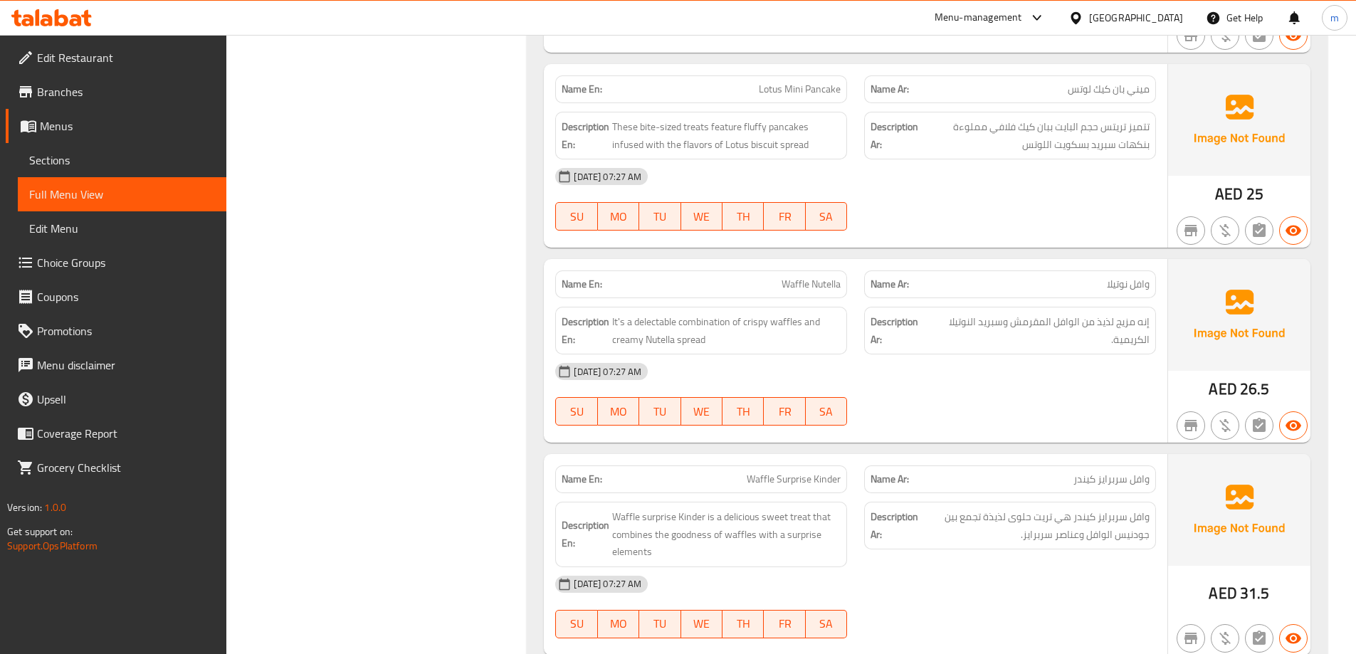
click at [807, 85] on span "Lotus Mini Pancake" at bounding box center [800, 89] width 82 height 15
copy span "Lotus Mini Pancake"
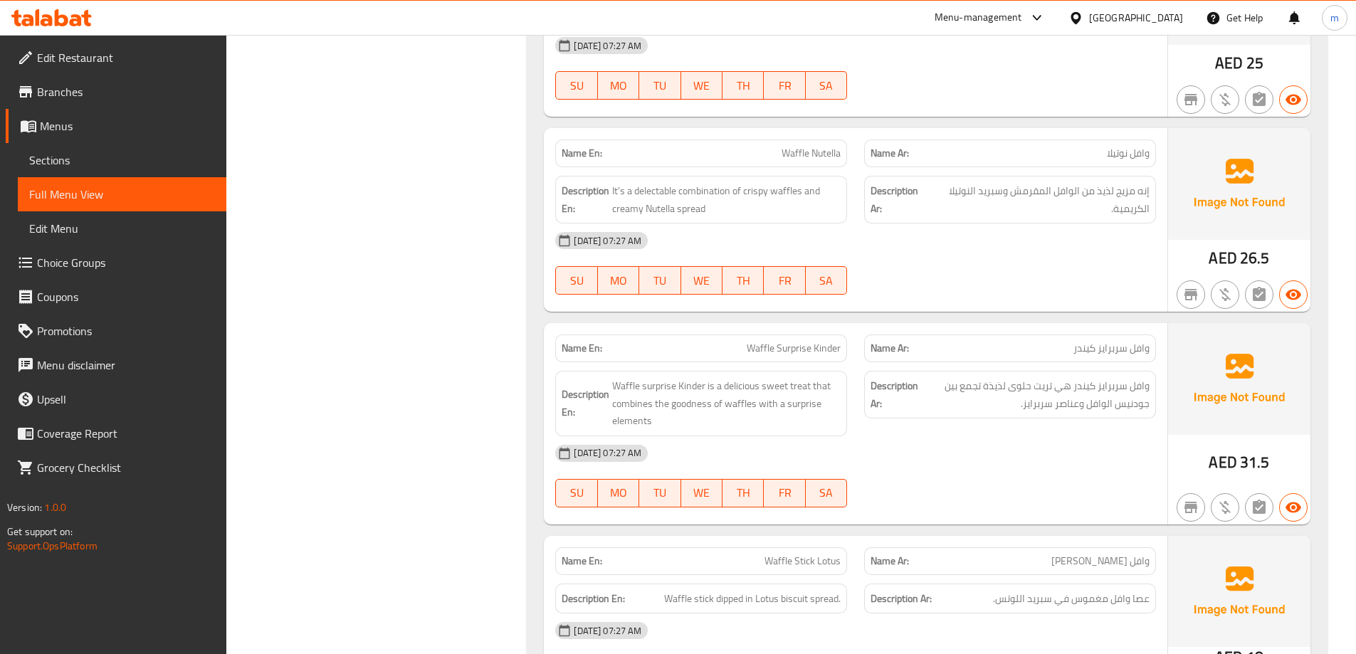
scroll to position [1423, 0]
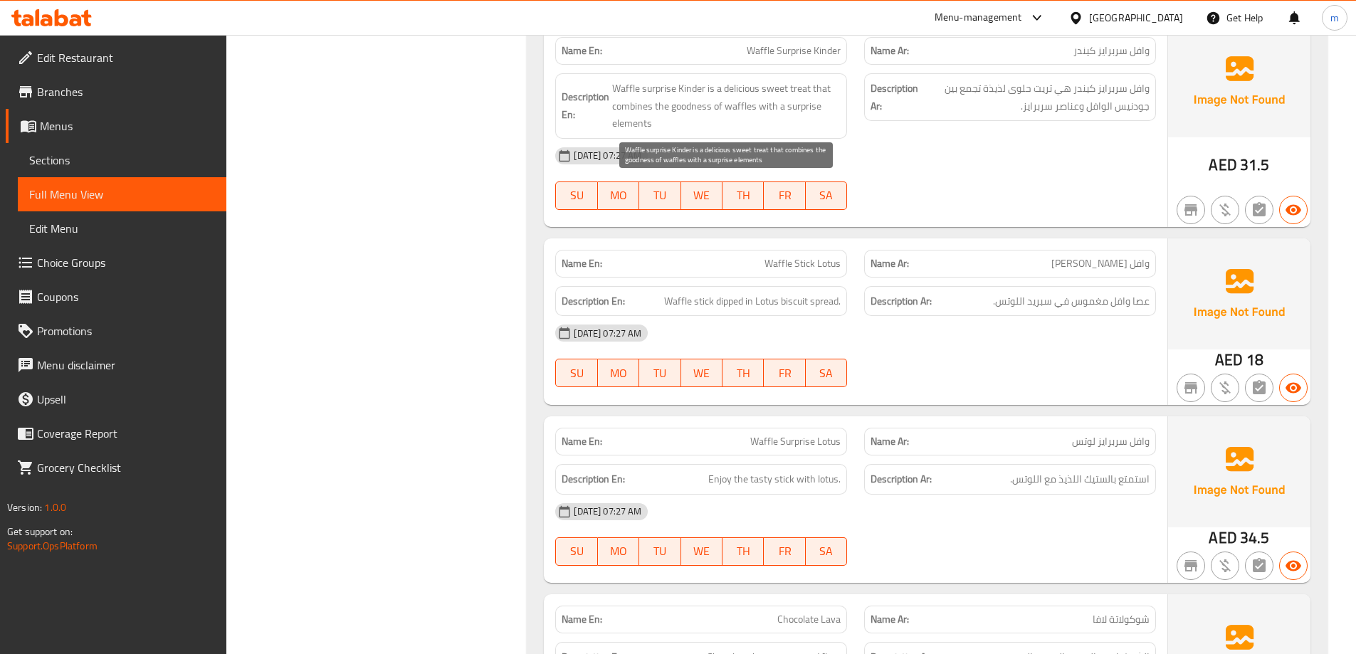
scroll to position [1779, 0]
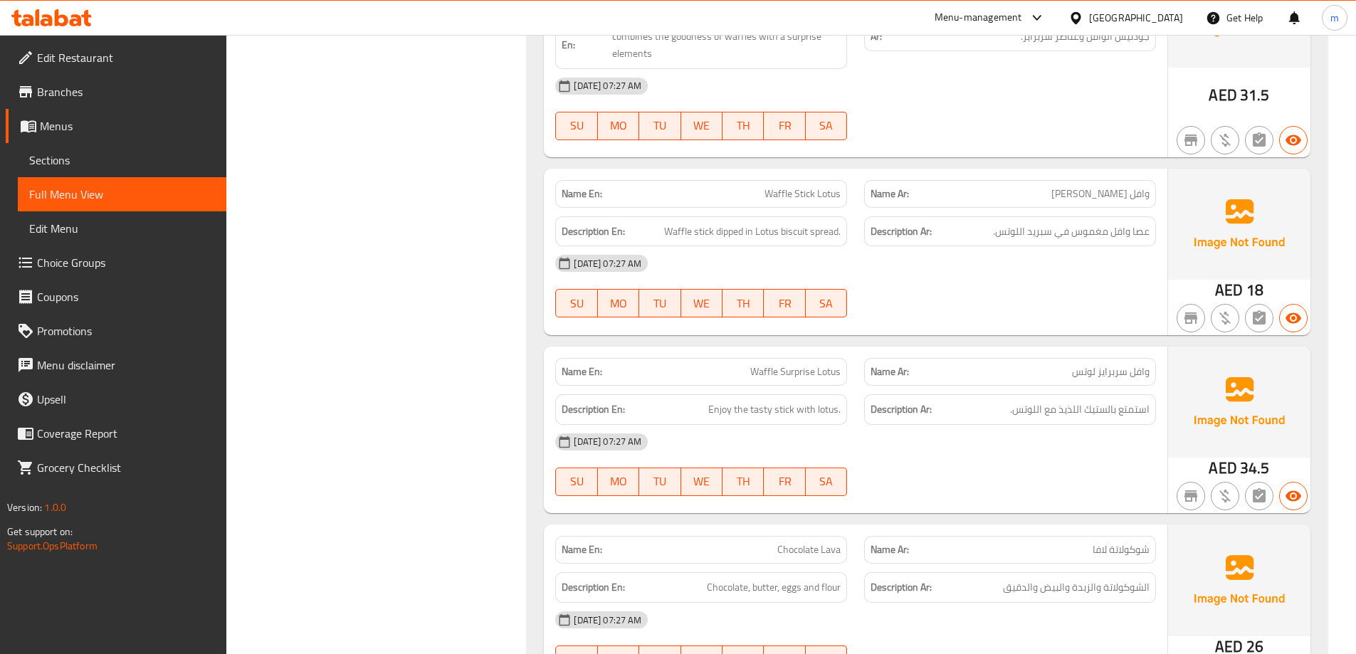
click at [487, 223] on div "Filter Branches Branches Popular filters Free items Branch specific items Has c…" at bounding box center [382, 352] width 273 height 3896
click at [811, 200] on span "Waffle Stick Lotus" at bounding box center [802, 193] width 76 height 15
copy span "Waffle Stick Lotus"
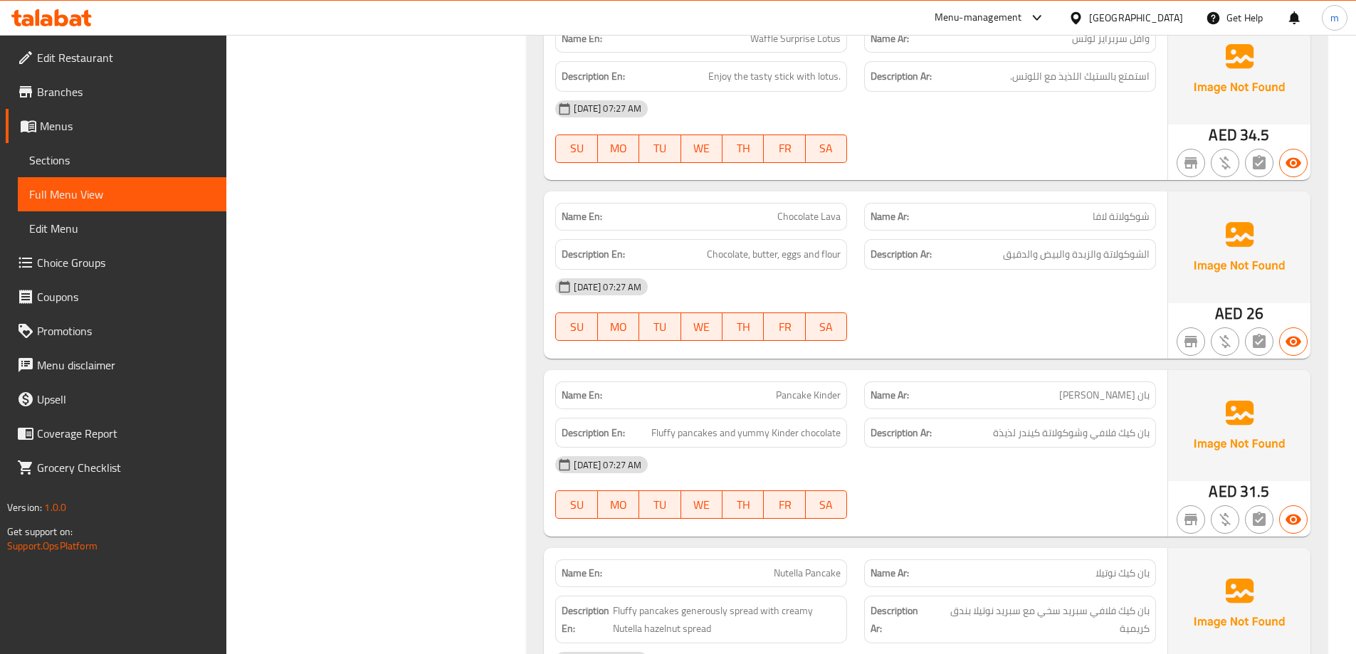
scroll to position [2206, 0]
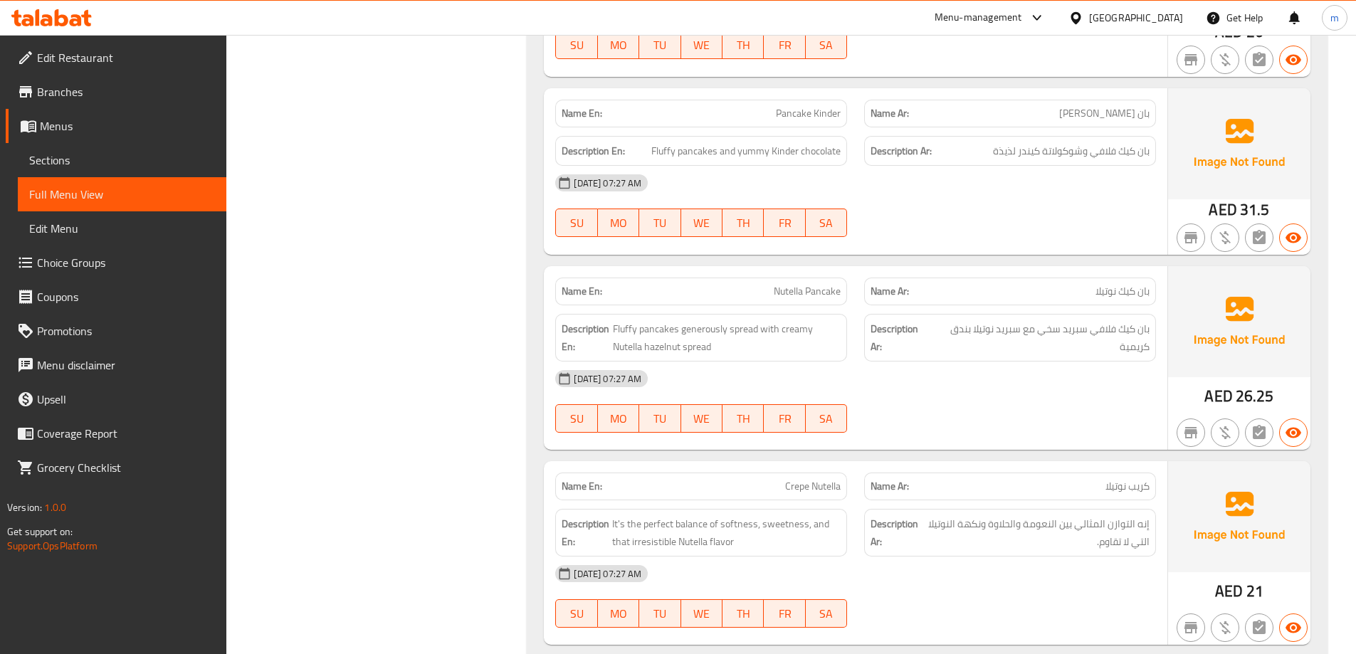
scroll to position [2420, 0]
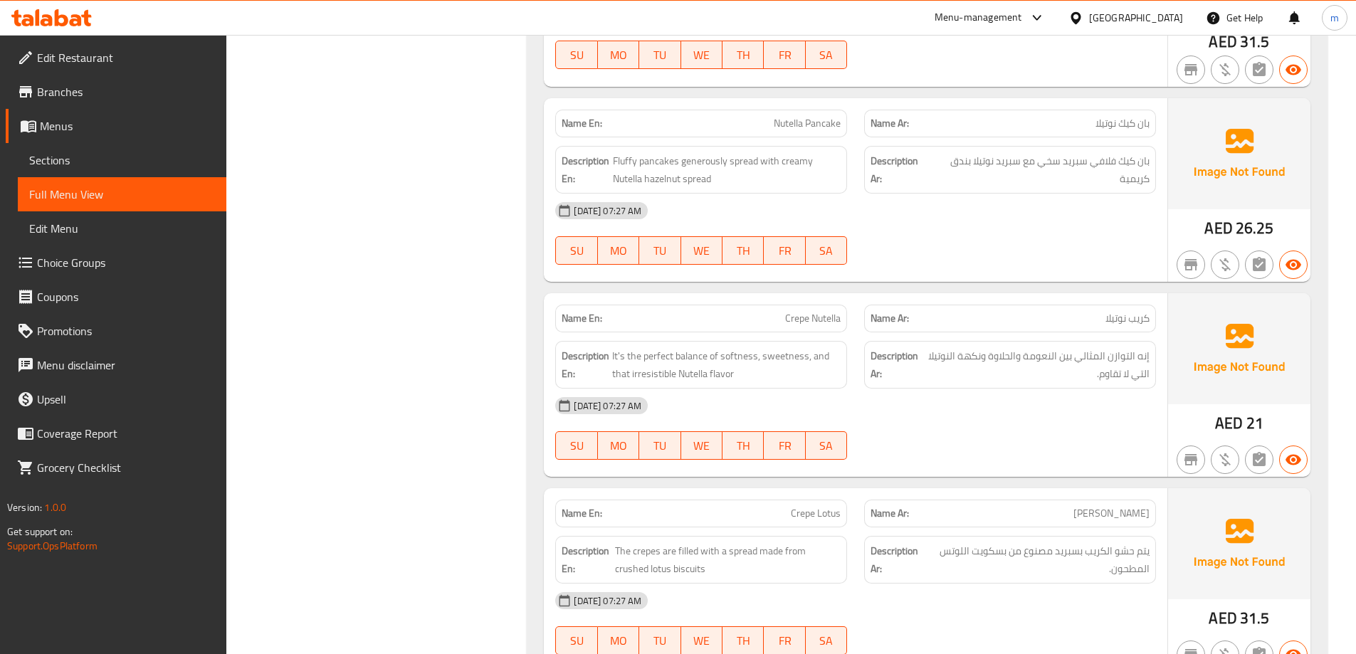
scroll to position [2633, 0]
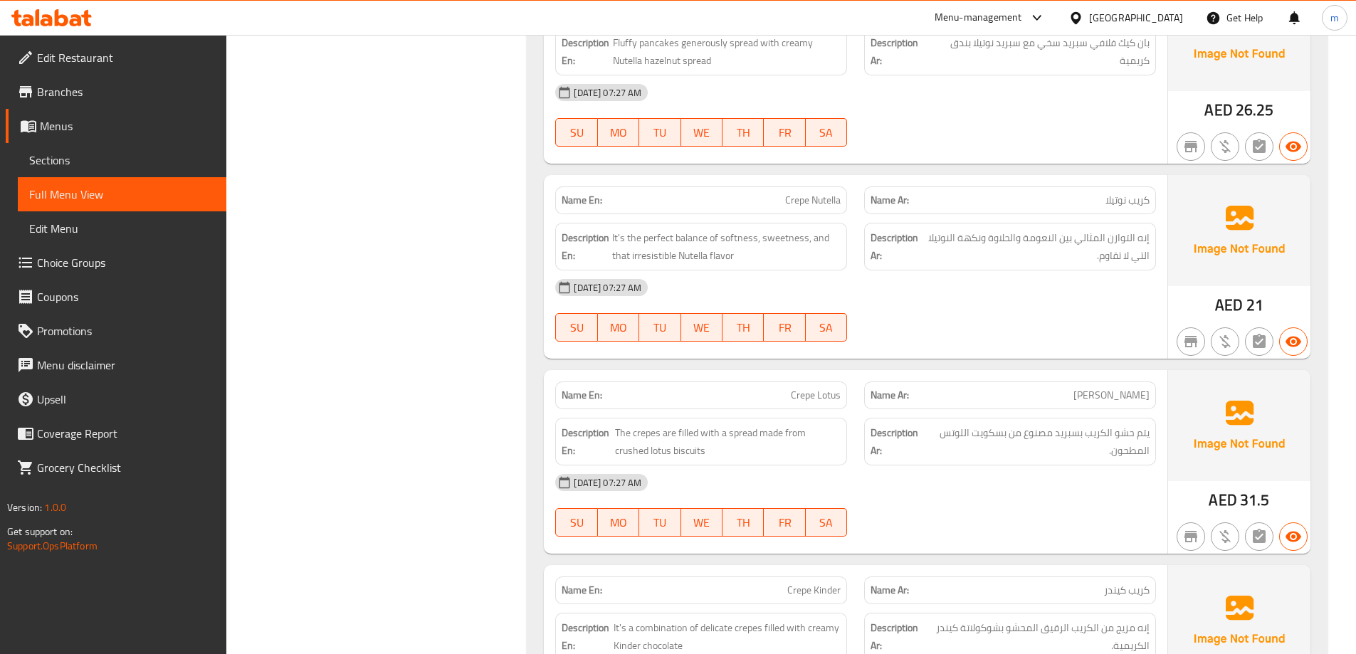
scroll to position [2776, 0]
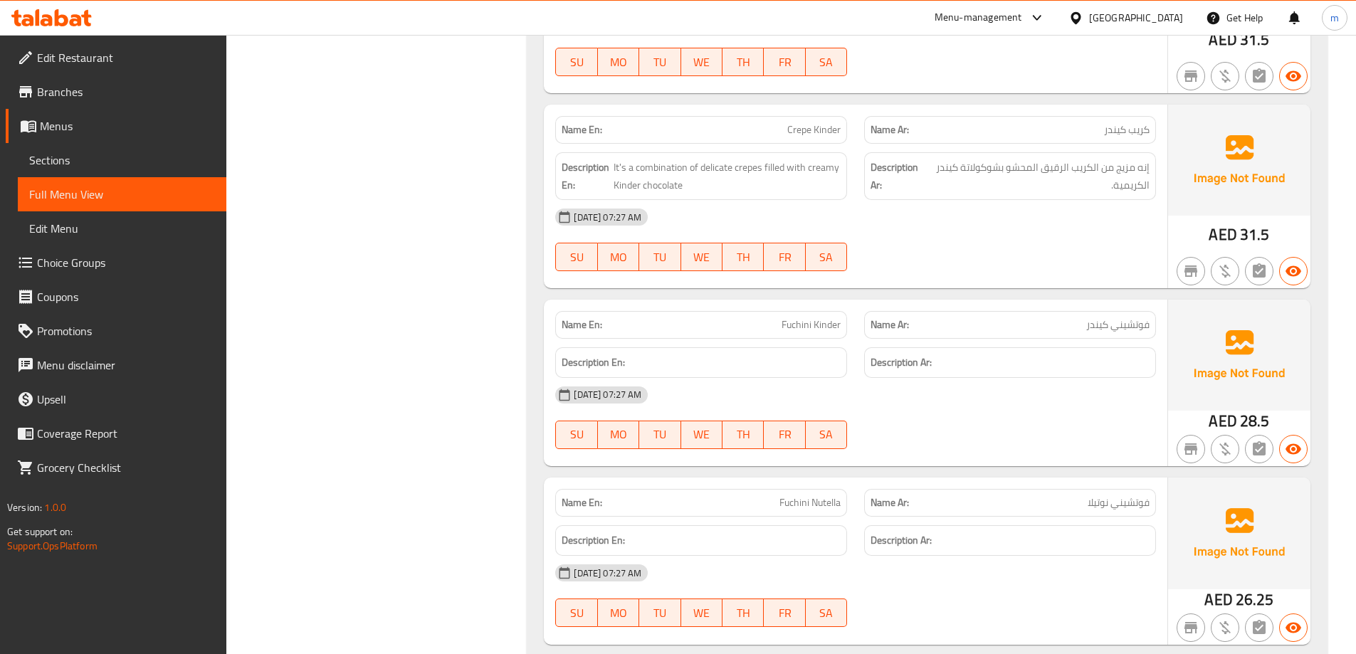
scroll to position [3131, 0]
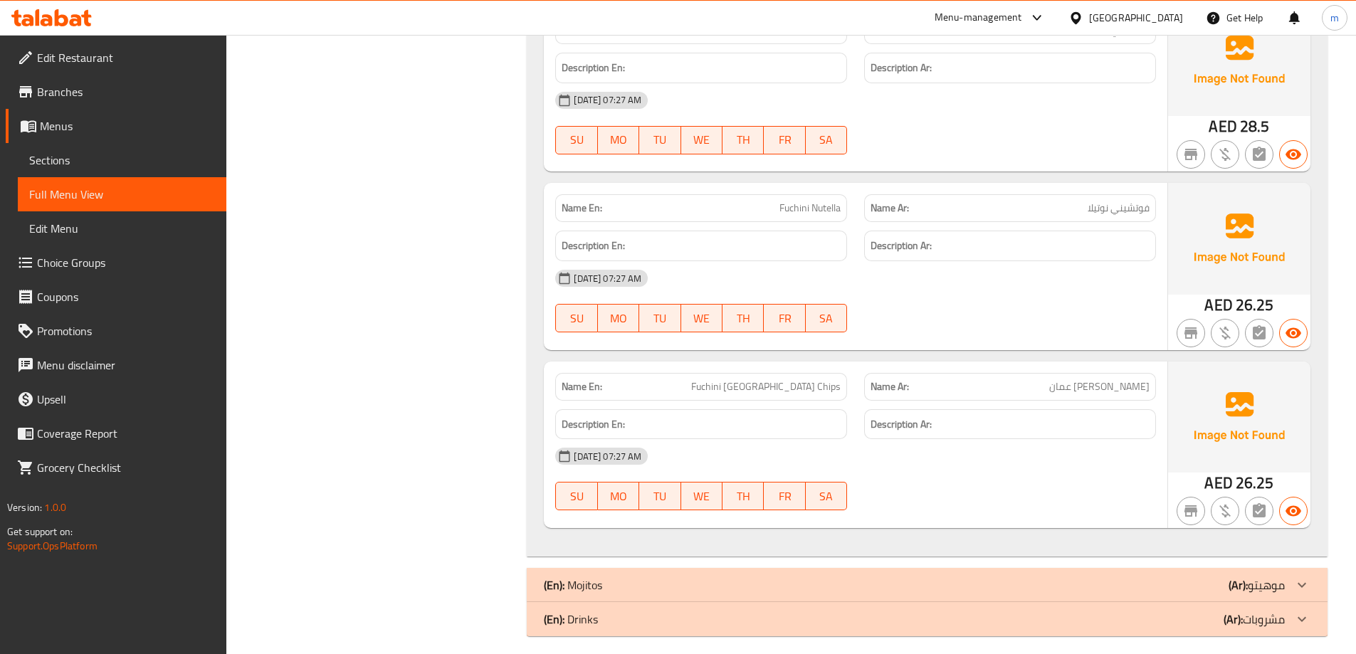
scroll to position [3446, 0]
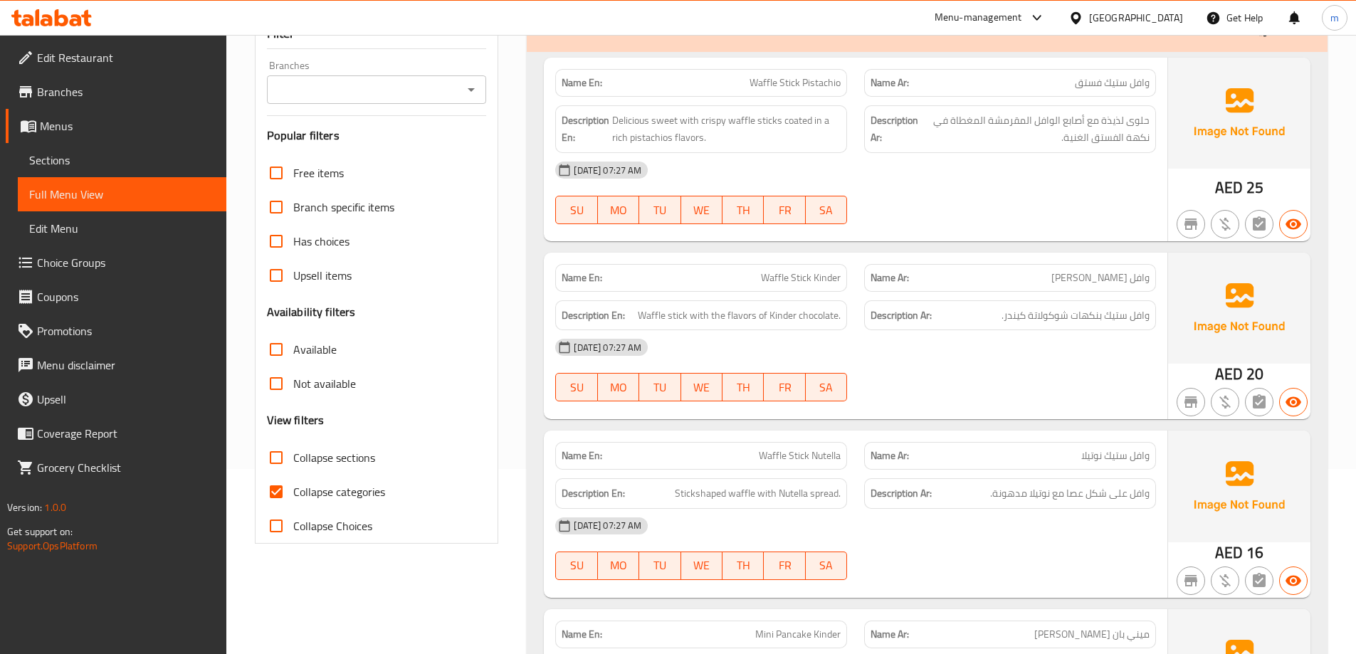
scroll to position [427, 0]
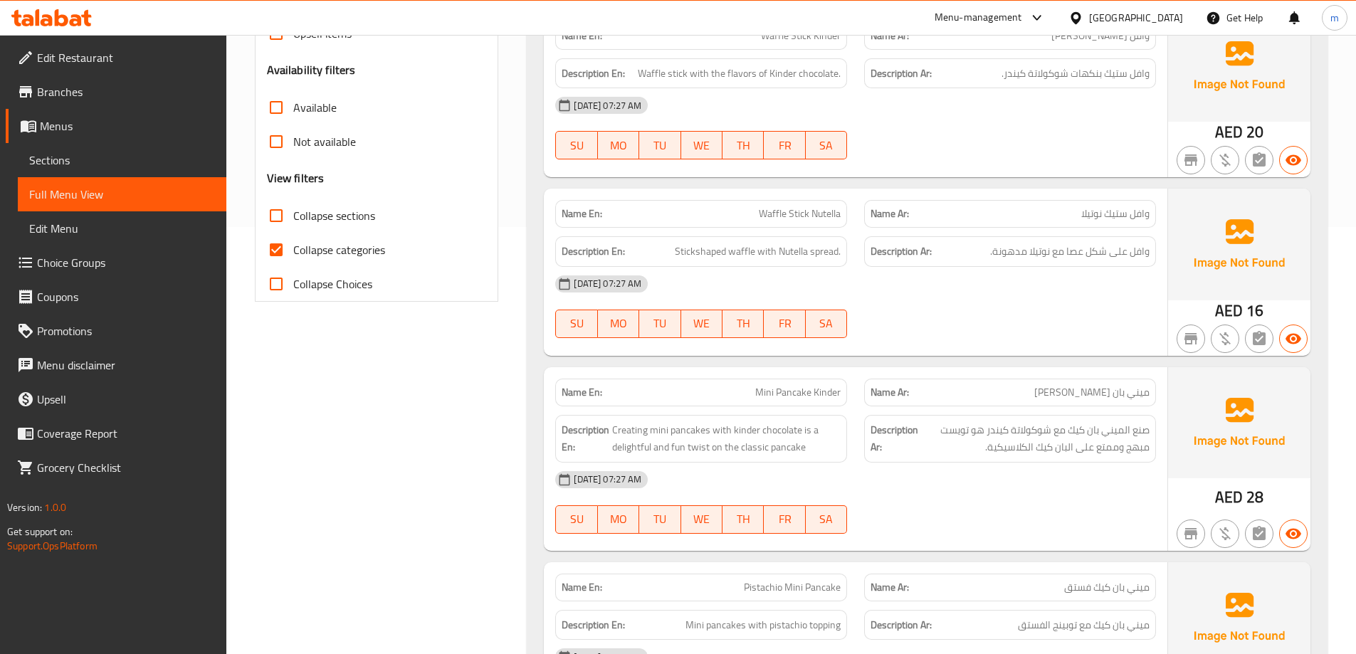
click at [274, 255] on input "Collapse categories" at bounding box center [276, 250] width 34 height 34
checkbox input "false"
click at [275, 222] on input "Collapse sections" at bounding box center [276, 216] width 34 height 34
checkbox input "true"
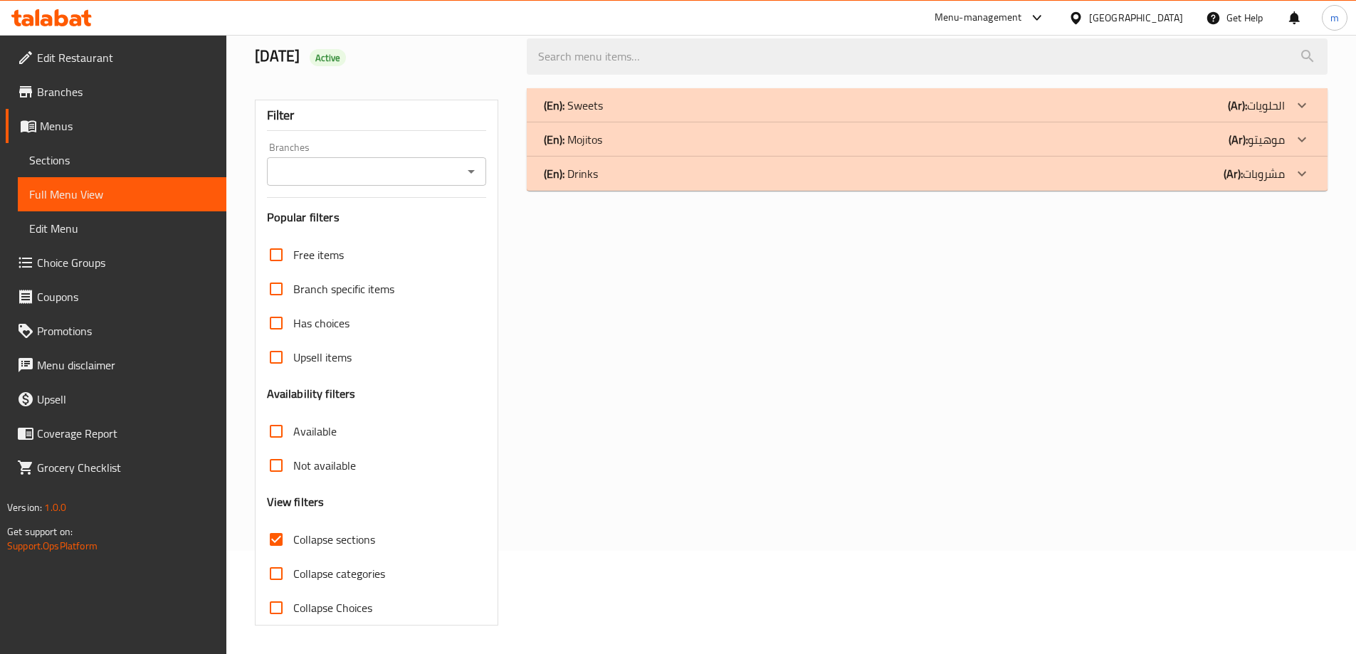
scroll to position [103, 0]
click at [768, 122] on div "(En): Drinks (Ar): مشروبات" at bounding box center [927, 105] width 801 height 34
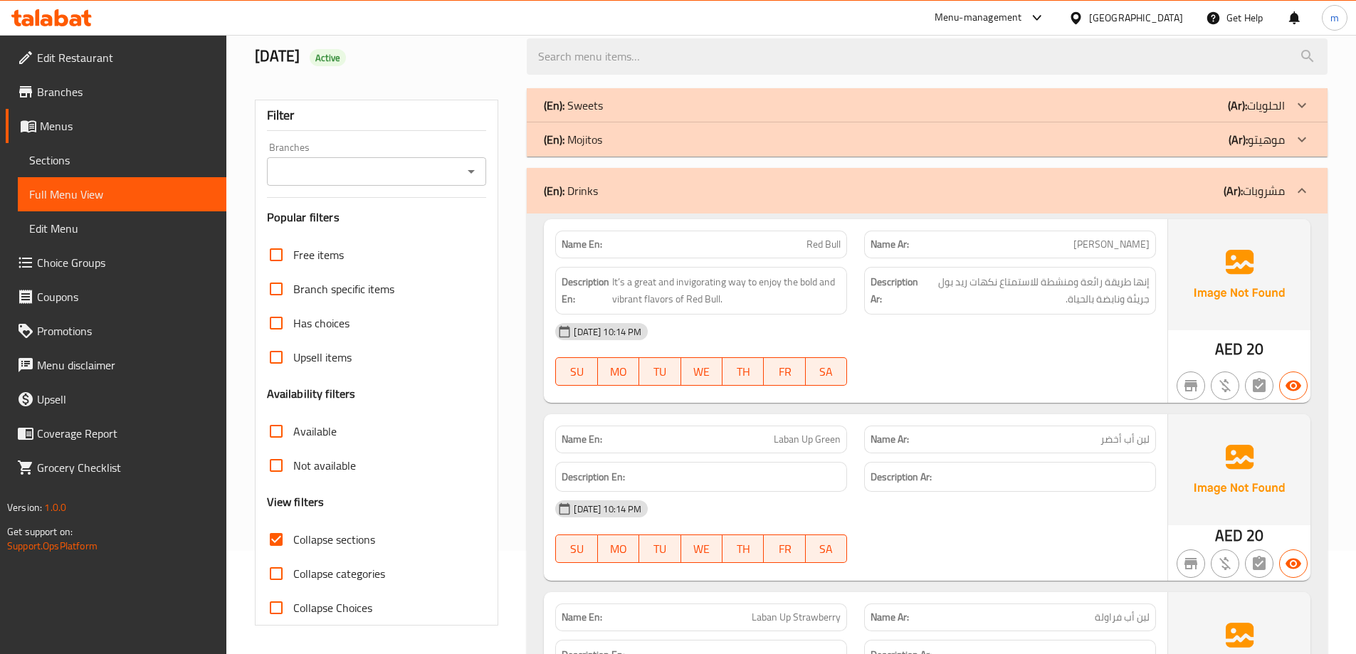
click at [604, 114] on div "(En): Mojitos (Ar): موهيتو" at bounding box center [914, 105] width 741 height 17
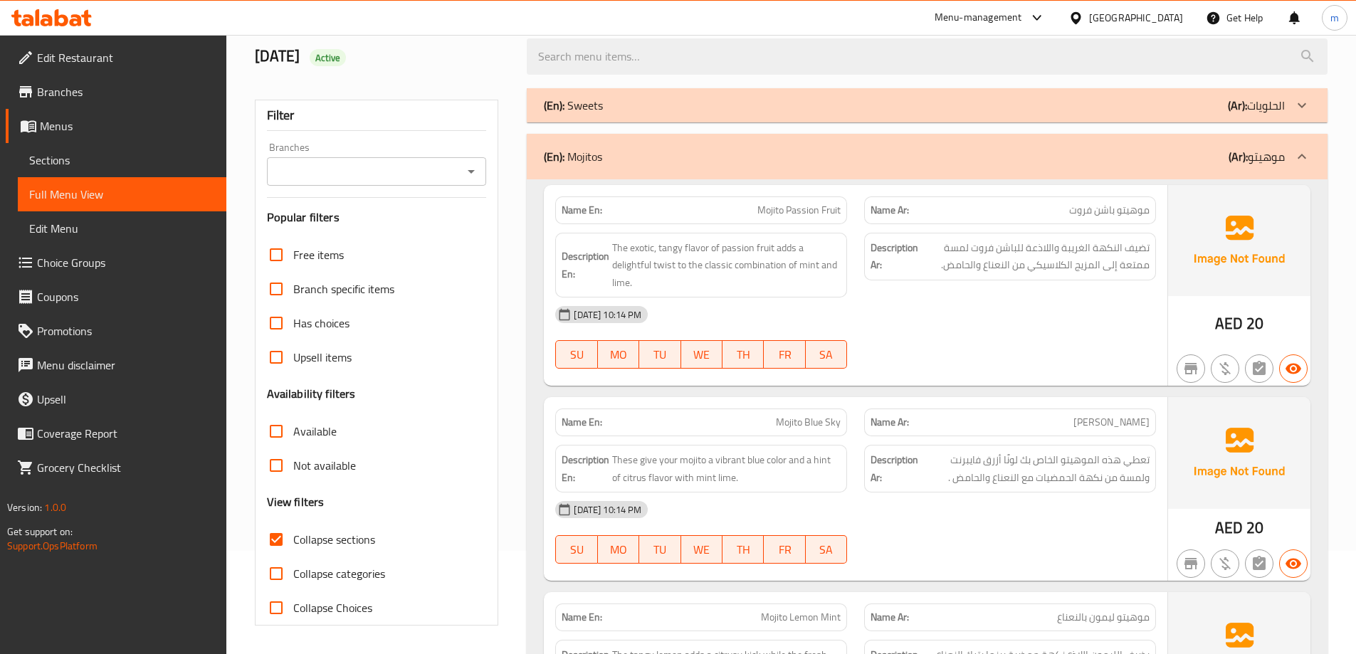
click at [604, 154] on div "(En): Mojitos (Ar): موهيتو" at bounding box center [914, 156] width 741 height 17
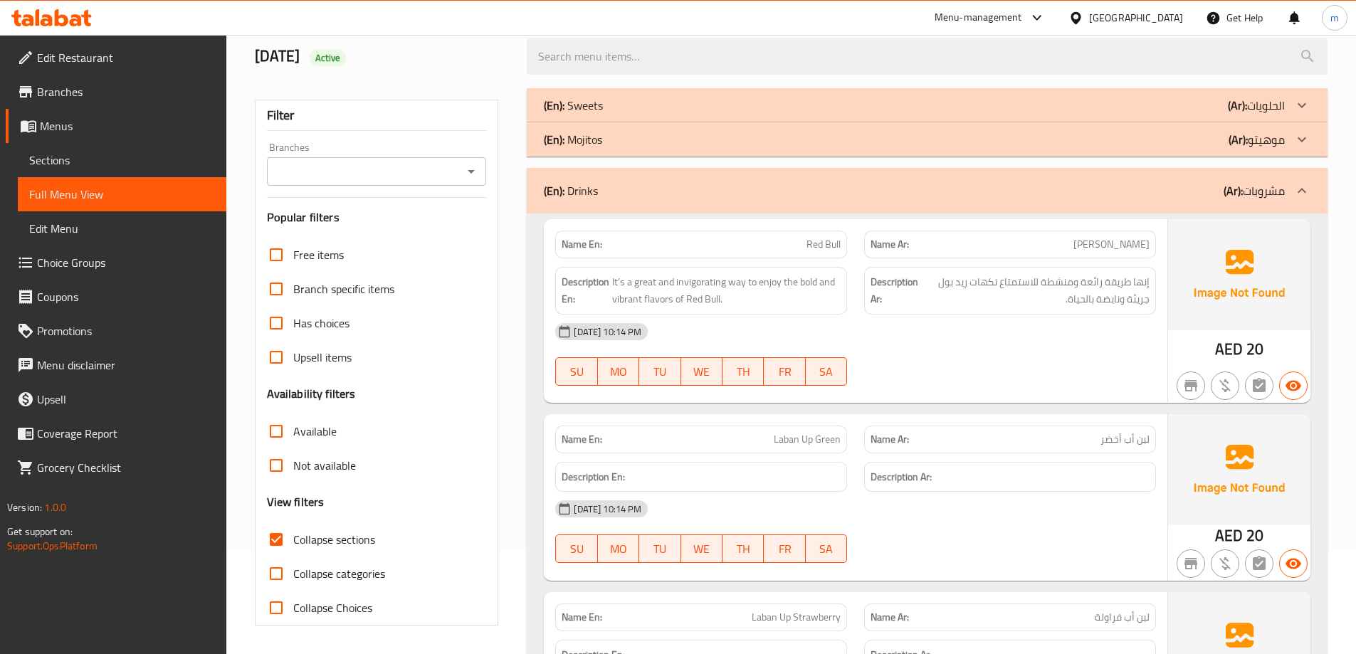
click at [604, 202] on div "(En): Drinks (Ar): مشروبات" at bounding box center [927, 191] width 801 height 46
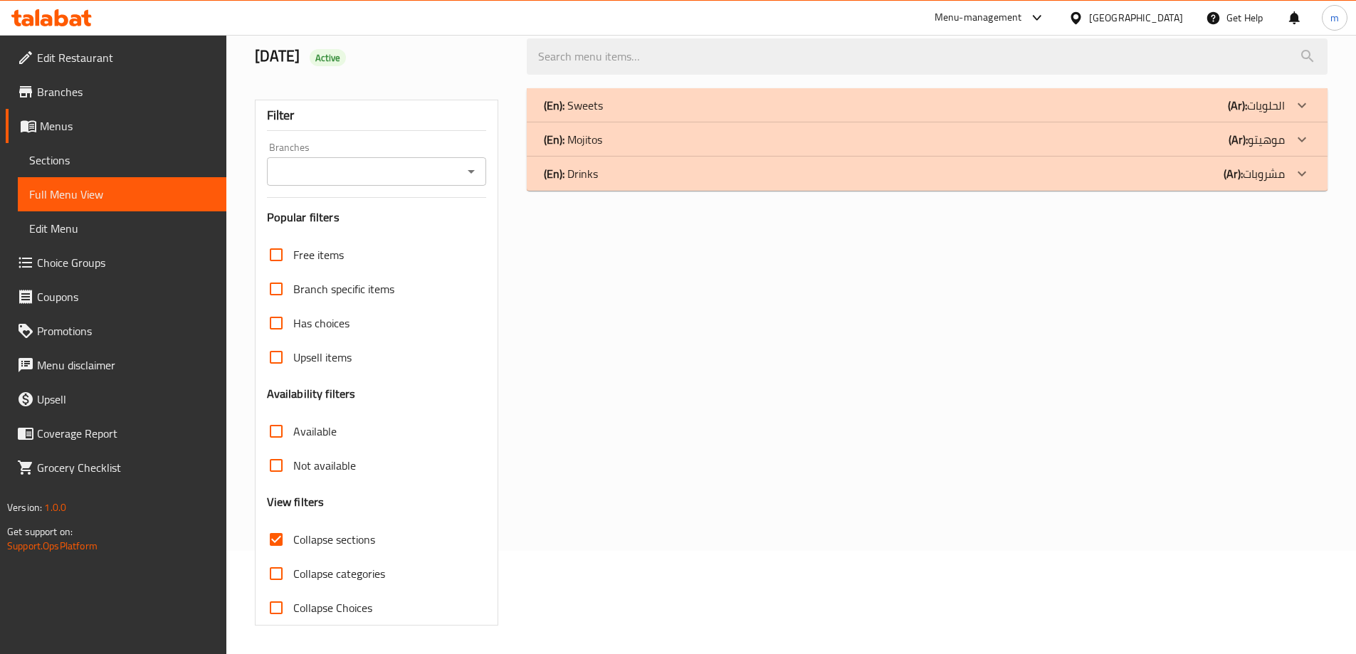
click at [643, 104] on div "(En): Sweets (Ar): الحلويات" at bounding box center [914, 105] width 741 height 17
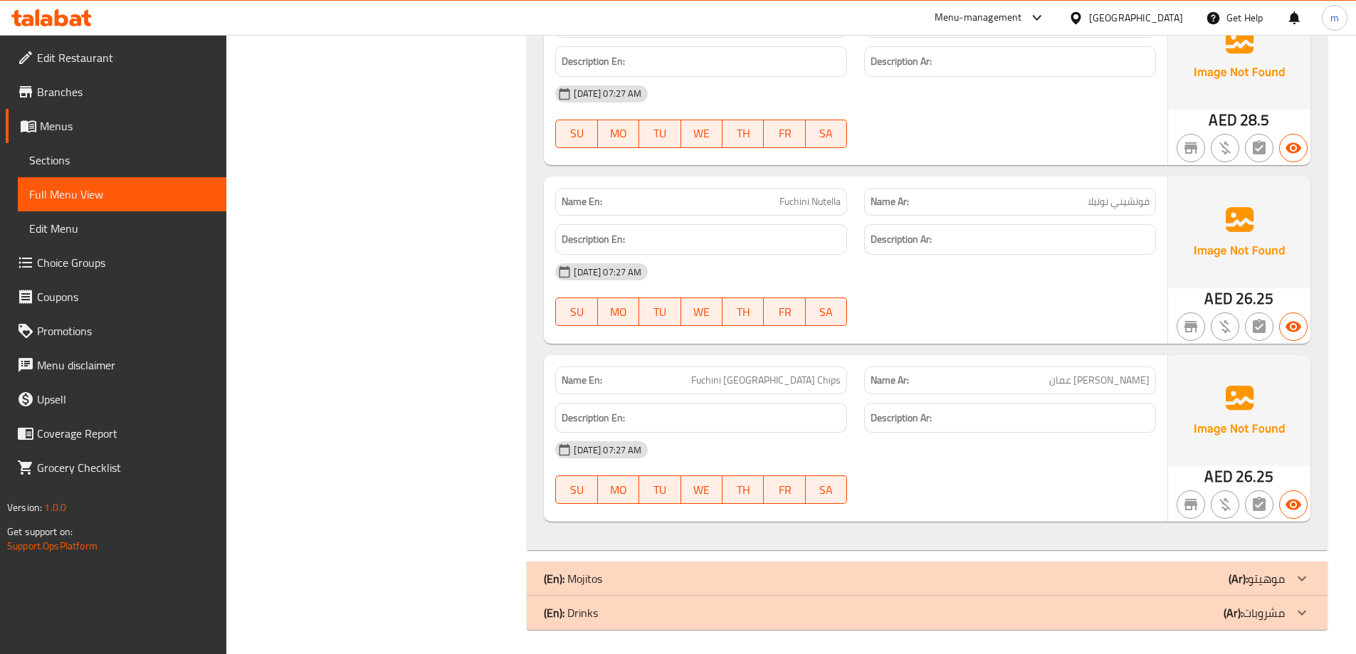
scroll to position [3446, 0]
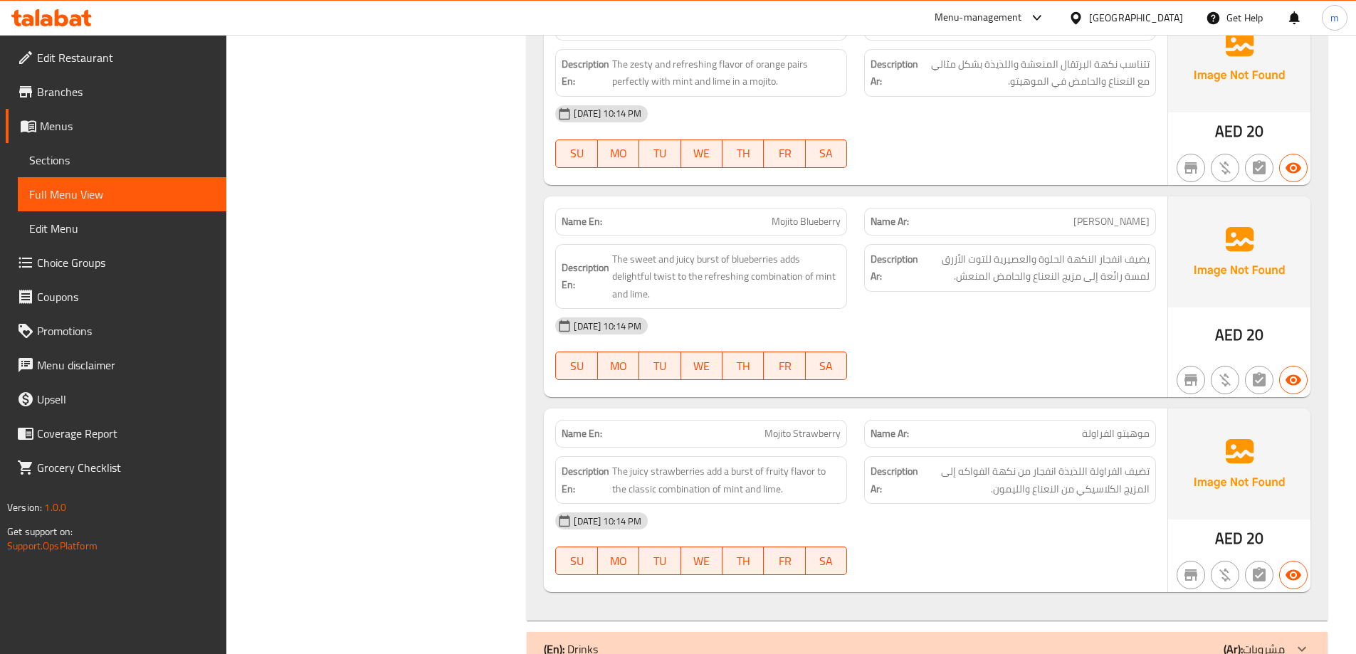
scroll to position [4696, 0]
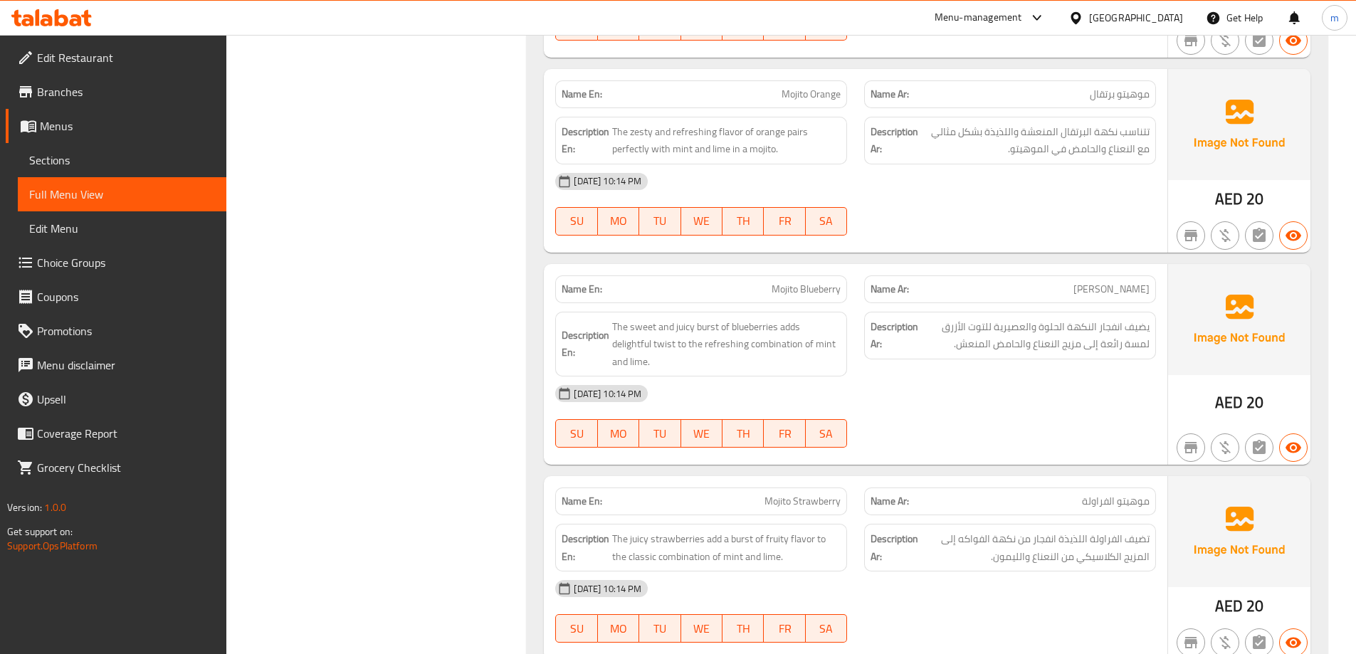
scroll to position [4442, 0]
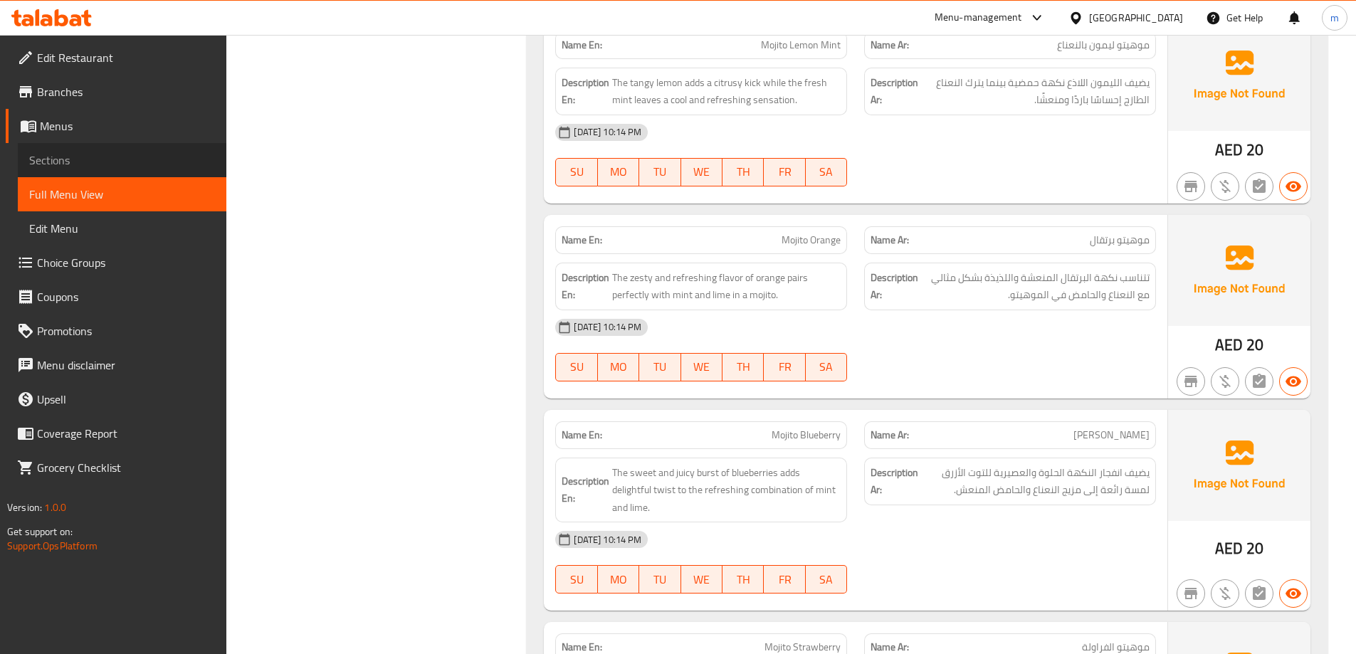
click at [95, 152] on span "Sections" at bounding box center [122, 160] width 186 height 17
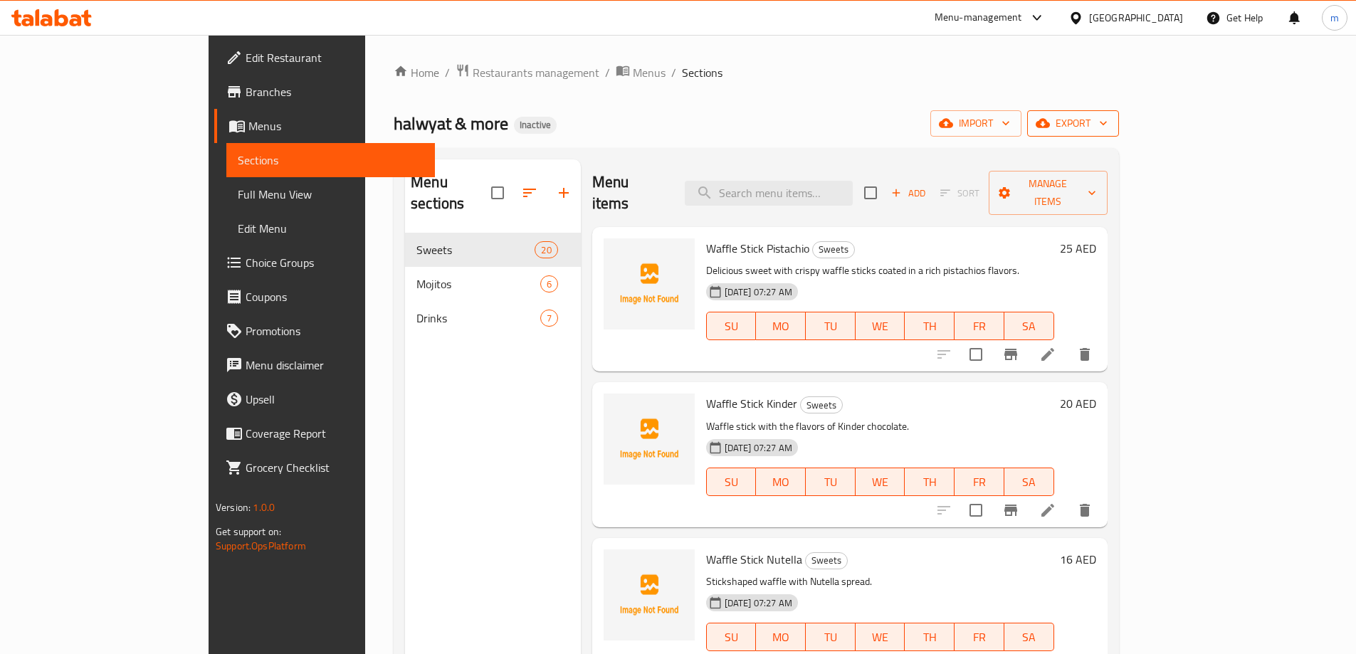
click at [1107, 128] on span "export" at bounding box center [1072, 124] width 69 height 18
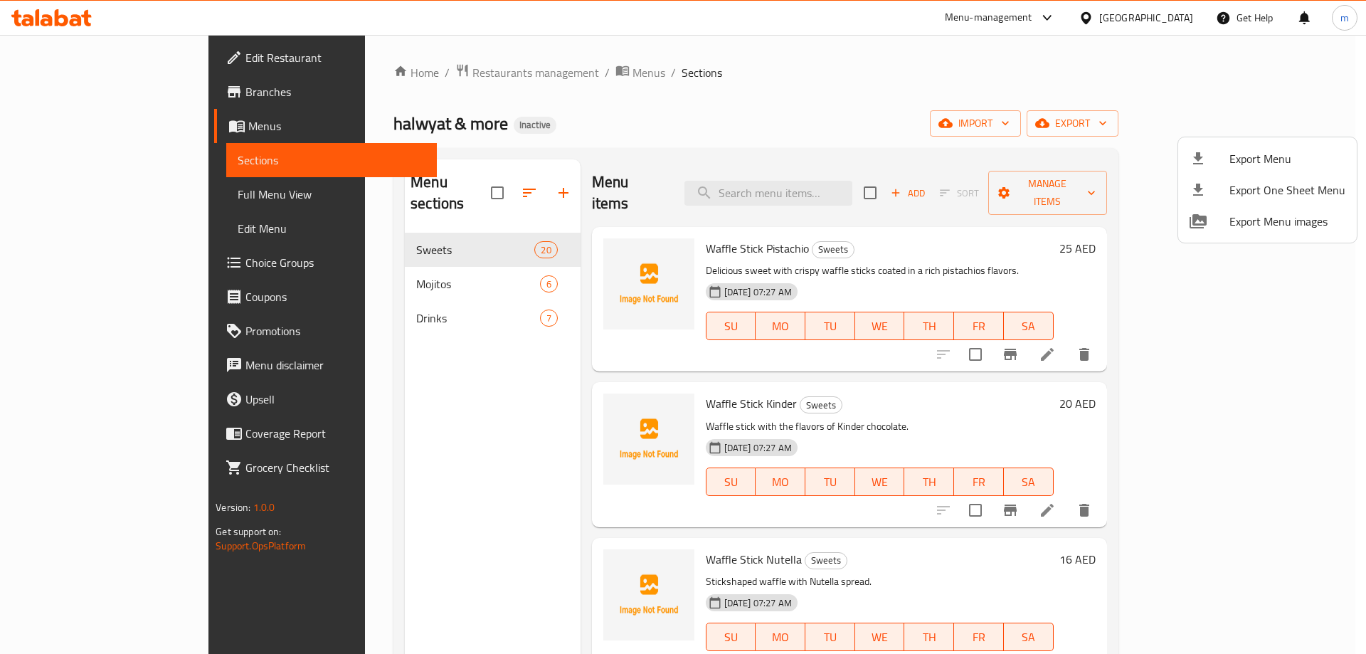
click at [1253, 153] on span "Export Menu" at bounding box center [1288, 158] width 116 height 17
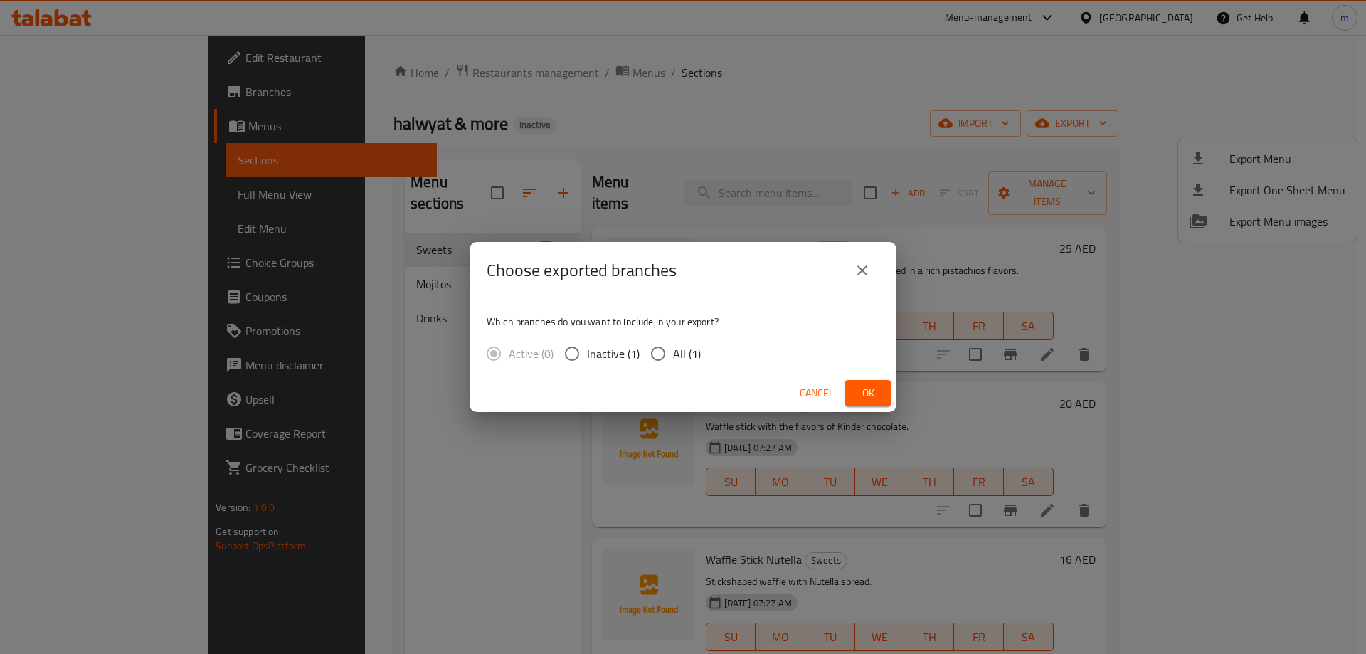
click at [678, 353] on span "All (1)" at bounding box center [687, 353] width 28 height 17
click at [673, 353] on input "All (1)" at bounding box center [658, 354] width 30 height 30
radio input "true"
click at [868, 390] on span "Ok" at bounding box center [868, 393] width 23 height 18
